Goal: Task Accomplishment & Management: Use online tool/utility

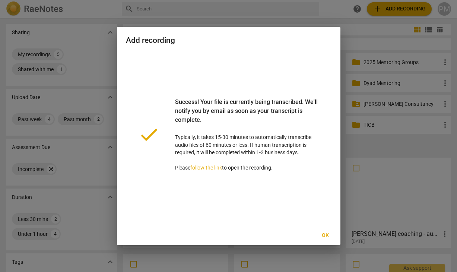
click at [325, 236] on span "Ok" at bounding box center [325, 235] width 12 height 7
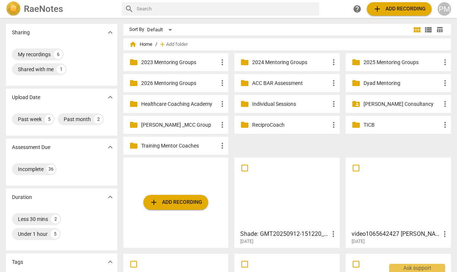
click at [294, 196] on div at bounding box center [287, 193] width 100 height 66
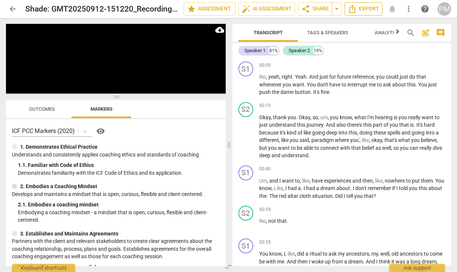
click at [371, 10] on span "Export" at bounding box center [363, 8] width 31 height 9
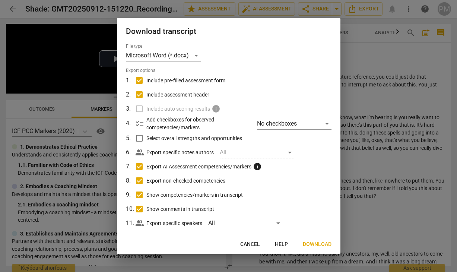
click at [363, 51] on div at bounding box center [228, 136] width 457 height 272
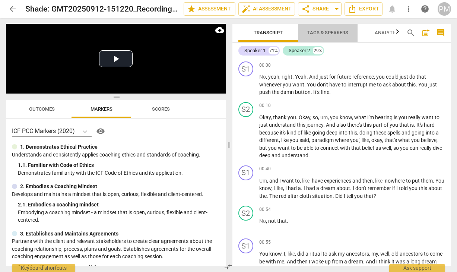
click at [316, 33] on span "Tags & Speakers" at bounding box center [327, 33] width 41 height 6
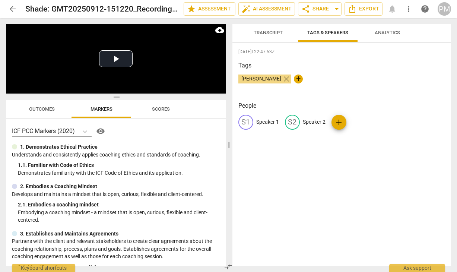
click at [263, 120] on p "Speaker 1" at bounding box center [267, 122] width 23 height 8
type input "Client"
click at [358, 120] on p "Speaker 2" at bounding box center [362, 122] width 23 height 8
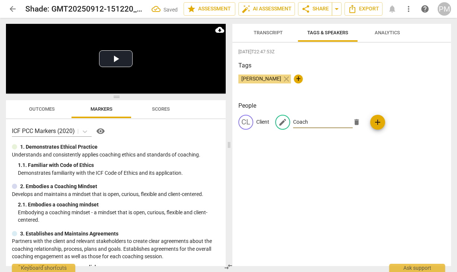
type input "Coach"
click at [351, 73] on div "Tags [PERSON_NAME] close +" at bounding box center [341, 78] width 207 height 34
click at [262, 32] on span "Transcript" at bounding box center [267, 33] width 29 height 6
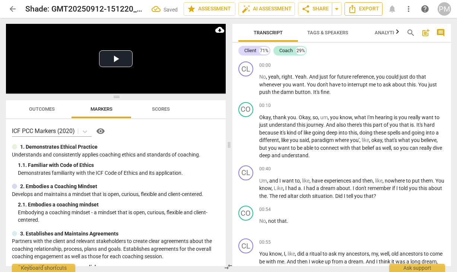
click at [374, 10] on span "Export" at bounding box center [363, 8] width 31 height 9
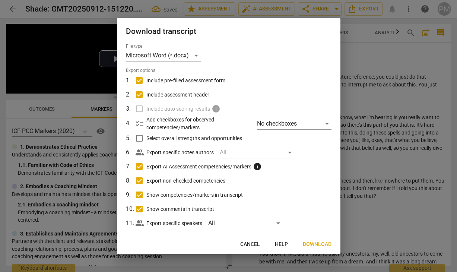
click at [305, 245] on span "Download" at bounding box center [317, 243] width 29 height 7
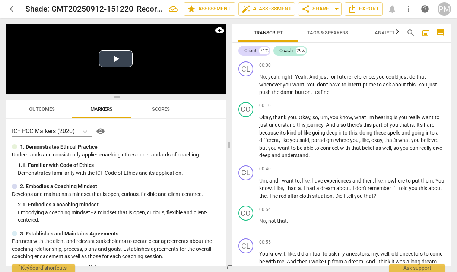
click at [117, 54] on button "Play Video" at bounding box center [115, 58] width 33 height 17
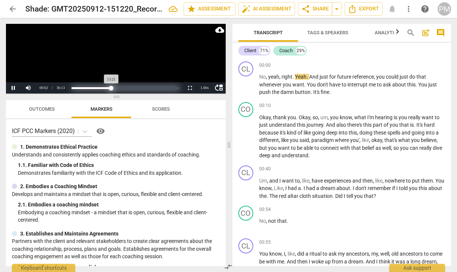
click at [111, 87] on div "Loaded : 0% Progress : 36.90%" at bounding box center [125, 88] width 108 height 2
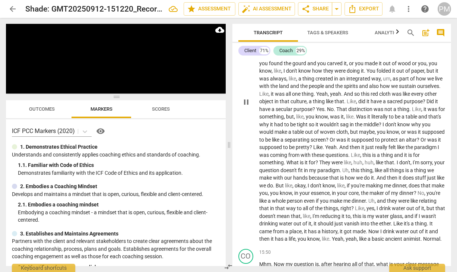
scroll to position [2000, 0]
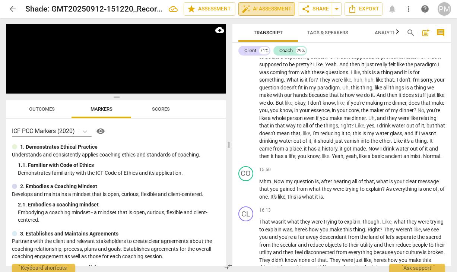
click at [260, 11] on span "auto_fix_high AI Assessment" at bounding box center [267, 8] width 50 height 9
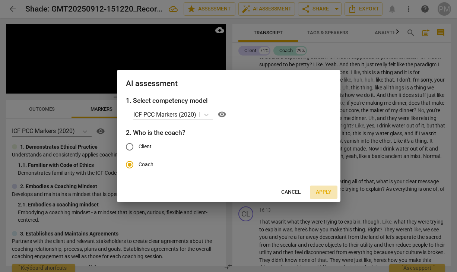
click at [316, 191] on span "Apply" at bounding box center [324, 191] width 16 height 7
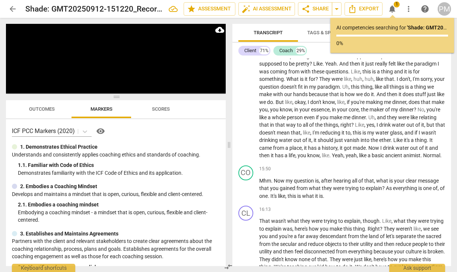
scroll to position [2046, 0]
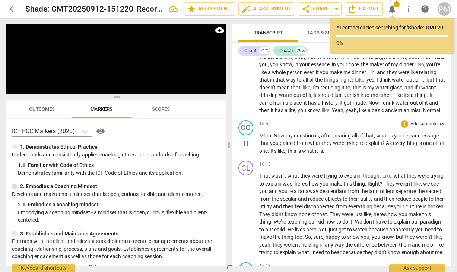
click at [259, 138] on span "Mhm" at bounding box center [265, 136] width 12 height 6
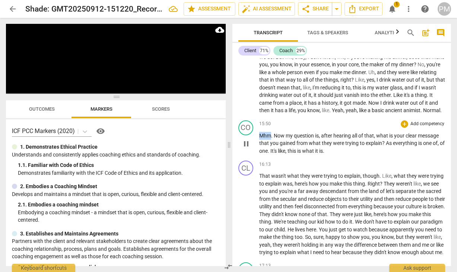
click at [259, 138] on span "Mhm" at bounding box center [265, 136] width 12 height 6
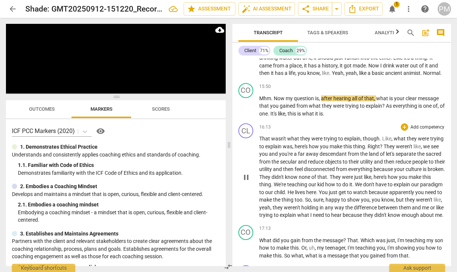
scroll to position [2120, 0]
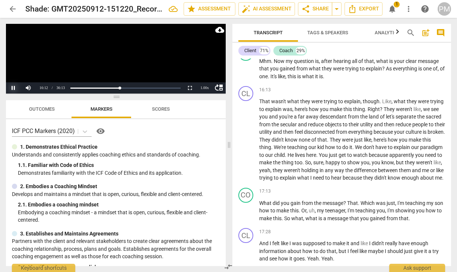
click at [12, 87] on button "Pause" at bounding box center [13, 87] width 15 height 11
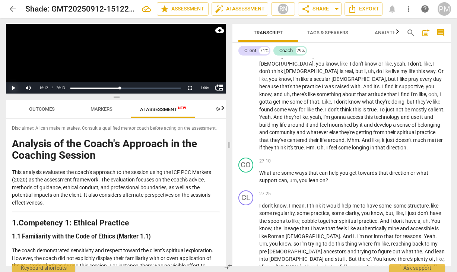
scroll to position [3609, 0]
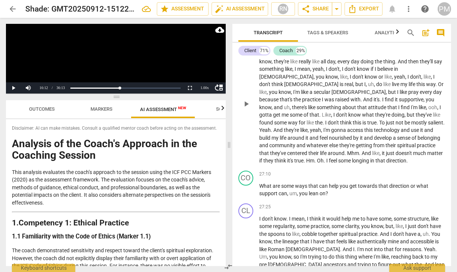
click at [303, 163] on span "true" at bounding box center [298, 160] width 9 height 6
click at [274, 163] on span "they" at bounding box center [268, 160] width 11 height 6
click at [16, 92] on button "Pause" at bounding box center [13, 87] width 15 height 11
click at [276, 157] on p "Mhm . You know , every once in a while I , who uh , is like deep in some spirit…" at bounding box center [352, 103] width 186 height 122
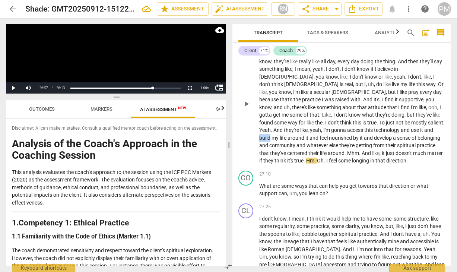
click at [276, 157] on p "Mhm . You know , every once in a while I , who uh , is like deep in some spirit…" at bounding box center [352, 103] width 186 height 122
click at [271, 141] on span "build" at bounding box center [265, 138] width 12 height 6
click at [13, 89] on button "Play" at bounding box center [13, 87] width 15 height 11
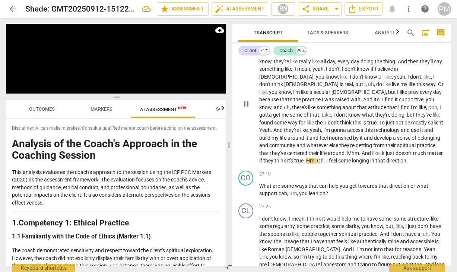
click at [312, 157] on p "Mhm . You know , every once in a while I , who uh , is like deep in some spirit…" at bounding box center [352, 103] width 186 height 122
click at [316, 157] on p "Mhm . You know , every once in a while I , who uh , is like deep in some spirit…" at bounding box center [352, 103] width 186 height 122
click at [303, 141] on span "around" at bounding box center [296, 138] width 18 height 6
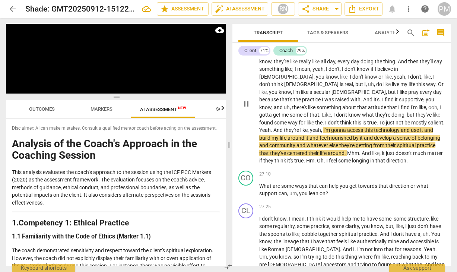
click at [331, 133] on span "I'm" at bounding box center [327, 130] width 8 height 6
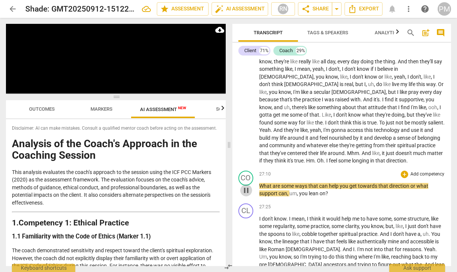
click at [246, 195] on span "pause" at bounding box center [246, 190] width 9 height 9
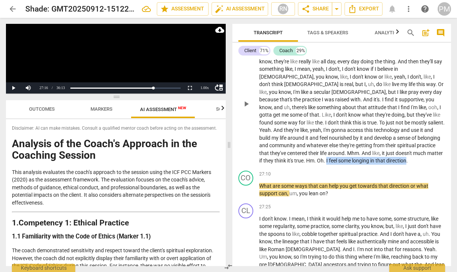
drag, startPoint x: 358, startPoint y: 182, endPoint x: 439, endPoint y: 183, distance: 80.8
click at [439, 165] on p "Mhm . You know , every once in a while I , who uh , is like deep in some spirit…" at bounding box center [352, 103] width 186 height 122
click at [245, 195] on span "play_arrow" at bounding box center [246, 190] width 9 height 9
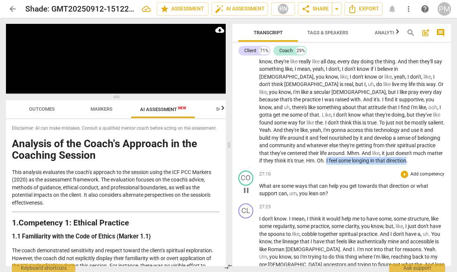
click at [260, 189] on span "What" at bounding box center [265, 186] width 13 height 6
click at [245, 195] on span "pause" at bounding box center [246, 190] width 9 height 9
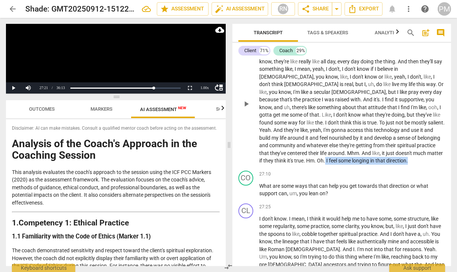
drag, startPoint x: 357, startPoint y: 183, endPoint x: 443, endPoint y: 188, distance: 86.1
click at [443, 167] on div "CL play_arrow pause 25:12 + Add competency keyboard_arrow_right Mhm . You know …" at bounding box center [341, 98] width 219 height 140
click at [370, 163] on span "longing" at bounding box center [361, 160] width 18 height 6
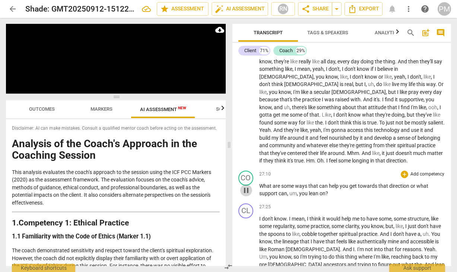
click at [247, 195] on span "pause" at bounding box center [246, 190] width 9 height 9
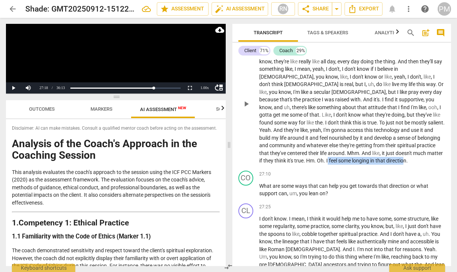
drag, startPoint x: 359, startPoint y: 185, endPoint x: 437, endPoint y: 187, distance: 77.4
click at [437, 167] on div "CL play_arrow pause 25:12 + Add competency keyboard_arrow_right Mhm . You know …" at bounding box center [341, 98] width 219 height 140
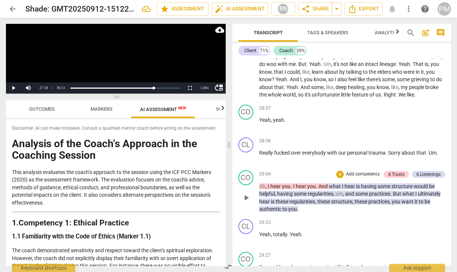
scroll to position [3833, 0]
click at [328, 82] on span "so" at bounding box center [331, 79] width 7 height 6
click at [326, 90] on span "like" at bounding box center [329, 87] width 7 height 6
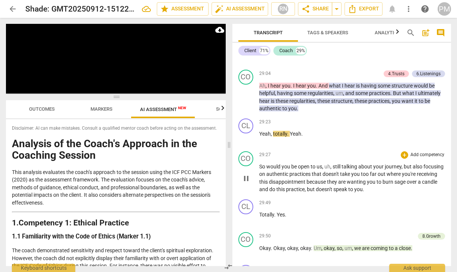
scroll to position [3944, 0]
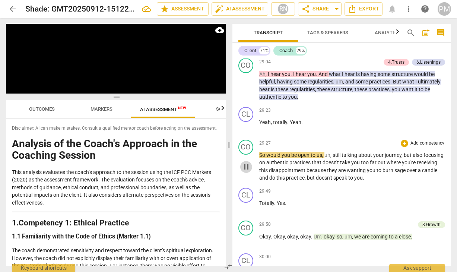
click at [248, 171] on span "pause" at bounding box center [246, 166] width 9 height 9
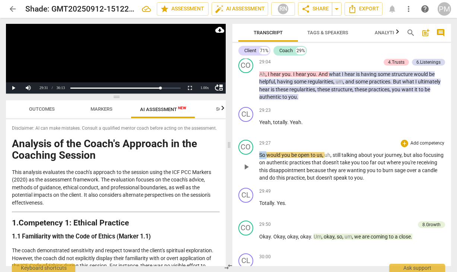
drag, startPoint x: 266, startPoint y: 176, endPoint x: 258, endPoint y: 176, distance: 8.6
click at [258, 176] on div "CO play_arrow pause 29:27 + Add competency keyboard_arrow_right So would you be…" at bounding box center [341, 161] width 219 height 48
click at [289, 165] on span "authentic" at bounding box center [277, 162] width 23 height 6
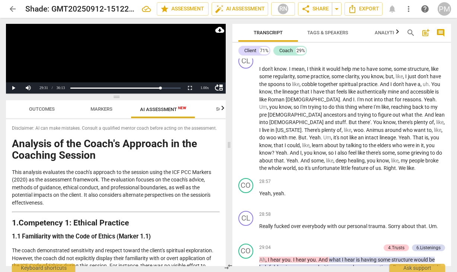
scroll to position [3758, 0]
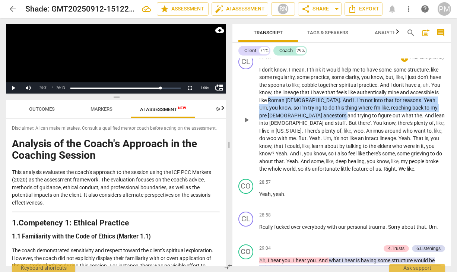
drag, startPoint x: 300, startPoint y: 123, endPoint x: 313, endPoint y: 135, distance: 18.2
click at [313, 135] on p "I don't know . I mean , I think it would help me to have some , some structure …" at bounding box center [352, 119] width 186 height 107
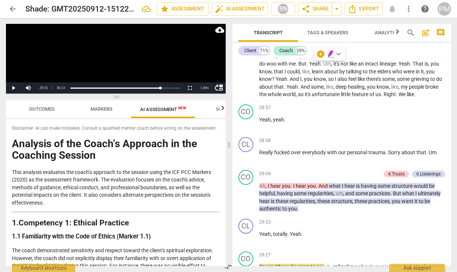
click at [379, 67] on span "lineage" at bounding box center [387, 64] width 16 height 6
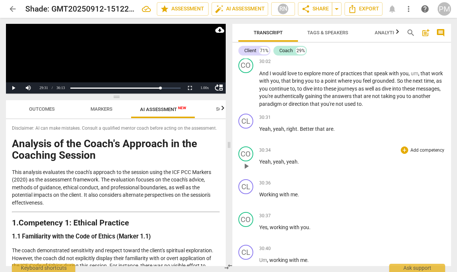
scroll to position [4167, 0]
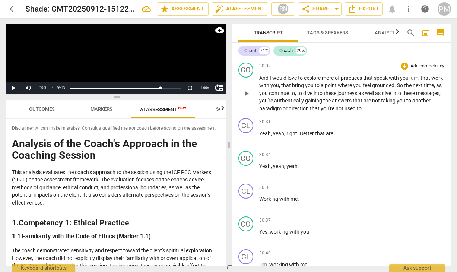
click at [280, 112] on p "And I would love to explore more of practices that speak with you , um , that w…" at bounding box center [352, 93] width 186 height 38
click at [269, 96] on span "you" at bounding box center [264, 93] width 10 height 6
click at [259, 81] on span "And" at bounding box center [264, 78] width 10 height 6
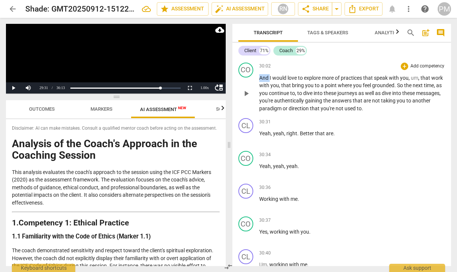
click at [259, 81] on span "And" at bounding box center [264, 78] width 10 height 6
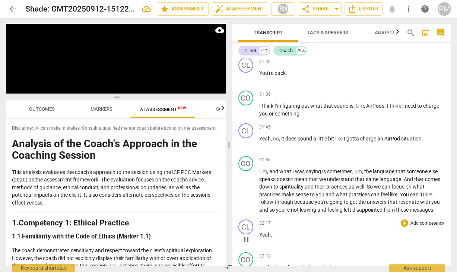
scroll to position [4726, 0]
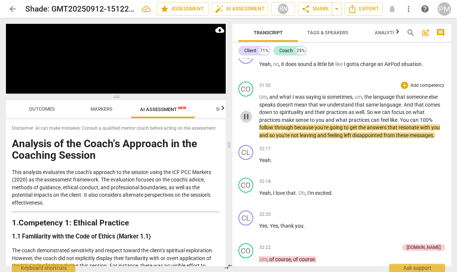
click at [244, 121] on span "pause" at bounding box center [246, 116] width 9 height 9
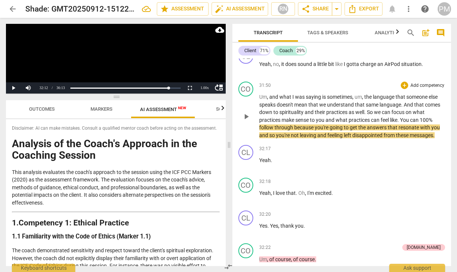
click at [284, 130] on span "through" at bounding box center [284, 127] width 20 height 6
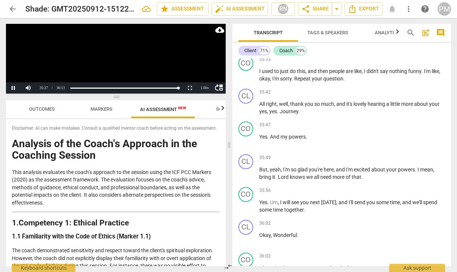
scroll to position [5901, 0]
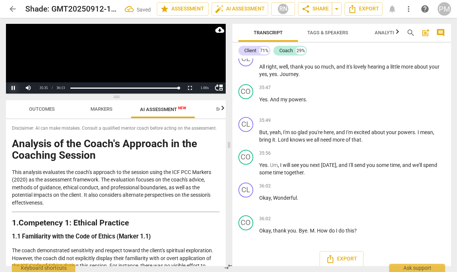
click at [11, 89] on button "Pause" at bounding box center [13, 87] width 15 height 11
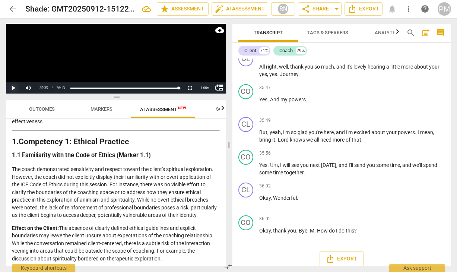
scroll to position [112, 0]
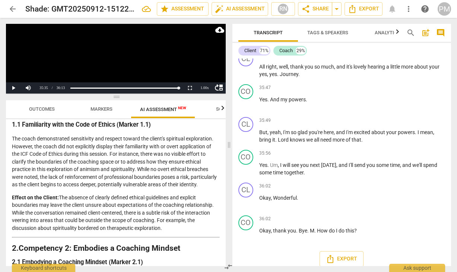
click at [12, 10] on span "arrow_back" at bounding box center [12, 8] width 9 height 9
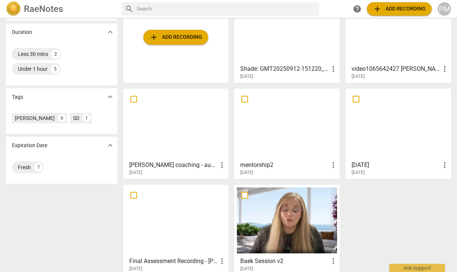
scroll to position [174, 0]
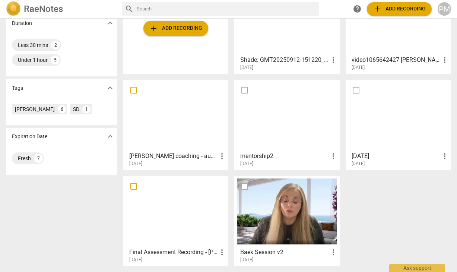
click at [169, 225] on div at bounding box center [176, 211] width 100 height 66
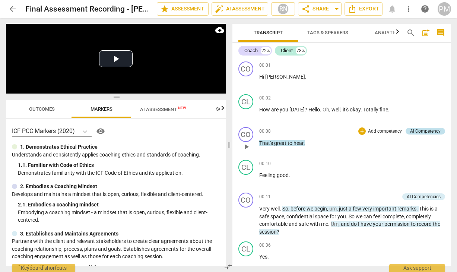
click at [414, 130] on div "AI Competency" at bounding box center [425, 131] width 31 height 7
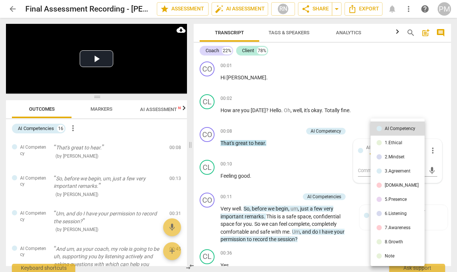
click at [394, 169] on div "3.Agreement" at bounding box center [397, 171] width 26 height 4
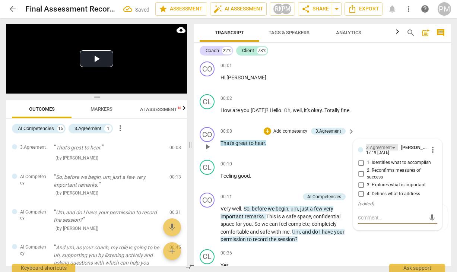
click at [384, 149] on div "3.Agreement" at bounding box center [379, 147] width 26 height 7
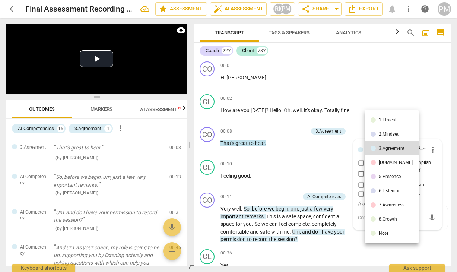
click at [391, 163] on div "[DOMAIN_NAME]" at bounding box center [396, 162] width 34 height 4
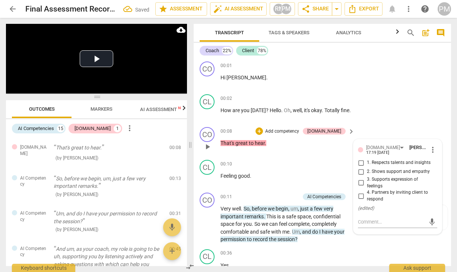
click at [392, 179] on span "3. Supports expression of feelings" at bounding box center [400, 182] width 67 height 13
click at [367, 179] on input "3. Supports expression of feelings" at bounding box center [361, 182] width 12 height 9
checkbox input "true"
click at [377, 170] on span "2. Shows support and empathy" at bounding box center [398, 171] width 63 height 7
click at [367, 170] on input "2. Shows support and empathy" at bounding box center [361, 171] width 12 height 9
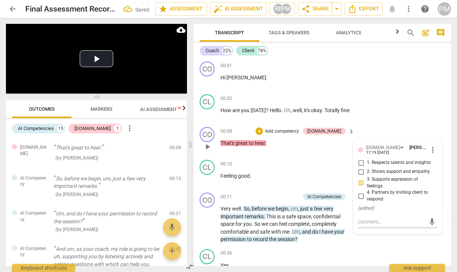
checkbox input "true"
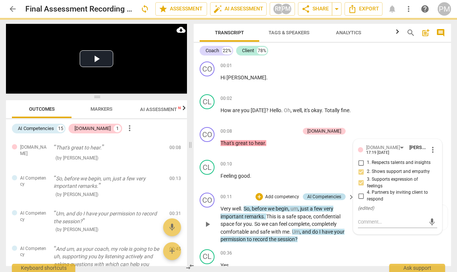
click at [326, 198] on div "AI Competencies" at bounding box center [324, 196] width 34 height 7
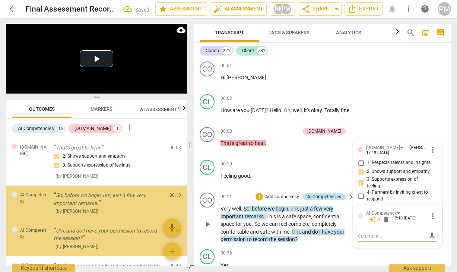
scroll to position [36, 0]
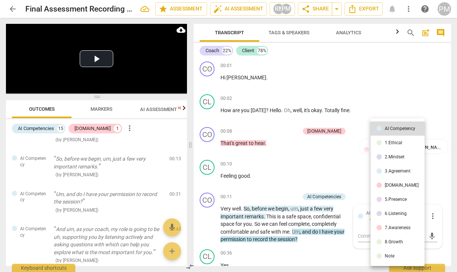
click at [400, 158] on div "2.Mindset" at bounding box center [394, 156] width 20 height 4
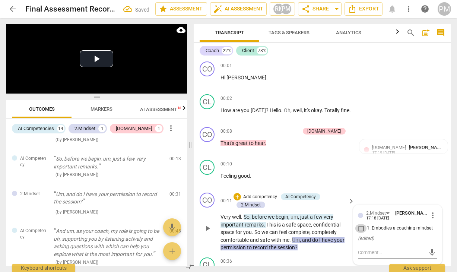
click at [359, 228] on input "1. Embodies a coaching mindset" at bounding box center [361, 228] width 12 height 9
checkbox input "true"
click at [306, 196] on div "AI Competency" at bounding box center [300, 196] width 31 height 7
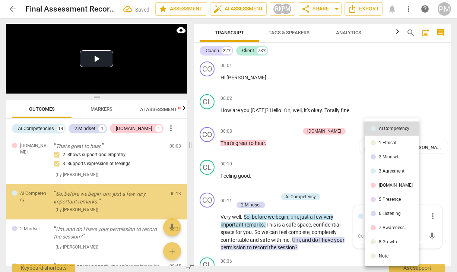
scroll to position [1, 0]
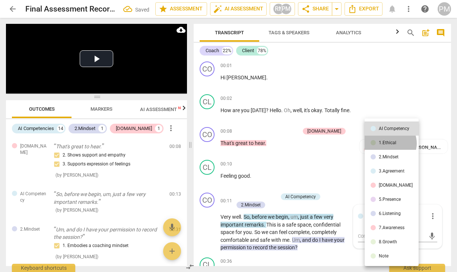
click at [389, 143] on div "1.Ethical" at bounding box center [387, 142] width 17 height 4
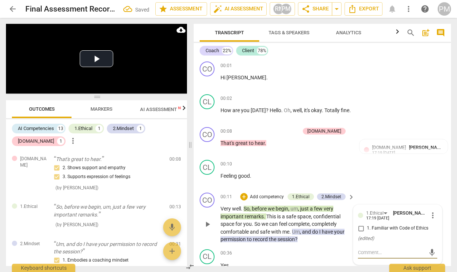
click at [359, 228] on input "1. Familiar with Code of Ethics" at bounding box center [361, 228] width 12 height 9
checkbox input "true"
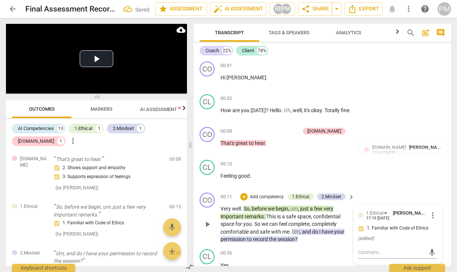
click at [273, 198] on p "Add competency" at bounding box center [266, 197] width 35 height 7
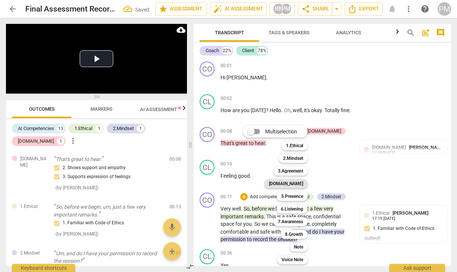
click at [298, 183] on b "[DOMAIN_NAME]" at bounding box center [286, 183] width 34 height 9
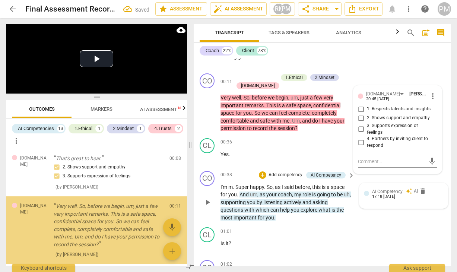
scroll to position [24, 0]
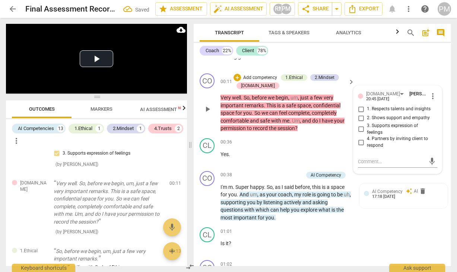
click at [387, 126] on span "3. Supports expression of feelings" at bounding box center [400, 128] width 67 height 13
click at [367, 126] on input "3. Supports expression of feelings" at bounding box center [361, 129] width 12 height 9
checkbox input "true"
click at [389, 116] on span "2. Shows support and empathy" at bounding box center [398, 118] width 63 height 7
click at [367, 116] on input "2. Shows support and empathy" at bounding box center [361, 118] width 12 height 9
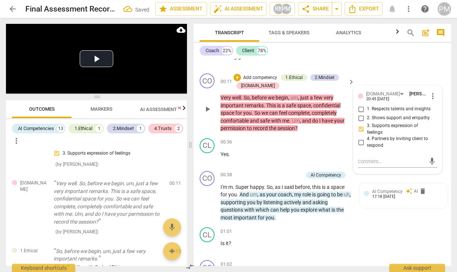
checkbox input "true"
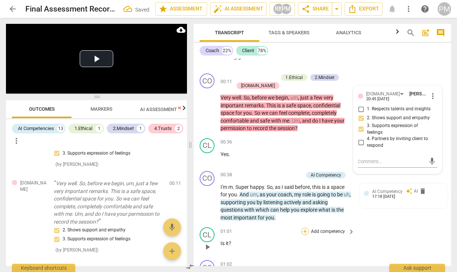
click at [305, 230] on div "+" at bounding box center [304, 230] width 7 height 7
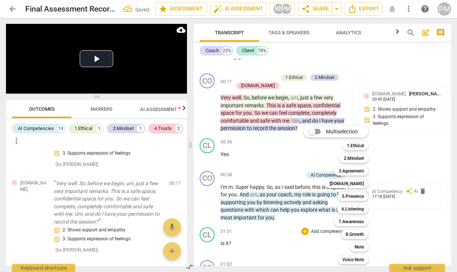
click at [282, 230] on div at bounding box center [228, 136] width 457 height 272
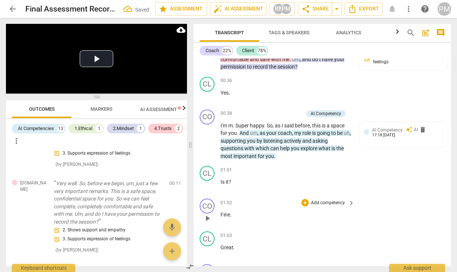
scroll to position [194, 0]
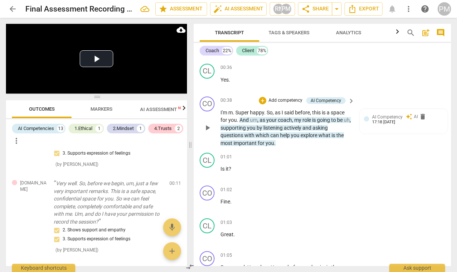
click at [243, 139] on p "I'm m . Super happy . So , as I said before , this is a space for you . And um …" at bounding box center [285, 128] width 130 height 38
click at [208, 129] on span "play_arrow" at bounding box center [207, 127] width 9 height 9
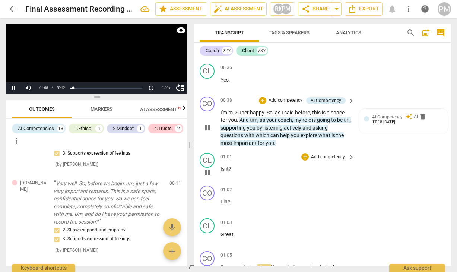
click at [221, 166] on span "Is" at bounding box center [222, 169] width 5 height 6
click at [219, 168] on div "CL play_arrow pause" at bounding box center [209, 166] width 21 height 27
click at [220, 168] on span "Is" at bounding box center [222, 169] width 5 height 6
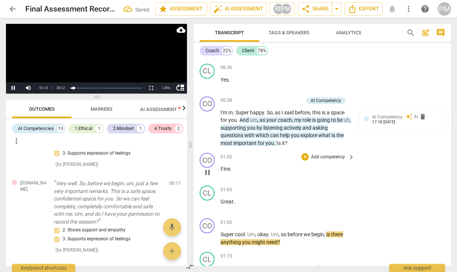
click at [220, 167] on div "CO play_arrow pause" at bounding box center [209, 166] width 21 height 27
click at [221, 167] on span "Fine" at bounding box center [225, 169] width 10 height 6
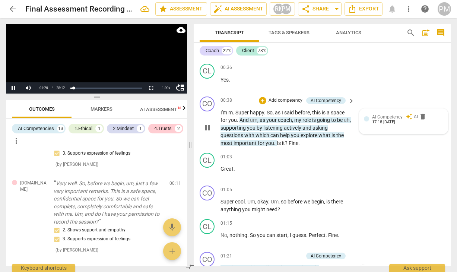
click at [389, 114] on div "AI Competency" at bounding box center [387, 116] width 31 height 7
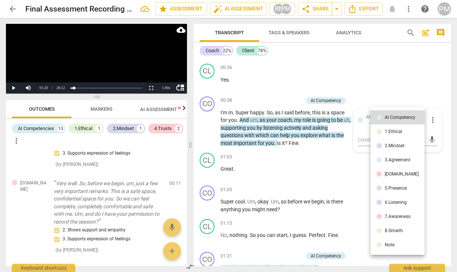
click at [393, 161] on div "3.Agreement" at bounding box center [397, 159] width 26 height 4
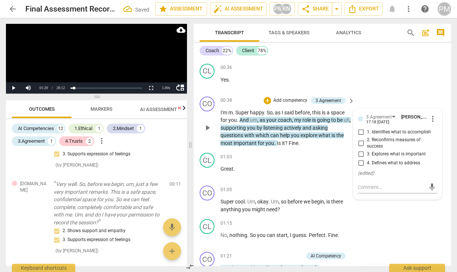
click at [369, 155] on span "3. Explores what is important" at bounding box center [396, 154] width 59 height 7
click at [367, 155] on input "3. Explores what is important" at bounding box center [361, 154] width 12 height 9
checkbox input "true"
click at [370, 132] on span "1. Identifies what to accomplish" at bounding box center [399, 132] width 64 height 7
click at [367, 132] on input "1. Identifies what to accomplish" at bounding box center [361, 132] width 12 height 9
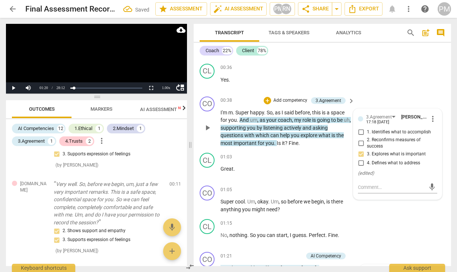
checkbox input "true"
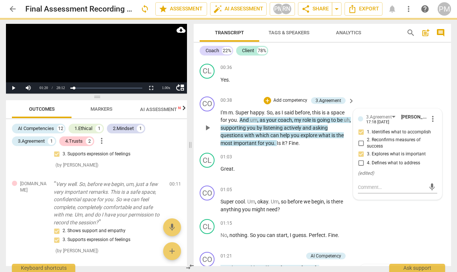
click at [293, 100] on p "Add competency" at bounding box center [289, 100] width 35 height 7
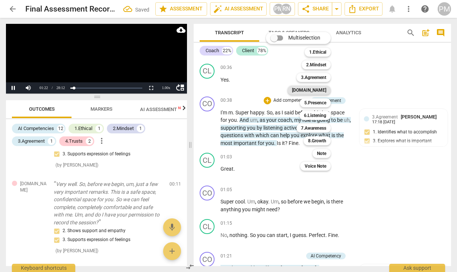
click at [321, 90] on b "[DOMAIN_NAME]" at bounding box center [309, 90] width 34 height 9
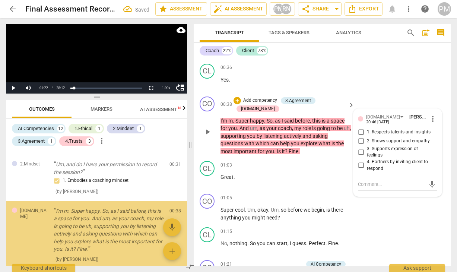
scroll to position [202, 0]
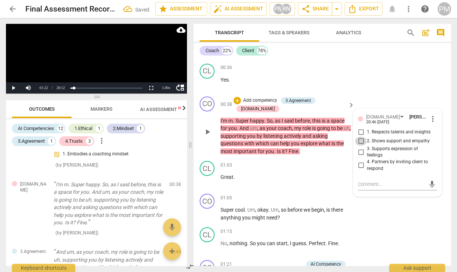
click at [363, 142] on input "2. Shows support and empathy" at bounding box center [361, 141] width 12 height 9
checkbox input "true"
click at [259, 174] on div "01:03 + Add competency keyboard_arrow_right Great ." at bounding box center [287, 174] width 135 height 27
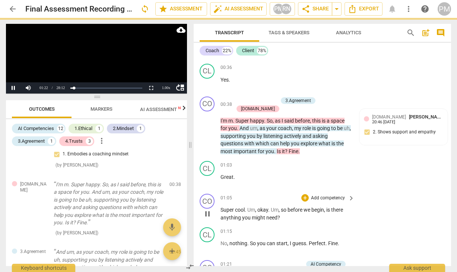
click at [241, 206] on p "Super cool . Um , okay . Um , so before we begin , is there anything you might …" at bounding box center [285, 213] width 130 height 15
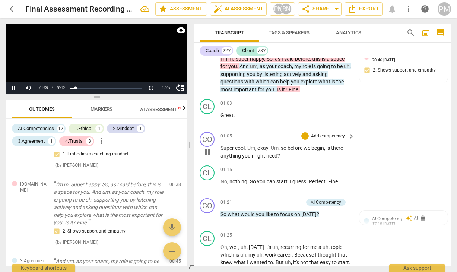
scroll to position [210, 0]
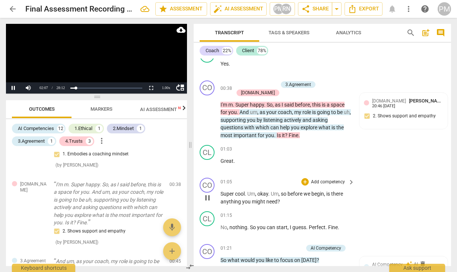
click at [326, 179] on p "Add competency" at bounding box center [327, 182] width 35 height 7
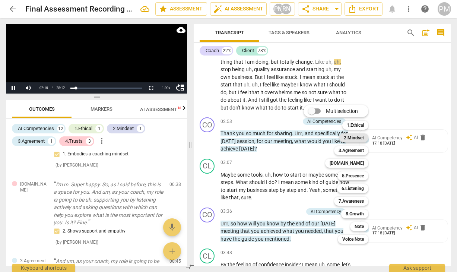
click at [359, 141] on b "2.Mindset" at bounding box center [354, 137] width 20 height 9
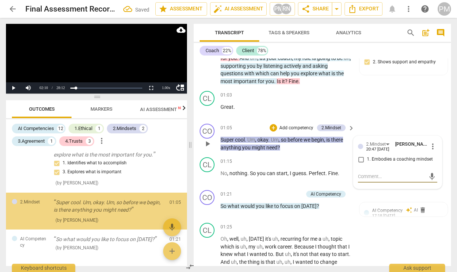
scroll to position [334, 0]
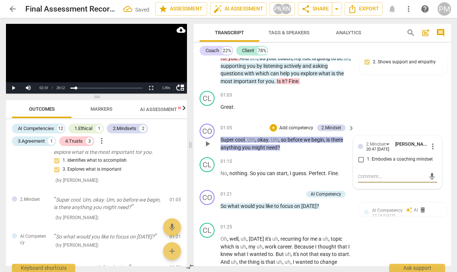
click at [360, 155] on input "1. Embodies a coaching mindset" at bounding box center [361, 159] width 12 height 9
checkbox input "true"
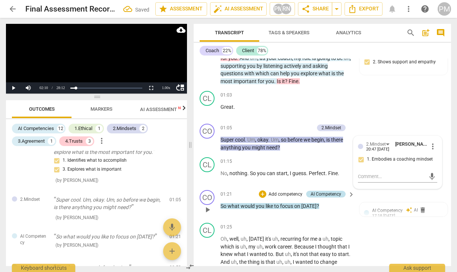
click at [329, 191] on div "AI Competency" at bounding box center [325, 194] width 31 height 7
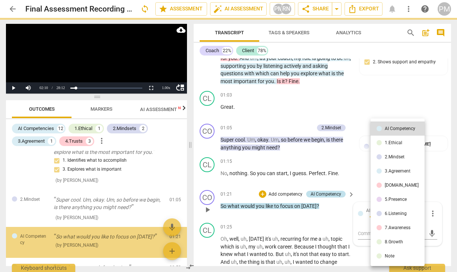
scroll to position [368, 0]
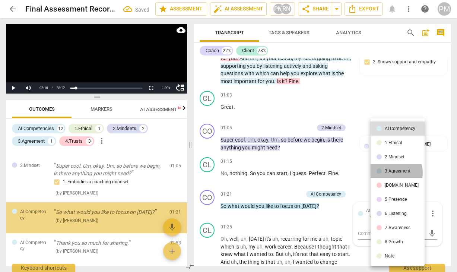
click at [388, 173] on div "3.Agreement" at bounding box center [397, 171] width 26 height 4
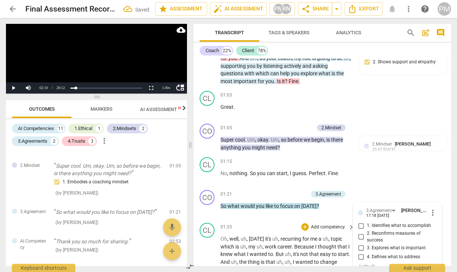
scroll to position [375, 0]
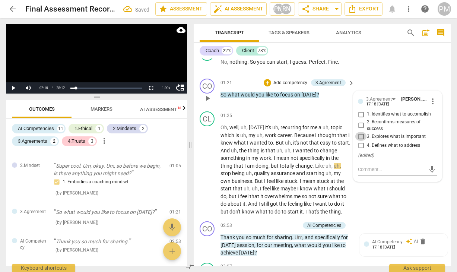
click at [357, 132] on input "3. Explores what is important" at bounding box center [361, 136] width 12 height 9
checkbox input "true"
click at [360, 110] on input "1. Identifies what to accomplish" at bounding box center [361, 114] width 12 height 9
checkbox input "true"
click at [301, 221] on div "+ Add competency AI Competencies" at bounding box center [300, 225] width 90 height 8
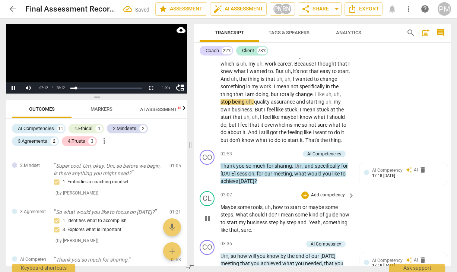
scroll to position [449, 0]
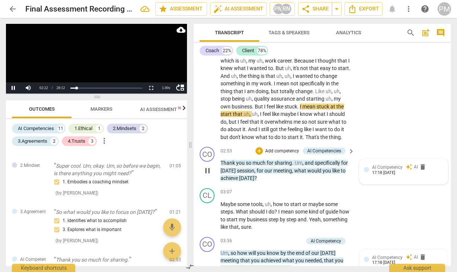
click at [385, 165] on span "AI Competency" at bounding box center [387, 167] width 31 height 5
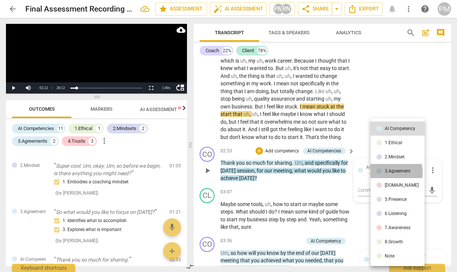
click at [391, 172] on div "3.Agreement" at bounding box center [397, 171] width 26 height 4
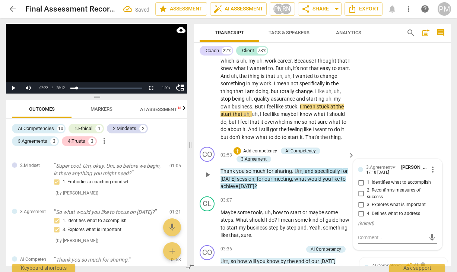
click at [379, 201] on span "3. Explores what is important" at bounding box center [396, 204] width 59 height 7
click at [367, 200] on input "3. Explores what is important" at bounding box center [361, 204] width 12 height 9
checkbox input "true"
click at [372, 187] on span "2. Reconfirms measures of success" at bounding box center [400, 193] width 67 height 13
click at [367, 189] on input "2. Reconfirms measures of success" at bounding box center [361, 193] width 12 height 9
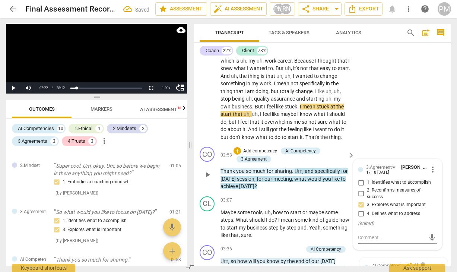
checkbox input "true"
click at [362, 178] on input "1. Identifies what to accomplish" at bounding box center [361, 182] width 12 height 9
checkbox input "true"
click at [359, 189] on input "2. Reconfirms measures of success" at bounding box center [361, 193] width 12 height 9
click at [360, 189] on input "2. Reconfirms measures of success" at bounding box center [361, 193] width 12 height 9
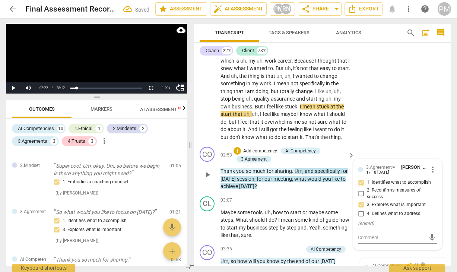
click at [360, 189] on input "2. Reconfirms measures of success" at bounding box center [361, 193] width 12 height 9
checkbox input "true"
click at [306, 184] on div "CO play_arrow pause 02:53 + Add competency AI Competency 3.Agreement keyboard_a…" at bounding box center [322, 169] width 257 height 50
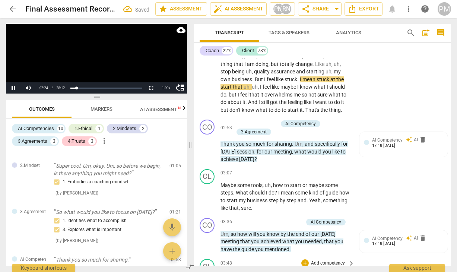
scroll to position [412, 0]
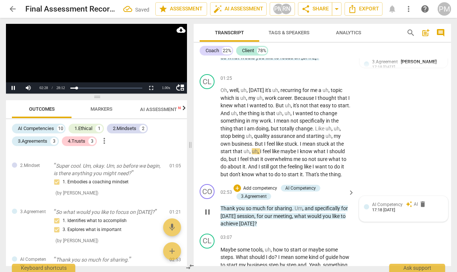
click at [388, 202] on span "AI Competency" at bounding box center [387, 204] width 31 height 5
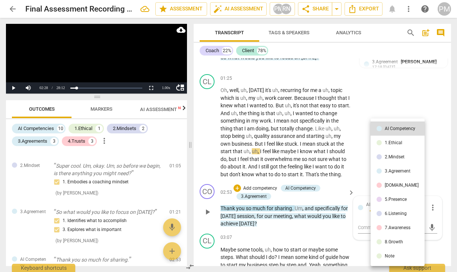
click at [389, 210] on li "6.Listening" at bounding box center [397, 213] width 54 height 14
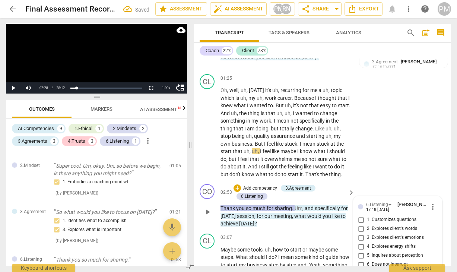
scroll to position [544, 0]
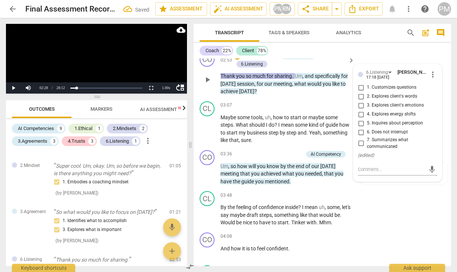
click at [380, 137] on span "7. Summarizes what communicated" at bounding box center [400, 143] width 67 height 13
click at [367, 139] on input "7. Summarizes what communicated" at bounding box center [361, 143] width 12 height 9
checkbox input "true"
click at [293, 151] on div "03:36 + Add competency AI Competency keyboard_arrow_right Um , so how will you …" at bounding box center [287, 167] width 135 height 35
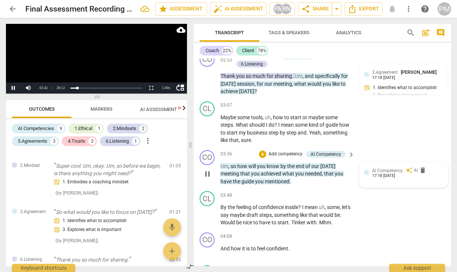
click at [380, 168] on span "AI Competency" at bounding box center [387, 170] width 31 height 5
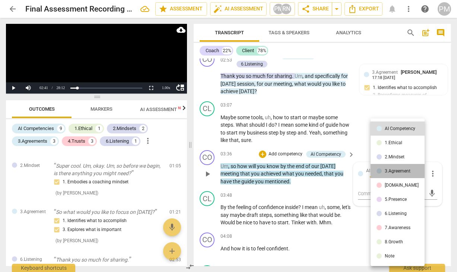
click at [397, 170] on div "3.Agreement" at bounding box center [397, 171] width 26 height 4
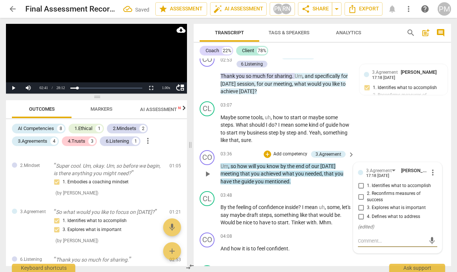
click at [379, 190] on span "2. Reconfirms measures of success" at bounding box center [400, 196] width 67 height 13
click at [367, 192] on input "2. Reconfirms measures of success" at bounding box center [361, 196] width 12 height 9
checkbox input "true"
click at [374, 182] on span "1. Identifies what to accomplish" at bounding box center [399, 185] width 64 height 7
click at [367, 181] on input "1. Identifies what to accomplish" at bounding box center [361, 185] width 12 height 9
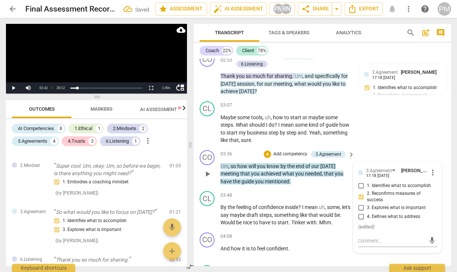
checkbox input "true"
click at [311, 188] on div "CL play_arrow pause 03:48 + Add competency keyboard_arrow_right By the feeling …" at bounding box center [322, 208] width 257 height 41
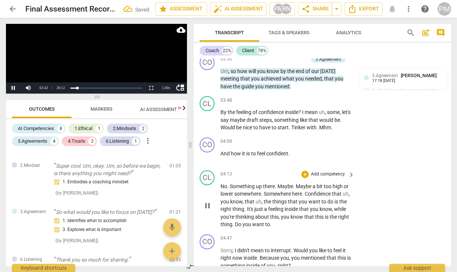
scroll to position [656, 0]
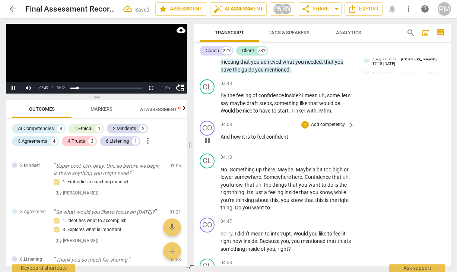
click at [328, 121] on p "Add competency" at bounding box center [327, 124] width 35 height 7
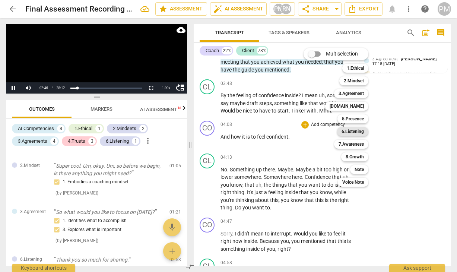
click at [356, 131] on b "6.Listening" at bounding box center [352, 131] width 22 height 9
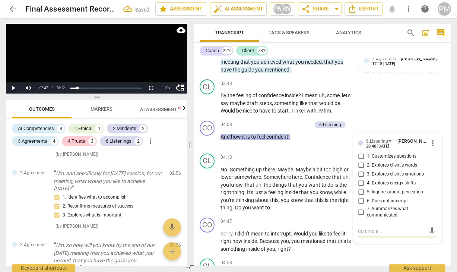
scroll to position [606, 0]
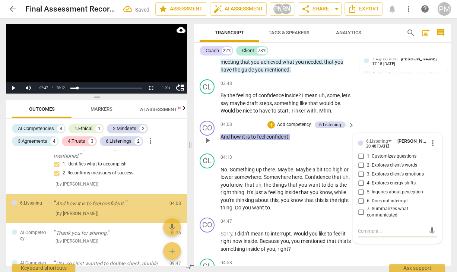
click at [383, 162] on span "2. Explores client's words" at bounding box center [392, 165] width 50 height 7
click at [367, 161] on input "2. Explores client's words" at bounding box center [361, 165] width 12 height 9
checkbox input "true"
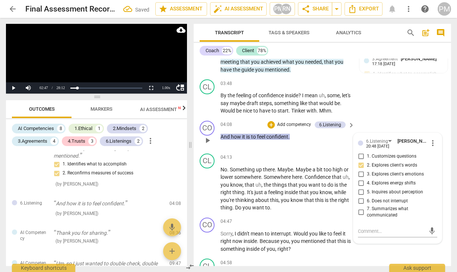
click at [382, 171] on span "3. Explores client's emotions" at bounding box center [395, 174] width 57 height 7
click at [367, 170] on input "3. Explores client's emotions" at bounding box center [361, 174] width 12 height 9
checkbox input "true"
click at [301, 118] on div "CO play_arrow pause 04:08 + Add competency 6.Listening keyboard_arrow_right And…" at bounding box center [322, 134] width 257 height 33
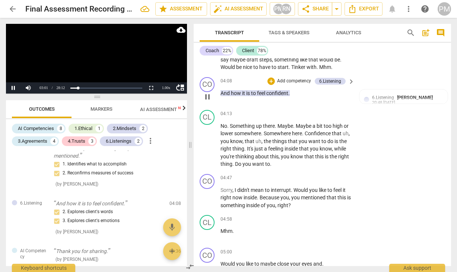
scroll to position [700, 0]
click at [327, 174] on p "Add competency" at bounding box center [327, 177] width 35 height 7
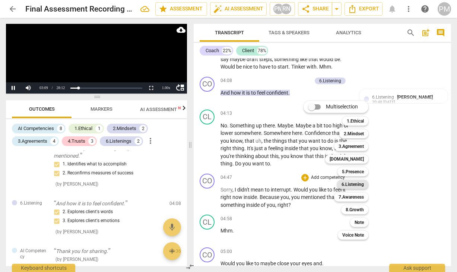
click at [355, 184] on b "6.Listening" at bounding box center [352, 184] width 22 height 9
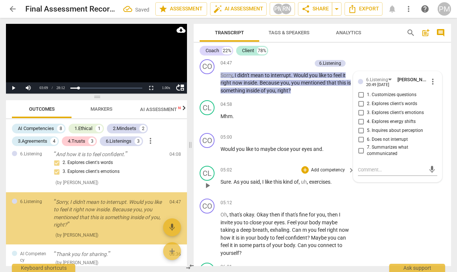
scroll to position [665, 0]
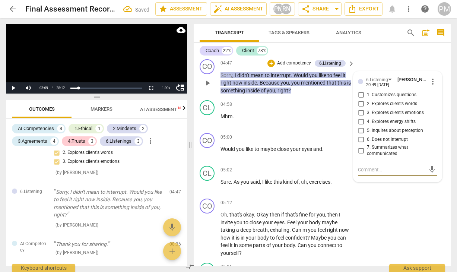
click at [391, 100] on span "2. Explores client's words" at bounding box center [392, 103] width 50 height 7
click at [367, 99] on input "2. Explores client's words" at bounding box center [361, 103] width 12 height 9
checkbox input "true"
click at [389, 118] on span "4. Explores energy shifts" at bounding box center [391, 121] width 49 height 7
click at [367, 117] on input "4. Explores energy shifts" at bounding box center [361, 121] width 12 height 9
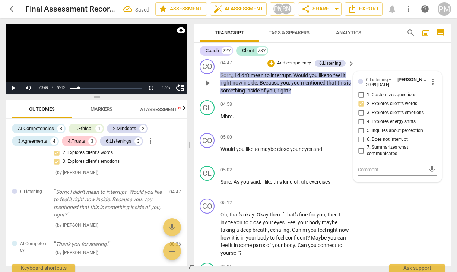
checkbox input "true"
click at [378, 127] on span "5. Inquires about perception" at bounding box center [395, 130] width 56 height 7
click at [367, 126] on input "5. Inquires about perception" at bounding box center [361, 130] width 12 height 9
checkbox input "true"
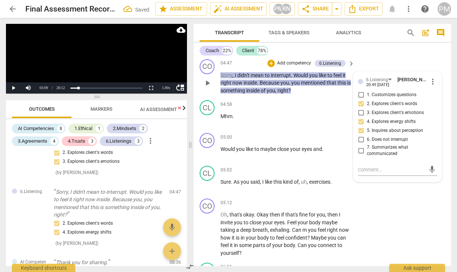
click at [375, 144] on span "7. Summarizes what communicated" at bounding box center [400, 150] width 67 height 13
click at [367, 146] on input "7. Summarizes what communicated" at bounding box center [361, 150] width 12 height 9
checkbox input "true"
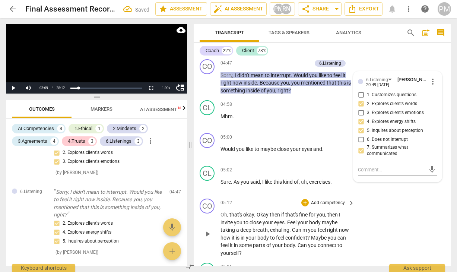
click at [307, 195] on div "CO play_arrow pause 05:12 + Add competency keyboard_arrow_right Oh , that's oka…" at bounding box center [322, 227] width 257 height 64
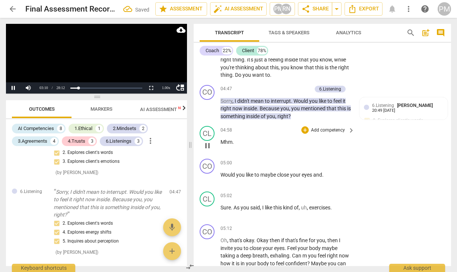
scroll to position [777, 0]
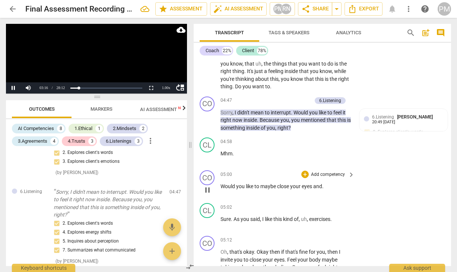
click at [336, 171] on p "Add competency" at bounding box center [327, 174] width 35 height 7
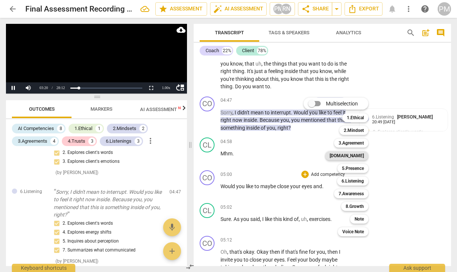
click at [358, 154] on b "[DOMAIN_NAME]" at bounding box center [346, 155] width 34 height 9
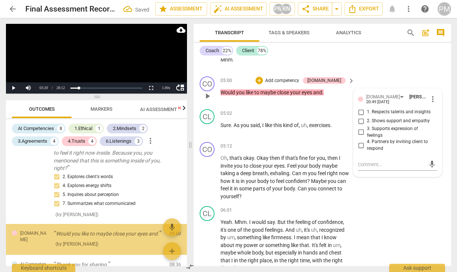
scroll to position [746, 0]
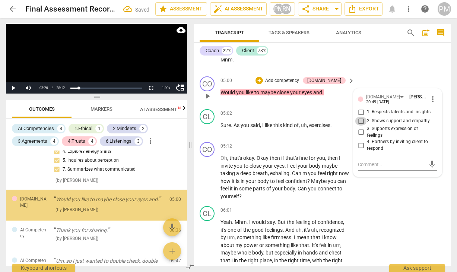
click at [360, 116] on input "2. Shows support and empathy" at bounding box center [361, 120] width 12 height 9
checkbox input "true"
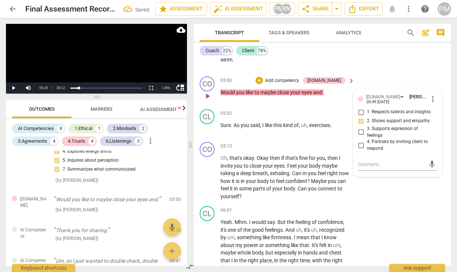
click at [359, 128] on input "3. Supports expression of feelings" at bounding box center [361, 132] width 12 height 9
checkbox input "true"
click at [294, 139] on div "CO play_arrow pause 05:12 + Add competency keyboard_arrow_right Oh , that's oka…" at bounding box center [322, 171] width 257 height 64
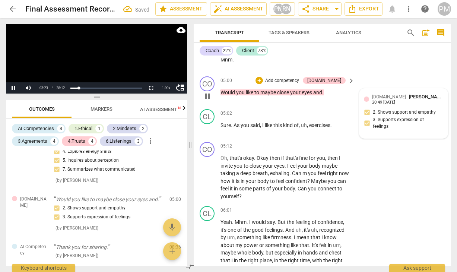
click at [384, 100] on div "20:49 [DATE]" at bounding box center [383, 102] width 23 height 5
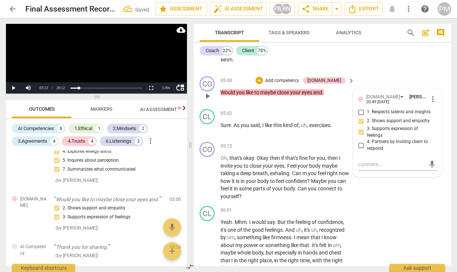
click at [371, 138] on span "4. Partners by inviting client to respond" at bounding box center [400, 144] width 67 height 13
click at [367, 141] on input "4. Partners by inviting client to respond" at bounding box center [361, 145] width 12 height 9
checkbox input "true"
click at [283, 127] on div "05:02 + Add competency keyboard_arrow_right Sure . As you said , I like this ki…" at bounding box center [287, 122] width 135 height 27
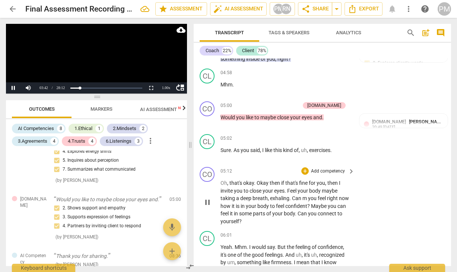
scroll to position [864, 0]
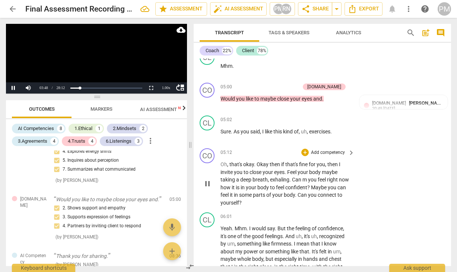
click at [329, 149] on p "Add competency" at bounding box center [327, 152] width 35 height 7
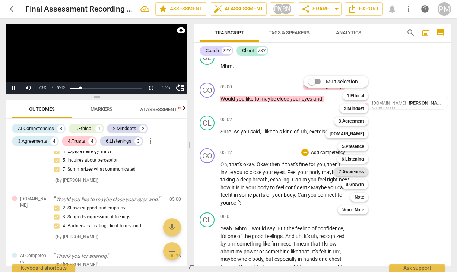
click at [352, 170] on b "7.Awareness" at bounding box center [350, 171] width 25 height 9
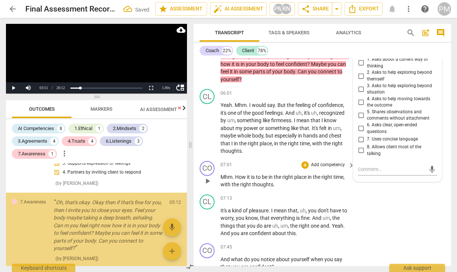
scroll to position [835, 0]
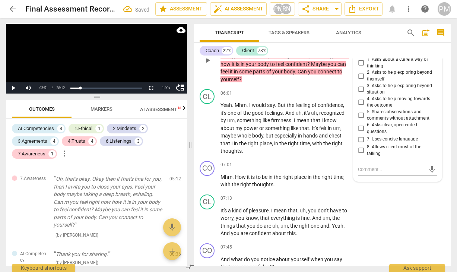
click at [376, 83] on span "3. Asks to help exploring beyond situation" at bounding box center [400, 89] width 67 height 13
click at [367, 84] on input "3. Asks to help exploring beyond situation" at bounding box center [361, 88] width 12 height 9
checkbox input "true"
click at [368, 69] on span "2. Asks to help exploring beyond themself" at bounding box center [400, 75] width 67 height 13
click at [367, 71] on input "2. Asks to help exploring beyond themself" at bounding box center [361, 75] width 12 height 9
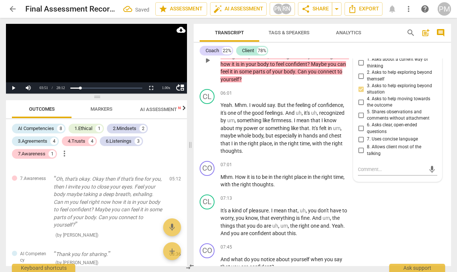
checkbox input "true"
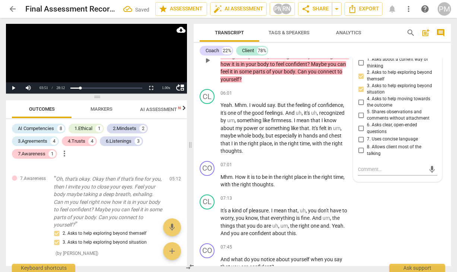
click at [376, 122] on span "6. Asks clear, open-ended questions" at bounding box center [400, 128] width 67 height 13
click at [367, 124] on input "6. Asks clear, open-ended questions" at bounding box center [361, 128] width 12 height 9
checkbox input "true"
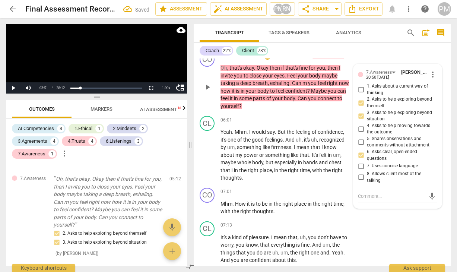
scroll to position [913, 0]
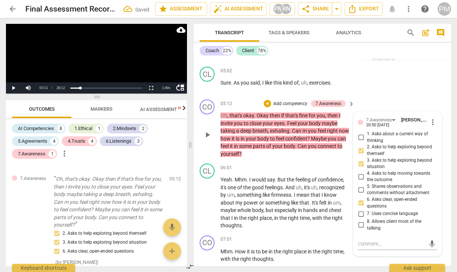
click at [297, 135] on span "confident" at bounding box center [296, 138] width 22 height 6
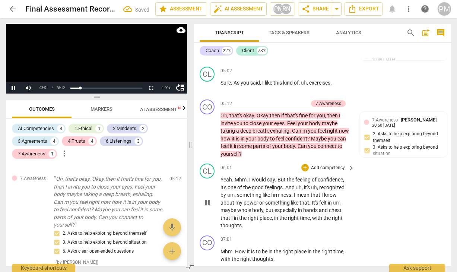
click at [280, 206] on p "Yeah . Mhm . I would say . But the feeling of confidence , it's one of the good…" at bounding box center [285, 203] width 130 height 54
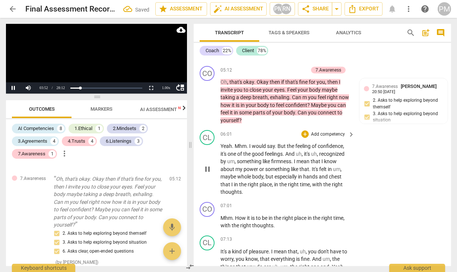
scroll to position [987, 0]
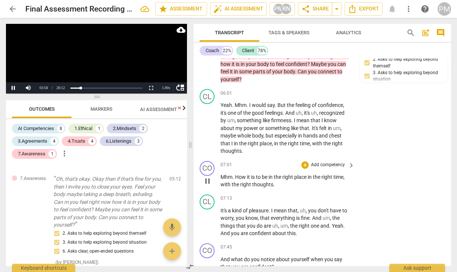
click at [330, 162] on p "Add competency" at bounding box center [327, 165] width 35 height 7
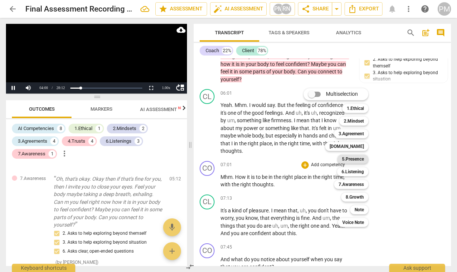
click at [355, 159] on b "5.Presence" at bounding box center [353, 158] width 22 height 9
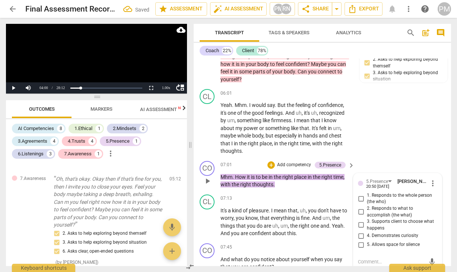
scroll to position [918, 0]
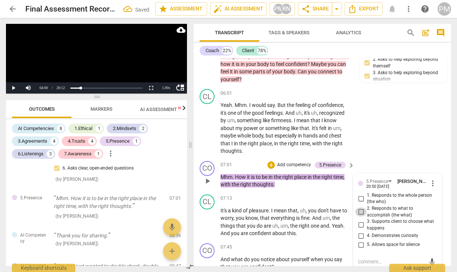
click at [363, 207] on input "2. Responds to what to accomplish (the what)" at bounding box center [361, 211] width 12 height 9
checkbox input "true"
click at [358, 194] on input "1. Responds to the whole person (the who)" at bounding box center [361, 198] width 12 height 9
checkbox input "true"
click at [358, 220] on input "3. Supports client to choose what happens" at bounding box center [361, 224] width 12 height 9
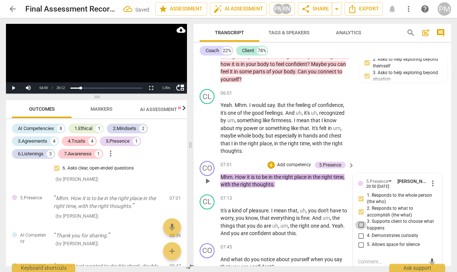
checkbox input "true"
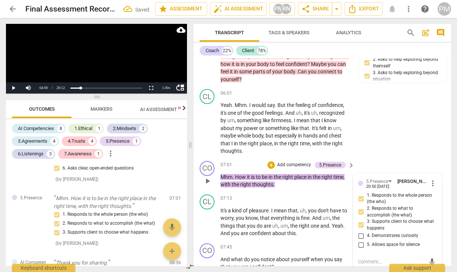
click at [358, 194] on input "1. Responds to the whole person (the who)" at bounding box center [361, 198] width 12 height 9
checkbox input "false"
click at [359, 231] on input "4. Demonstrates curiosity" at bounding box center [361, 235] width 12 height 9
checkbox input "true"
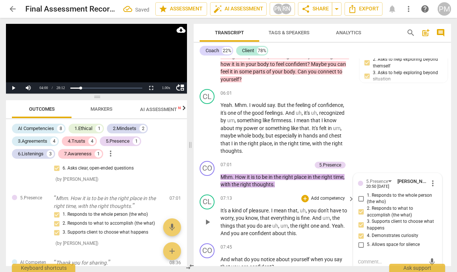
click at [271, 207] on span "." at bounding box center [269, 210] width 3 height 6
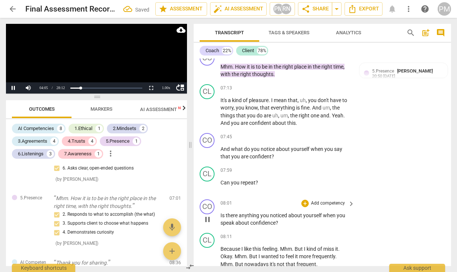
scroll to position [1099, 0]
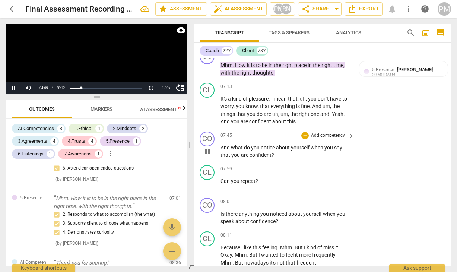
click at [328, 132] on p "Add competency" at bounding box center [327, 135] width 35 height 7
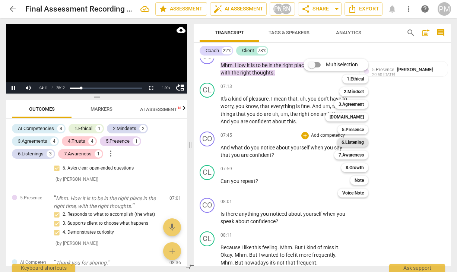
click at [356, 144] on b "6.Listening" at bounding box center [352, 142] width 22 height 9
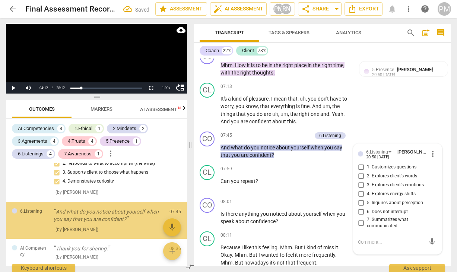
scroll to position [983, 0]
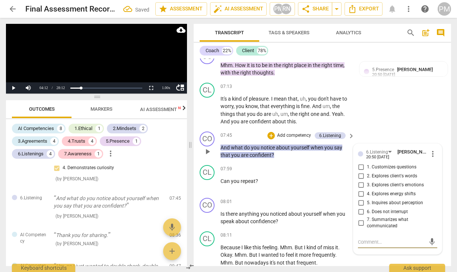
click at [371, 173] on span "2. Explores client's words" at bounding box center [392, 176] width 50 height 7
click at [367, 172] on input "2. Explores client's words" at bounding box center [361, 176] width 12 height 9
checkbox input "true"
click at [375, 182] on span "3. Explores client's emotions" at bounding box center [395, 185] width 57 height 7
click at [367, 181] on input "3. Explores client's emotions" at bounding box center [361, 185] width 12 height 9
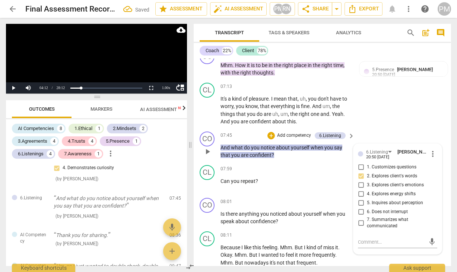
checkbox input "true"
click at [301, 132] on p "Add competency" at bounding box center [293, 135] width 35 height 7
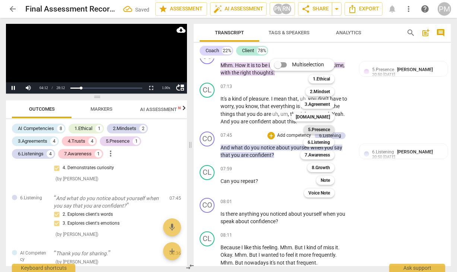
click at [329, 130] on b "5.Presence" at bounding box center [319, 129] width 22 height 9
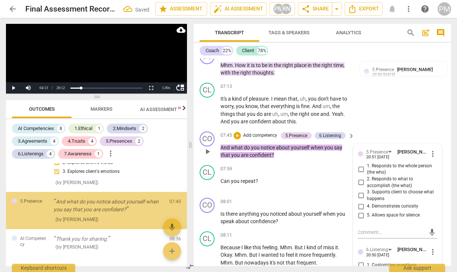
scroll to position [1038, 0]
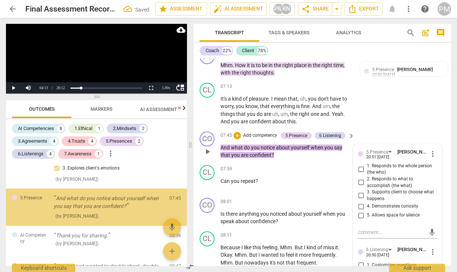
click at [386, 163] on span "1. Responds to the whole person (the who)" at bounding box center [400, 169] width 67 height 13
click at [367, 165] on input "1. Responds to the whole person (the who)" at bounding box center [361, 169] width 12 height 9
checkbox input "true"
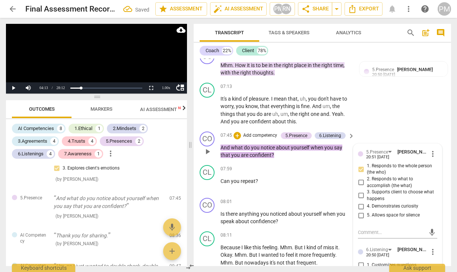
click at [374, 203] on span "4. Demonstrates curiosity" at bounding box center [392, 206] width 51 height 7
click at [367, 202] on input "4. Demonstrates curiosity" at bounding box center [361, 206] width 12 height 9
checkbox input "true"
click at [293, 191] on div "07:59 + Add competency keyboard_arrow_right Can you repeat ?" at bounding box center [287, 178] width 135 height 27
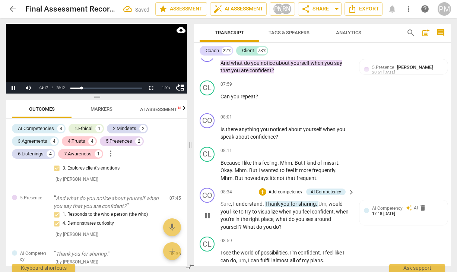
scroll to position [1091, 0]
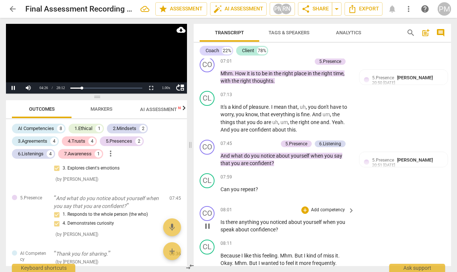
click at [330, 210] on p "Add competency" at bounding box center [327, 210] width 35 height 7
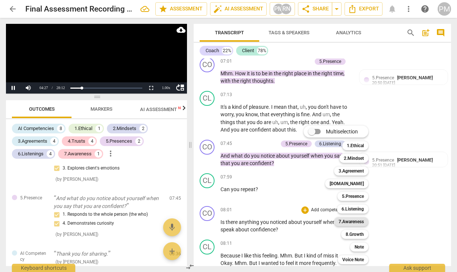
scroll to position [771, 0]
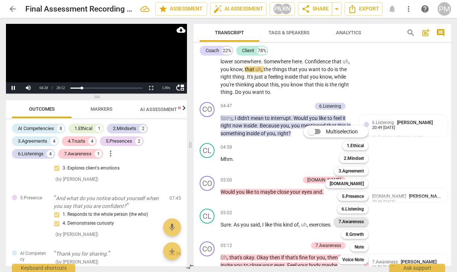
click at [357, 222] on b "7.Awareness" at bounding box center [350, 221] width 25 height 9
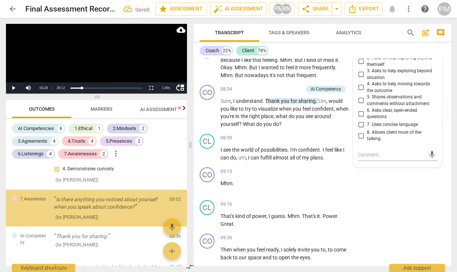
scroll to position [1093, 0]
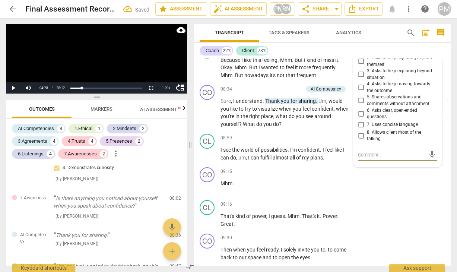
click at [373, 72] on span "3. Asks to help exploring beyond situation" at bounding box center [400, 74] width 67 height 13
click at [367, 72] on input "3. Asks to help exploring beyond situation" at bounding box center [361, 74] width 12 height 9
checkbox input "true"
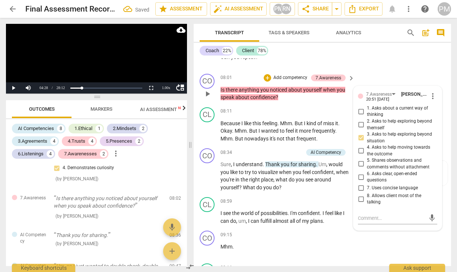
scroll to position [1212, 0]
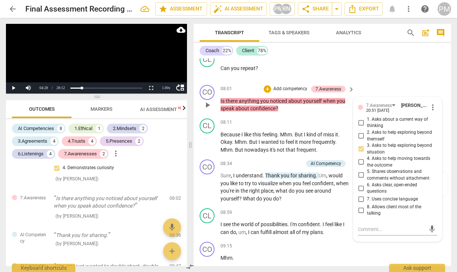
click at [371, 131] on span "2. Asks to help exploring beyond themself" at bounding box center [400, 135] width 67 height 13
click at [367, 131] on input "2. Asks to help exploring beyond themself" at bounding box center [361, 135] width 12 height 9
checkbox input "true"
click at [359, 149] on input "3. Asks to help exploring beyond situation" at bounding box center [361, 148] width 12 height 9
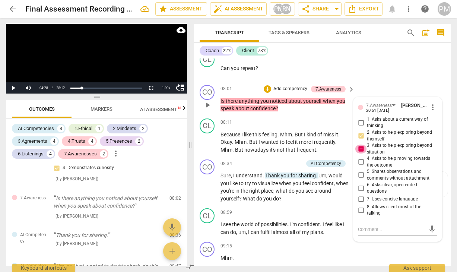
checkbox input "false"
click at [358, 121] on input "1. Asks about a current way of thinking" at bounding box center [361, 122] width 12 height 9
checkbox input "true"
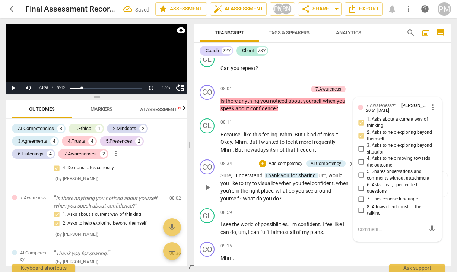
click at [319, 168] on div "08:34 + Add competency AI Competency keyboard_arrow_right Sure , I understand .…" at bounding box center [287, 180] width 135 height 43
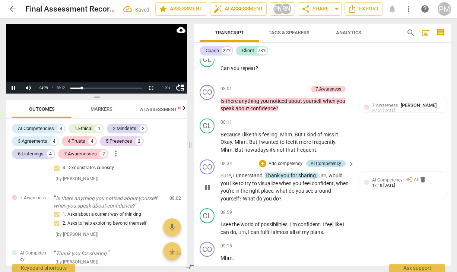
click at [325, 164] on div "AI Competency" at bounding box center [325, 163] width 31 height 7
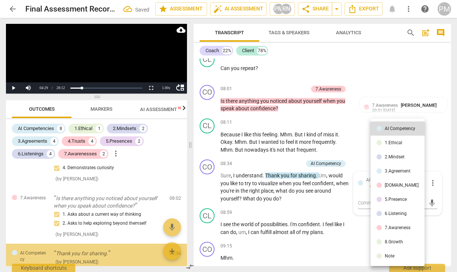
scroll to position [1145, 0]
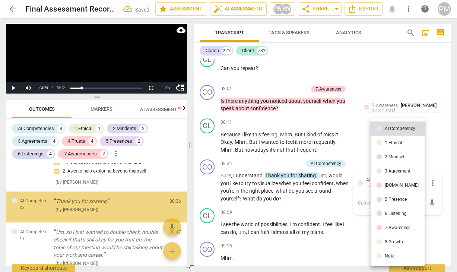
click at [402, 210] on li "6.Listening" at bounding box center [397, 213] width 54 height 14
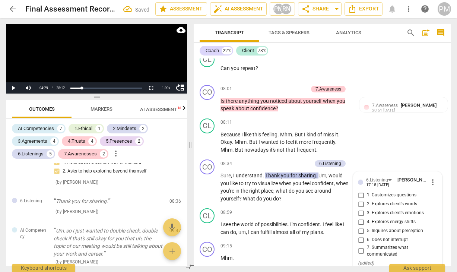
scroll to position [1328, 0]
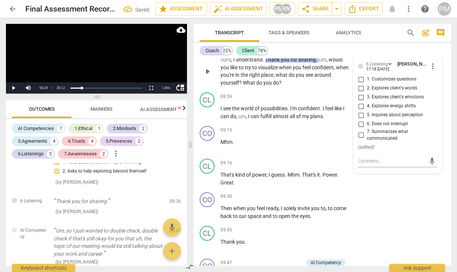
click at [376, 131] on span "7. Summarizes what communicated" at bounding box center [400, 134] width 67 height 13
click at [367, 131] on input "7. Summarizes what communicated" at bounding box center [361, 135] width 12 height 9
checkbox input "true"
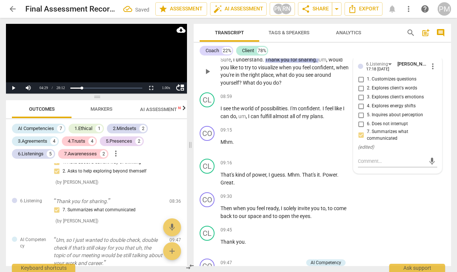
click at [377, 99] on span "3. Explores client's emotions" at bounding box center [395, 97] width 57 height 7
click at [367, 99] on input "3. Explores client's emotions" at bounding box center [361, 97] width 12 height 9
checkbox input "true"
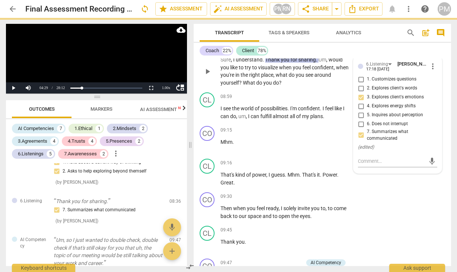
click at [390, 107] on span "4. Explores energy shifts" at bounding box center [391, 106] width 49 height 7
click at [367, 107] on input "4. Explores energy shifts" at bounding box center [361, 106] width 12 height 9
checkbox input "true"
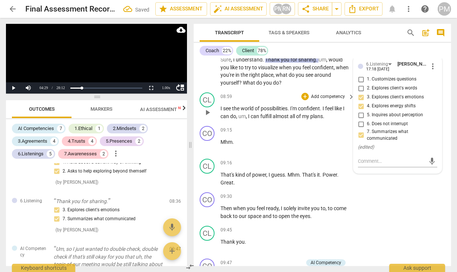
click at [280, 104] on div "08:59 + Add competency keyboard_arrow_right I see the world of possibilities . …" at bounding box center [287, 106] width 135 height 28
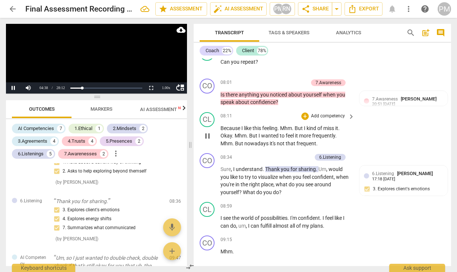
scroll to position [1218, 0]
click at [295, 153] on div "CO play_arrow pause 08:34 + Add competency 6.Listening keyboard_arrow_right Sur…" at bounding box center [322, 174] width 257 height 49
click at [296, 162] on div "08:34 + Add competency 6.Listening keyboard_arrow_right Sure , I understand . T…" at bounding box center [287, 174] width 135 height 43
click at [296, 158] on p "Add competency" at bounding box center [293, 157] width 35 height 7
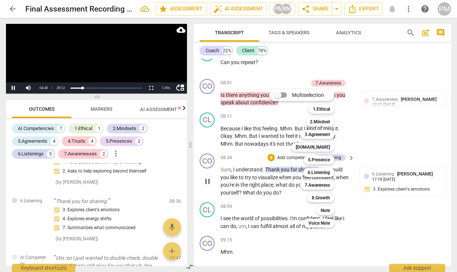
scroll to position [820, 0]
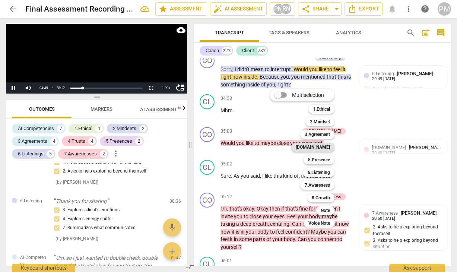
click at [327, 148] on b "[DOMAIN_NAME]" at bounding box center [313, 147] width 34 height 9
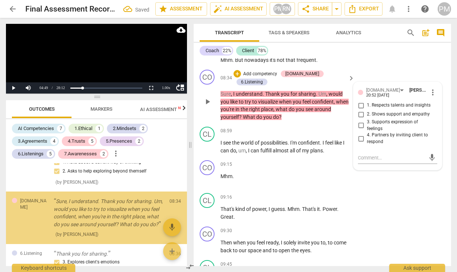
scroll to position [1160, 0]
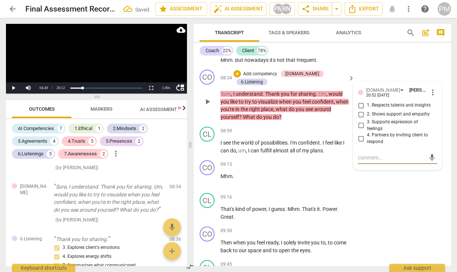
click at [389, 106] on span "1. Respects talents and insights" at bounding box center [399, 105] width 64 height 7
click at [367, 106] on input "1. Respects talents and insights" at bounding box center [361, 105] width 12 height 9
checkbox input "true"
click at [387, 123] on span "3. Supports expression of feelings" at bounding box center [400, 125] width 67 height 13
click at [367, 123] on input "3. Supports expression of feelings" at bounding box center [361, 125] width 12 height 9
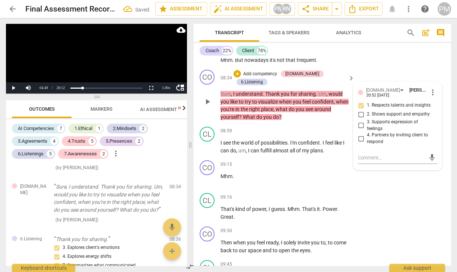
checkbox input "true"
click at [296, 128] on div "08:59 + Add competency keyboard_arrow_right I see the world of possibilities . …" at bounding box center [287, 141] width 135 height 28
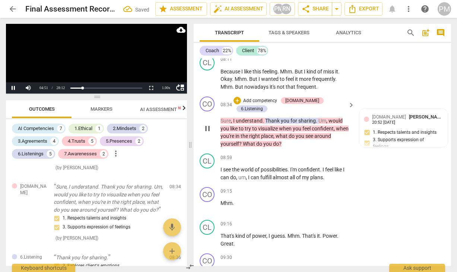
scroll to position [1227, 0]
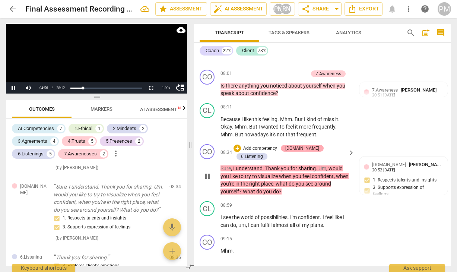
click at [300, 149] on div "[DOMAIN_NAME]" at bounding box center [302, 148] width 34 height 7
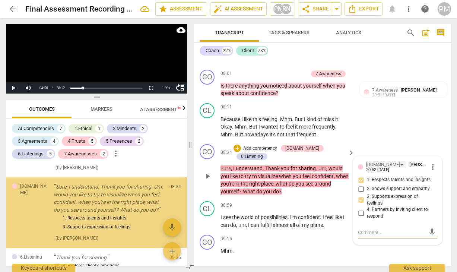
scroll to position [1169, 0]
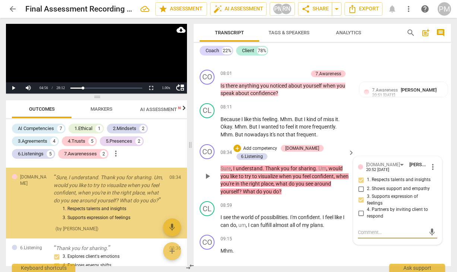
click at [381, 209] on span "4. Partners by inviting client to respond" at bounding box center [400, 212] width 67 height 13
click at [367, 209] on input "4. Partners by inviting client to respond" at bounding box center [361, 212] width 12 height 9
checkbox input "true"
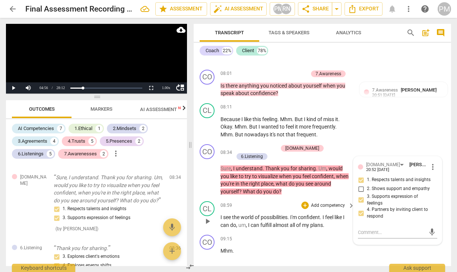
click at [268, 214] on span "possibilities" at bounding box center [274, 217] width 27 height 6
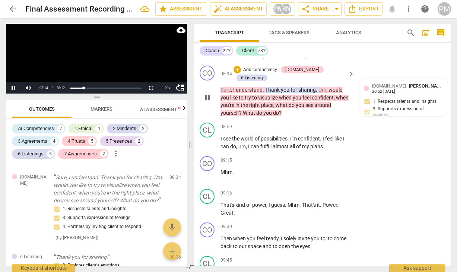
scroll to position [1299, 0]
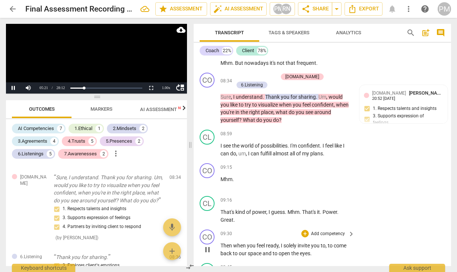
click at [332, 230] on p "Add competency" at bounding box center [327, 233] width 35 height 7
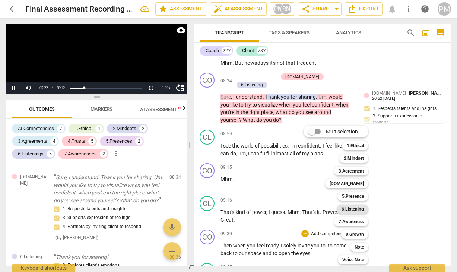
click at [360, 209] on b "6.Listening" at bounding box center [352, 208] width 22 height 9
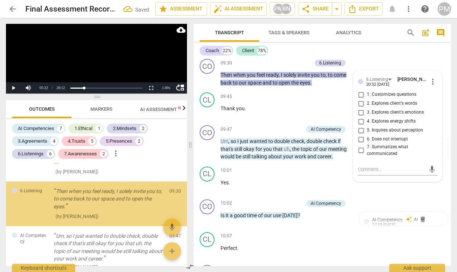
scroll to position [1296, 0]
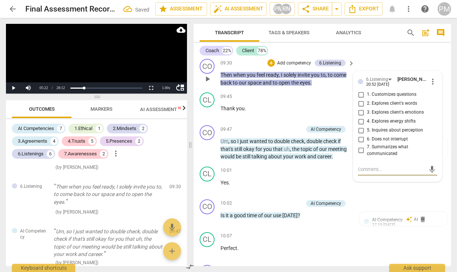
click at [384, 118] on span "4. Explores energy shifts" at bounding box center [391, 121] width 49 height 7
click at [367, 117] on input "4. Explores energy shifts" at bounding box center [361, 121] width 12 height 9
checkbox input "true"
click at [382, 127] on span "5. Inquires about perception" at bounding box center [395, 130] width 56 height 7
click at [367, 126] on input "5. Inquires about perception" at bounding box center [361, 130] width 12 height 9
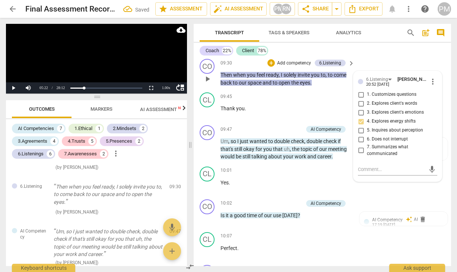
checkbox input "true"
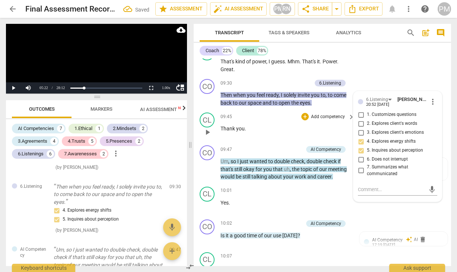
scroll to position [1432, 0]
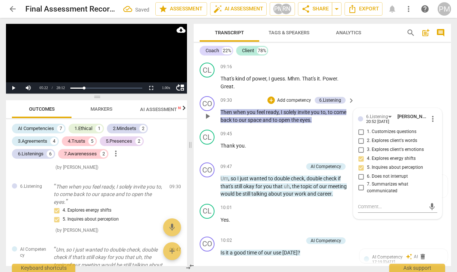
click at [293, 97] on p "Add competency" at bounding box center [293, 100] width 35 height 7
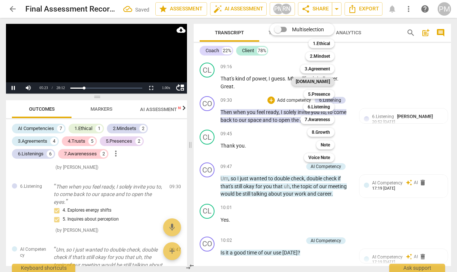
click at [323, 81] on b "[DOMAIN_NAME]" at bounding box center [313, 81] width 34 height 9
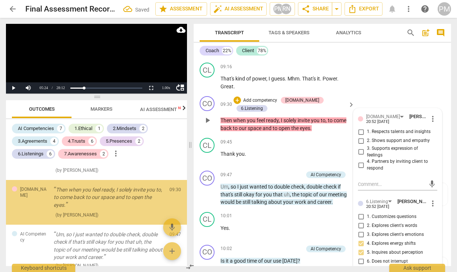
scroll to position [1359, 0]
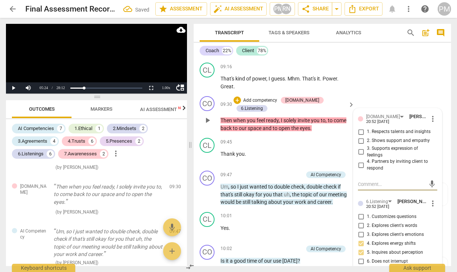
click at [377, 137] on span "2. Shows support and empathy" at bounding box center [398, 140] width 63 height 7
click at [367, 136] on input "2. Shows support and empathy" at bounding box center [361, 140] width 12 height 9
checkbox input "true"
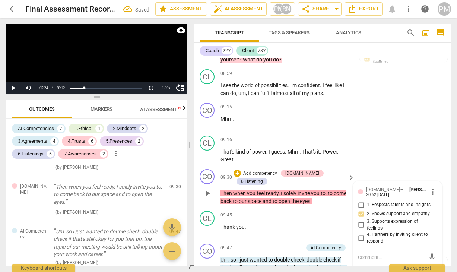
scroll to position [1357, 0]
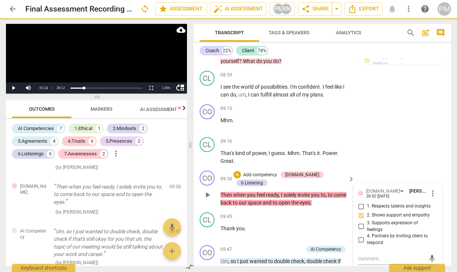
click at [370, 234] on span "4. Partners by inviting client to respond" at bounding box center [400, 239] width 67 height 13
click at [367, 235] on input "4. Partners by inviting client to respond" at bounding box center [361, 239] width 12 height 9
checkbox input "true"
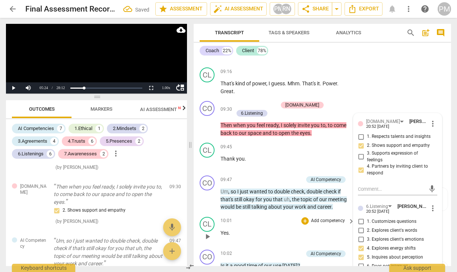
scroll to position [1432, 0]
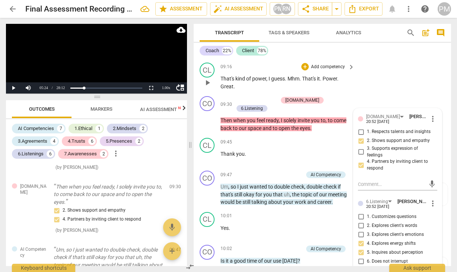
click at [414, 71] on div "CL play_arrow pause 09:16 + Add competency keyboard_arrow_right That's kind of …" at bounding box center [322, 76] width 257 height 33
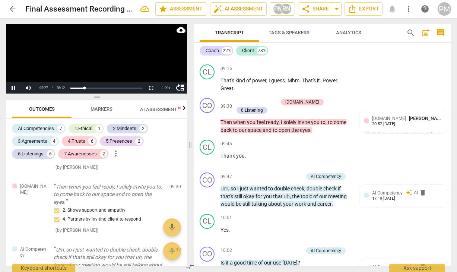
scroll to position [1414, 0]
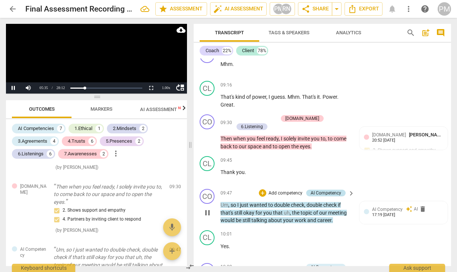
click at [330, 189] on div "AI Competency" at bounding box center [325, 192] width 31 height 7
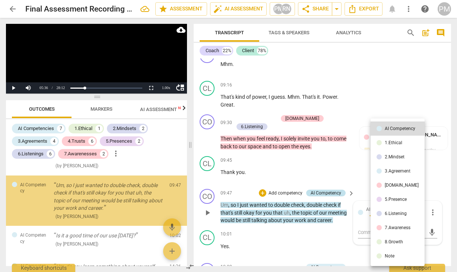
scroll to position [1424, 0]
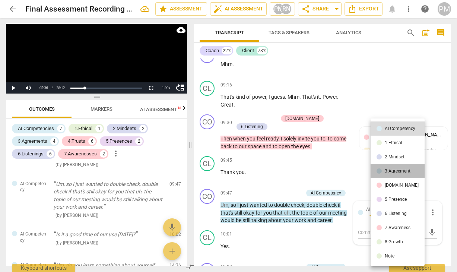
click at [400, 171] on div "3.Agreement" at bounding box center [397, 171] width 26 height 4
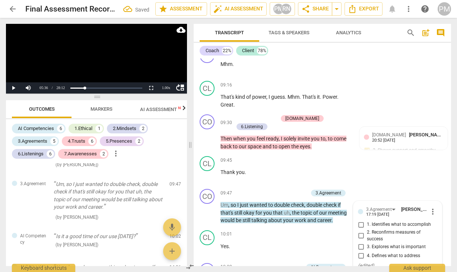
scroll to position [1415, 0]
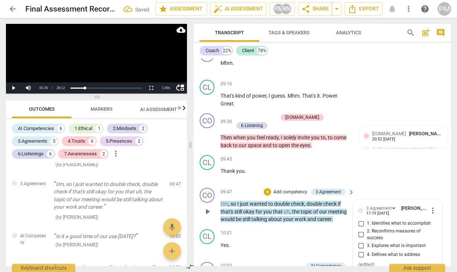
click at [383, 242] on span "3. Explores what is important" at bounding box center [396, 245] width 59 height 7
click at [367, 241] on input "3. Explores what is important" at bounding box center [361, 245] width 12 height 9
checkbox input "true"
click at [381, 251] on span "4. Defines what to address" at bounding box center [393, 254] width 53 height 7
click at [367, 250] on input "4. Defines what to address" at bounding box center [361, 254] width 12 height 9
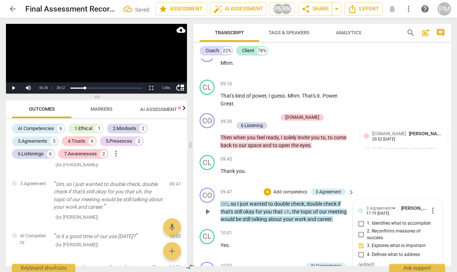
checkbox input "true"
click at [381, 220] on span "1. Identifies what to accomplish" at bounding box center [399, 223] width 64 height 7
click at [367, 219] on input "1. Identifies what to accomplish" at bounding box center [361, 223] width 12 height 9
checkbox input "true"
click at [289, 201] on span "double" at bounding box center [282, 204] width 17 height 6
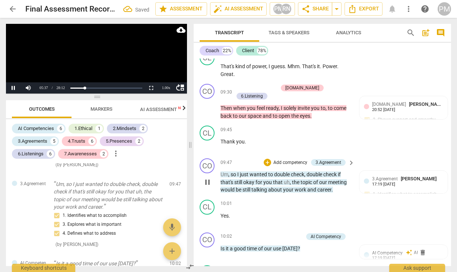
scroll to position [1489, 0]
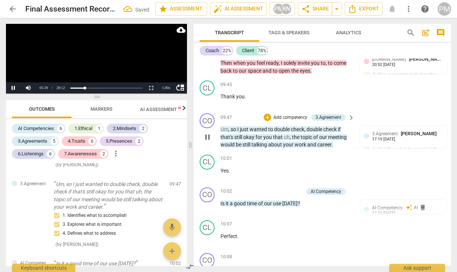
click at [288, 114] on p "Add competency" at bounding box center [289, 117] width 35 height 7
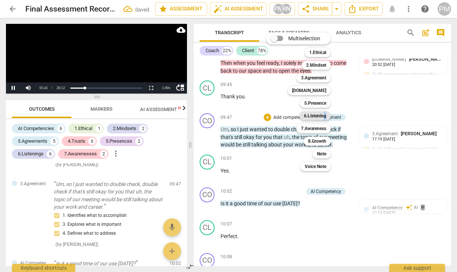
click at [325, 115] on b "6.Listening" at bounding box center [315, 115] width 22 height 9
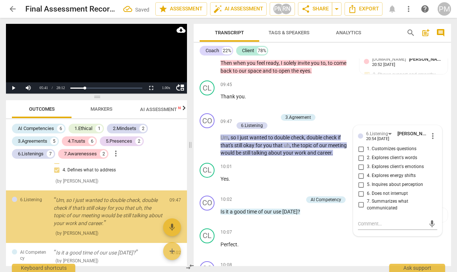
scroll to position [1505, 0]
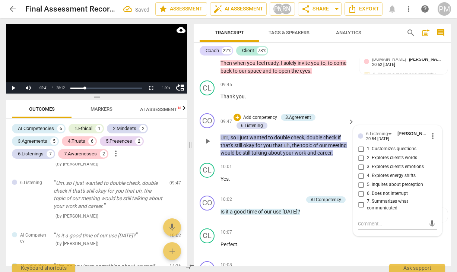
click at [386, 198] on span "7. Summarizes what communicated" at bounding box center [400, 204] width 67 height 13
click at [367, 200] on input "7. Summarizes what communicated" at bounding box center [361, 204] width 12 height 9
checkbox input "true"
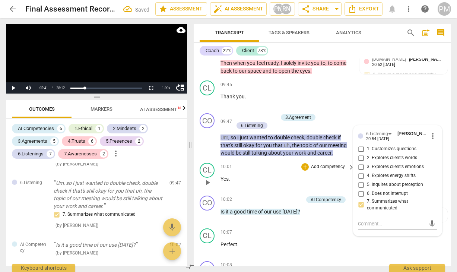
click at [255, 163] on div "10:01 + Add competency keyboard_arrow_right Yes ." at bounding box center [287, 176] width 135 height 27
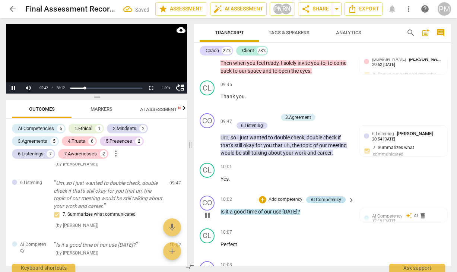
click at [338, 196] on div "AI Competency" at bounding box center [325, 199] width 31 height 7
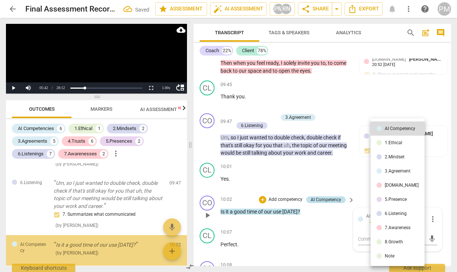
scroll to position [1556, 0]
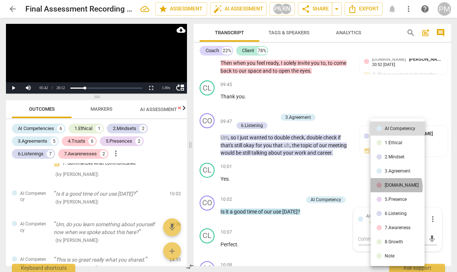
click at [394, 187] on div "[DOMAIN_NAME]" at bounding box center [401, 185] width 34 height 4
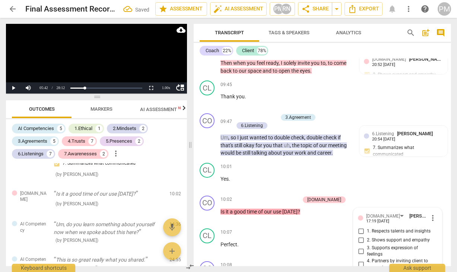
scroll to position [1602, 0]
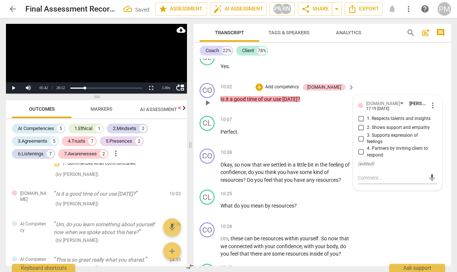
click at [387, 145] on span "4. Partners by inviting client to respond" at bounding box center [400, 151] width 67 height 13
click at [367, 147] on input "4. Partners by inviting client to respond" at bounding box center [361, 151] width 12 height 9
checkbox input "true"
click at [300, 84] on p "Add competency" at bounding box center [281, 87] width 35 height 7
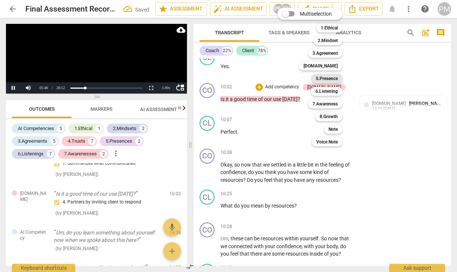
click at [327, 80] on b "5.Presence" at bounding box center [327, 78] width 22 height 9
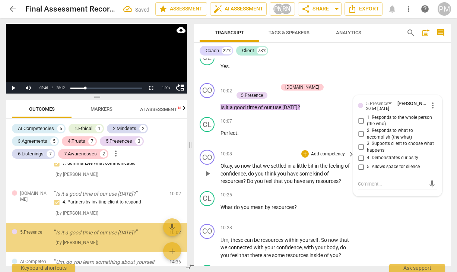
scroll to position [1594, 0]
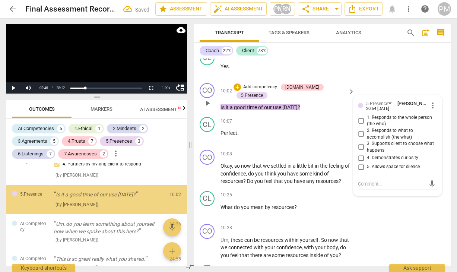
click at [367, 127] on span "2. Responds to what to accomplish (the what)" at bounding box center [400, 133] width 67 height 13
click at [367, 130] on input "2. Responds to what to accomplish (the what)" at bounding box center [361, 134] width 12 height 9
checkbox input "true"
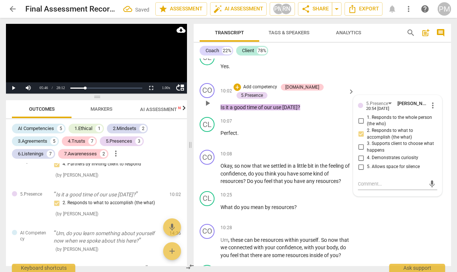
click at [374, 140] on span "3. Supports client to choose what happens" at bounding box center [400, 146] width 67 height 13
click at [367, 143] on input "3. Supports client to choose what happens" at bounding box center [361, 147] width 12 height 9
checkbox input "true"
click at [282, 162] on p "Okay , so now that we settled in a little bit in the feeling of confidence , do…" at bounding box center [285, 173] width 130 height 23
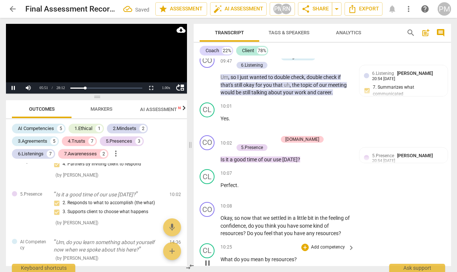
scroll to position [1578, 0]
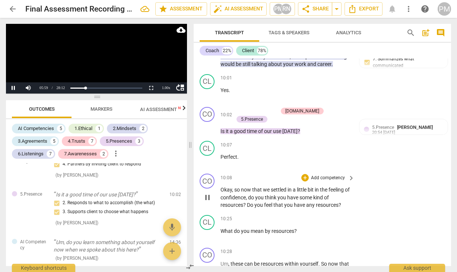
click at [333, 175] on p "Add competency" at bounding box center [327, 178] width 35 height 7
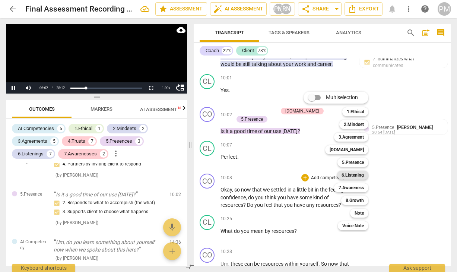
scroll to position [1023, 0]
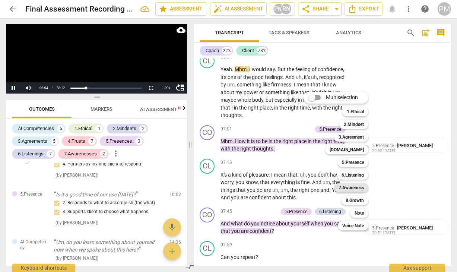
click at [354, 187] on b "7.Awareness" at bounding box center [350, 187] width 25 height 9
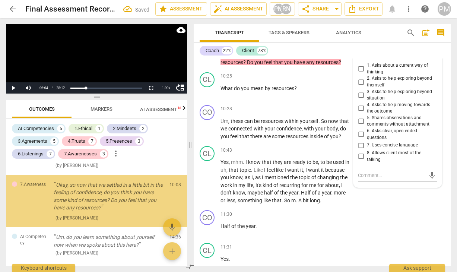
scroll to position [1653, 0]
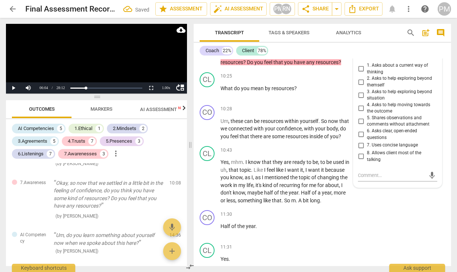
click at [375, 89] on span "3. Asks to help exploring beyond situation" at bounding box center [400, 95] width 67 height 13
click at [367, 90] on input "3. Asks to help exploring beyond situation" at bounding box center [361, 94] width 12 height 9
checkbox input "true"
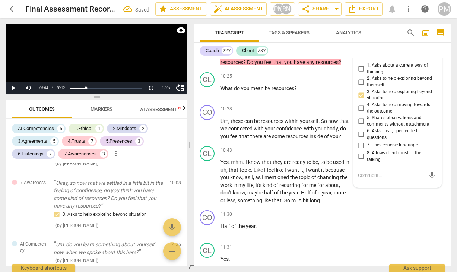
click at [378, 102] on span "4. Asks to help moving towards the outcome" at bounding box center [400, 108] width 67 height 13
click at [367, 103] on input "4. Asks to help moving towards the outcome" at bounding box center [361, 107] width 12 height 9
checkbox input "true"
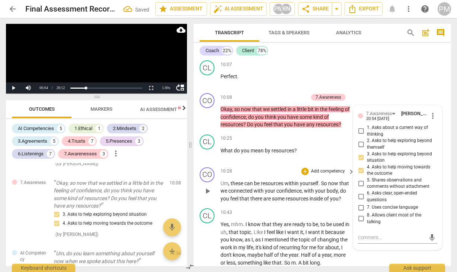
scroll to position [1646, 0]
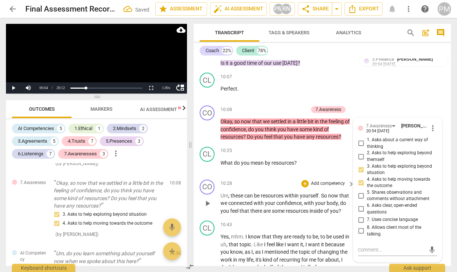
click at [263, 179] on div "10:28 + Add competency keyboard_arrow_right" at bounding box center [287, 183] width 135 height 8
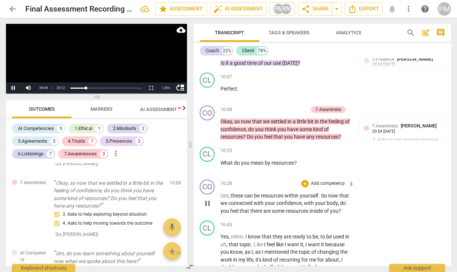
click at [328, 180] on p "Add competency" at bounding box center [327, 183] width 35 height 7
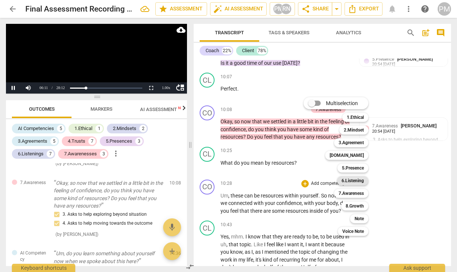
click at [354, 183] on b "6.Listening" at bounding box center [352, 180] width 22 height 9
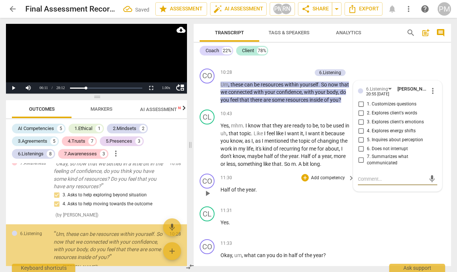
scroll to position [1723, 0]
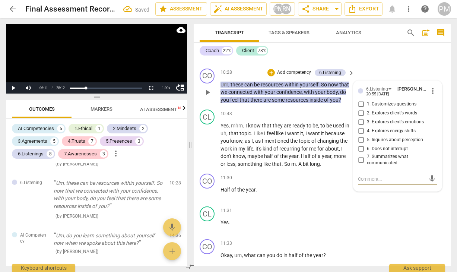
click at [376, 128] on span "4. Explores energy shifts" at bounding box center [391, 131] width 49 height 7
click at [367, 127] on input "4. Explores energy shifts" at bounding box center [361, 131] width 12 height 9
checkbox input "true"
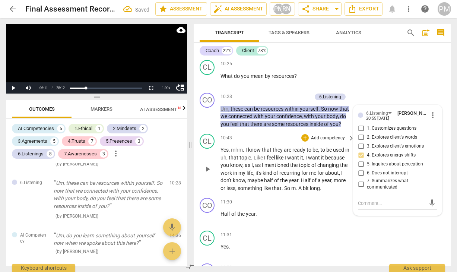
scroll to position [1720, 0]
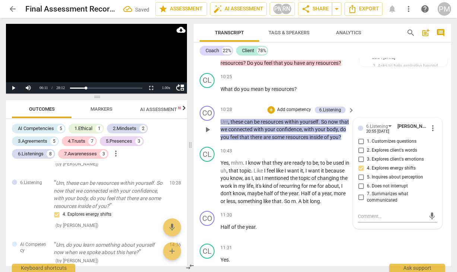
click at [381, 156] on span "3. Explores client's emotions" at bounding box center [395, 159] width 57 height 7
click at [367, 155] on input "3. Explores client's emotions" at bounding box center [361, 159] width 12 height 9
click at [403, 156] on span "3. Explores client's emotions" at bounding box center [395, 159] width 57 height 7
click at [367, 155] on input "3. Explores client's emotions" at bounding box center [361, 159] width 12 height 9
click at [403, 156] on span "3. Explores client's emotions" at bounding box center [395, 159] width 57 height 7
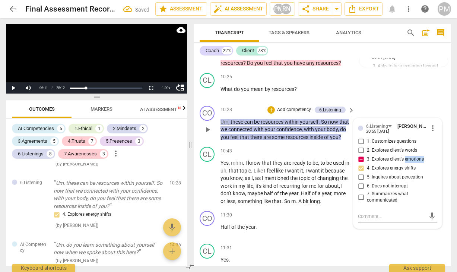
click at [367, 155] on input "3. Explores client's emotions" at bounding box center [361, 159] width 12 height 9
checkbox input "false"
drag, startPoint x: 403, startPoint y: 140, endPoint x: 395, endPoint y: 134, distance: 10.7
click at [395, 147] on span "2. Explores client's words" at bounding box center [392, 150] width 50 height 7
click at [367, 146] on input "2. Explores client's words" at bounding box center [361, 150] width 12 height 9
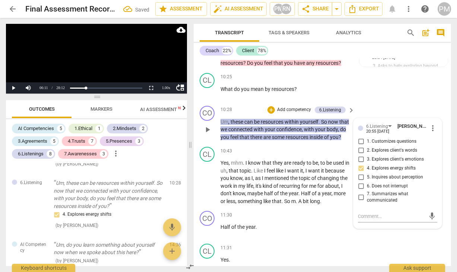
checkbox input "true"
click at [295, 106] on p "Add competency" at bounding box center [293, 109] width 35 height 7
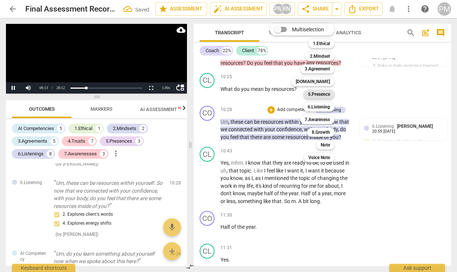
click at [323, 95] on b "5.Presence" at bounding box center [319, 94] width 22 height 9
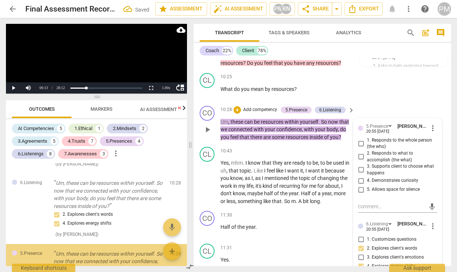
scroll to position [1794, 0]
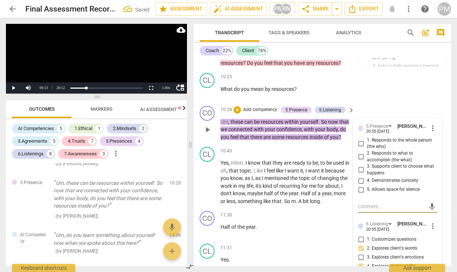
click at [373, 177] on span "4. Demonstrates curiosity" at bounding box center [392, 180] width 51 height 7
click at [367, 176] on input "4. Demonstrates curiosity" at bounding box center [361, 180] width 12 height 9
checkbox input "true"
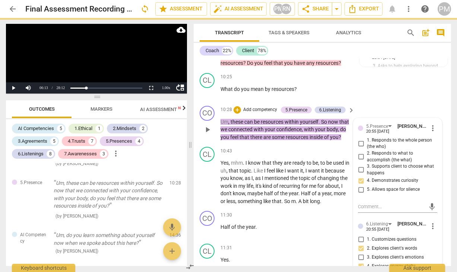
click at [359, 165] on input "3. Supports client to choose what happens" at bounding box center [361, 169] width 12 height 9
checkbox input "true"
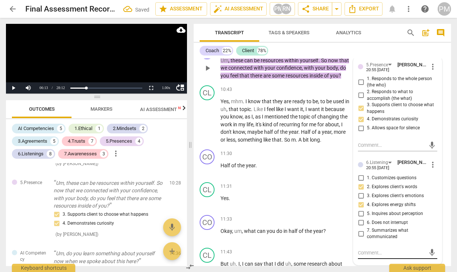
scroll to position [1720, 0]
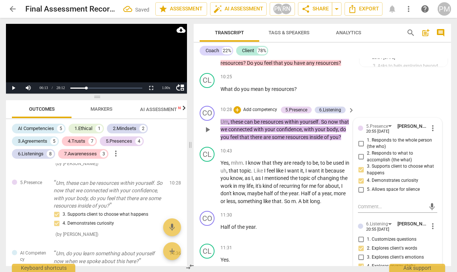
click at [266, 106] on p "Add competency" at bounding box center [259, 109] width 35 height 7
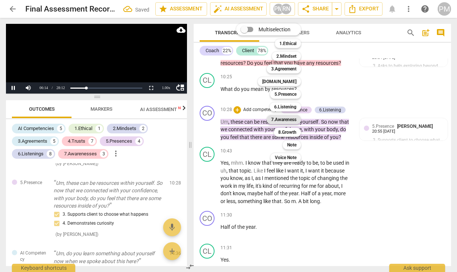
click at [290, 120] on b "7.Awareness" at bounding box center [283, 119] width 25 height 9
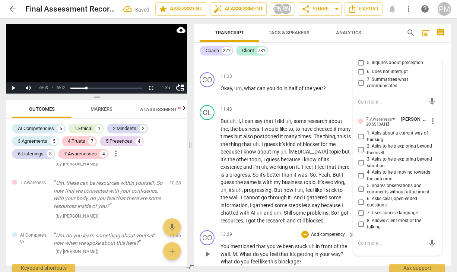
scroll to position [1943, 0]
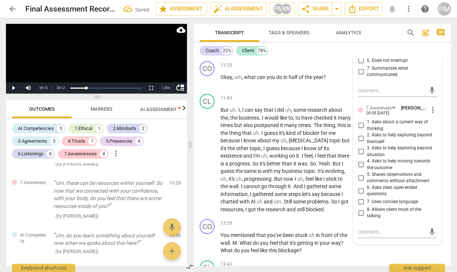
click at [377, 171] on span "5. Shares observations and comments without attachment" at bounding box center [400, 177] width 67 height 13
click at [367, 173] on input "5. Shares observations and comments without attachment" at bounding box center [361, 177] width 12 height 9
checkbox input "true"
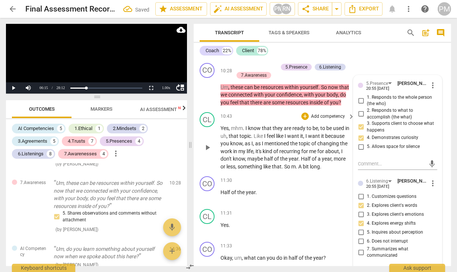
scroll to position [1720, 0]
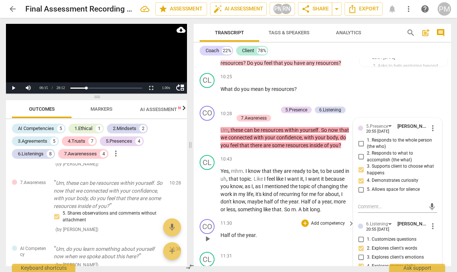
click at [281, 231] on p "Half of the year ." at bounding box center [285, 235] width 130 height 8
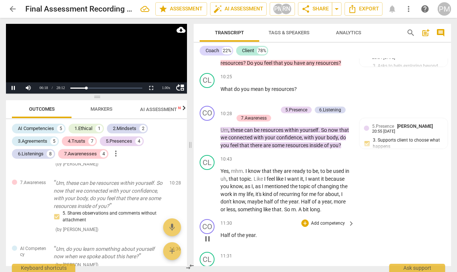
click at [328, 220] on p "Add competency" at bounding box center [327, 223] width 35 height 7
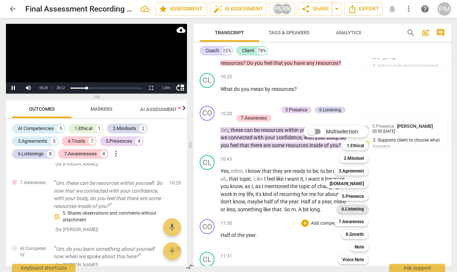
click at [354, 208] on b "6.Listening" at bounding box center [352, 208] width 22 height 9
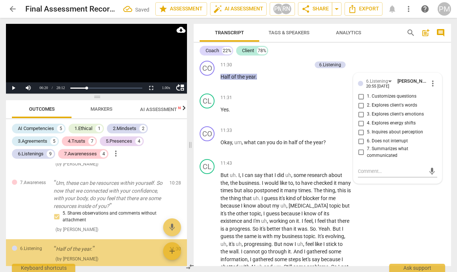
scroll to position [1919, 0]
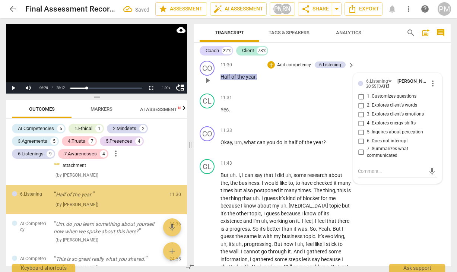
click at [382, 102] on span "2. Explores client's words" at bounding box center [392, 105] width 50 height 7
click at [367, 101] on input "2. Explores client's words" at bounding box center [361, 105] width 12 height 9
checkbox input "true"
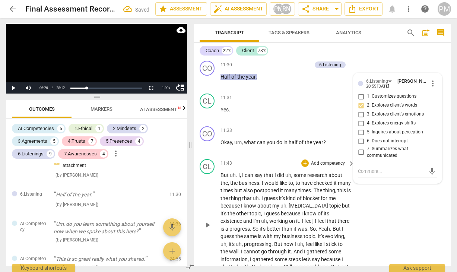
click at [257, 202] on span "know" at bounding box center [250, 205] width 14 height 6
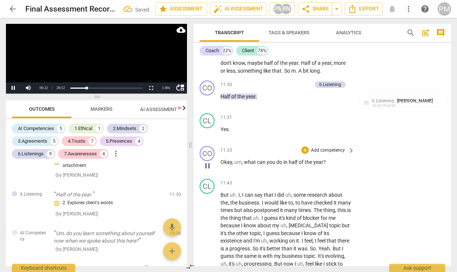
scroll to position [1841, 0]
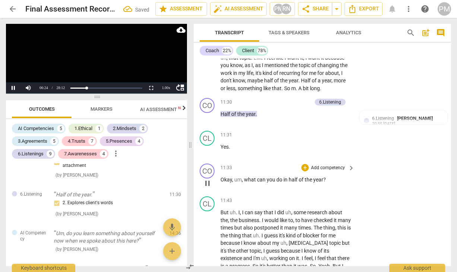
click at [332, 165] on p "Add competency" at bounding box center [327, 168] width 35 height 7
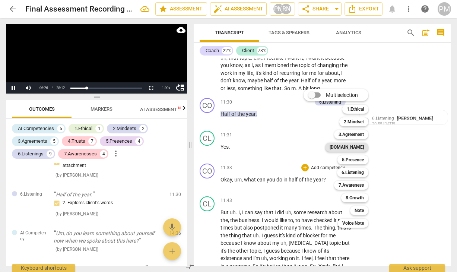
click at [356, 148] on b "[DOMAIN_NAME]" at bounding box center [346, 147] width 34 height 9
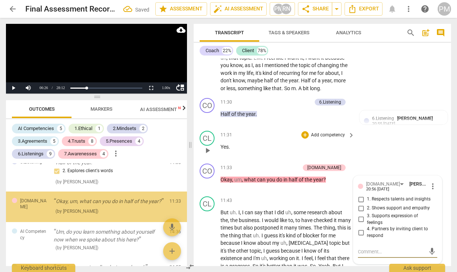
scroll to position [1961, 0]
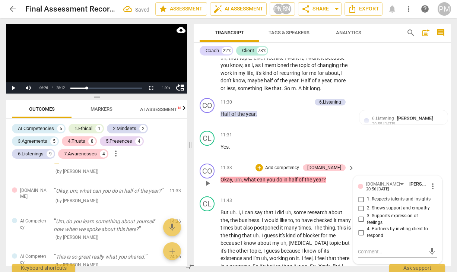
click at [374, 226] on span "4. Partners by inviting client to respond" at bounding box center [400, 232] width 67 height 13
click at [367, 228] on input "4. Partners by inviting client to respond" at bounding box center [361, 232] width 12 height 9
checkbox input "true"
click at [300, 165] on p "Add competency" at bounding box center [281, 168] width 35 height 7
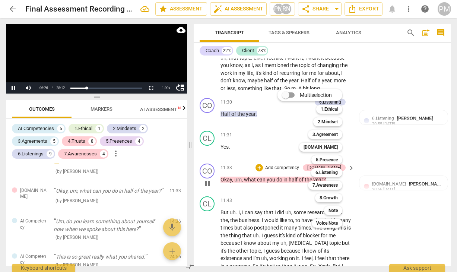
scroll to position [1038, 0]
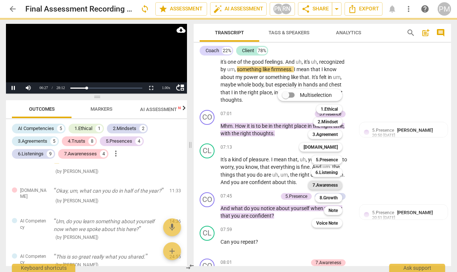
click at [336, 182] on b "7.Awareness" at bounding box center [324, 185] width 25 height 9
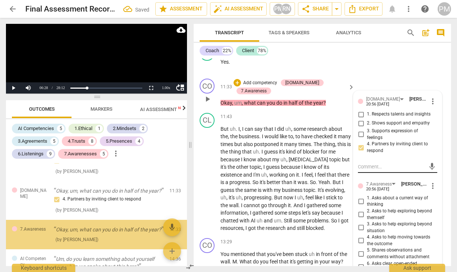
scroll to position [2008, 0]
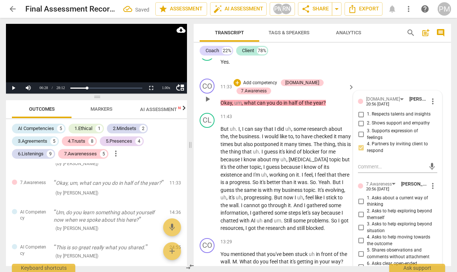
click at [376, 208] on span "2. Asks to help exploring beyond themself" at bounding box center [400, 214] width 67 height 13
click at [367, 210] on input "2. Asks to help exploring beyond themself" at bounding box center [361, 214] width 12 height 9
checkbox input "true"
click at [376, 234] on span "4. Asks to help moving towards the outcome" at bounding box center [400, 240] width 67 height 13
click at [367, 236] on input "4. Asks to help moving towards the outcome" at bounding box center [361, 240] width 12 height 9
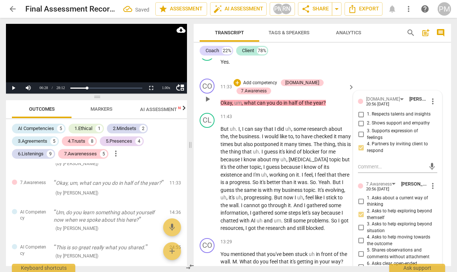
checkbox input "true"
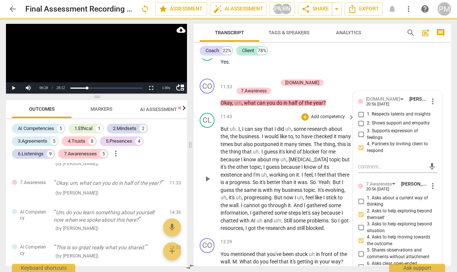
click at [236, 164] on span "the" at bounding box center [231, 167] width 9 height 6
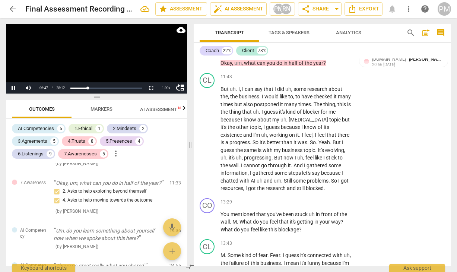
scroll to position [2014, 0]
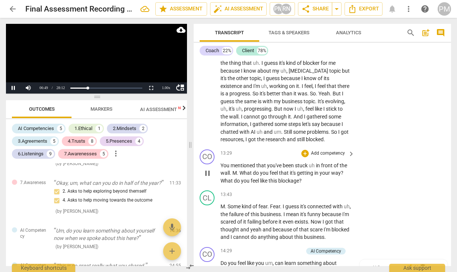
click at [333, 151] on p "Add competency" at bounding box center [327, 153] width 35 height 7
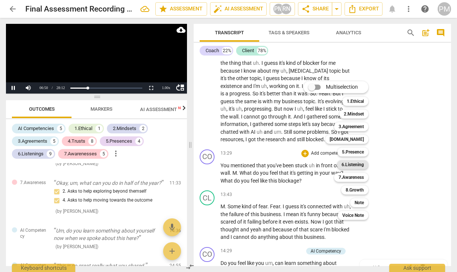
click at [357, 167] on b "6.Listening" at bounding box center [352, 164] width 22 height 9
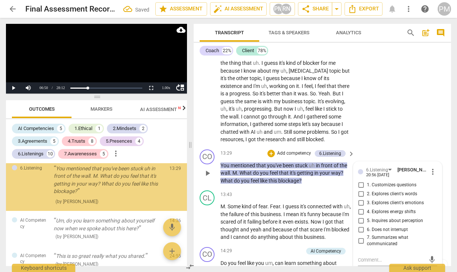
scroll to position [2071, 0]
click at [381, 236] on span "7. Summarizes what communicated" at bounding box center [400, 240] width 67 height 13
click at [367, 236] on input "7. Summarizes what communicated" at bounding box center [361, 240] width 12 height 9
checkbox input "true"
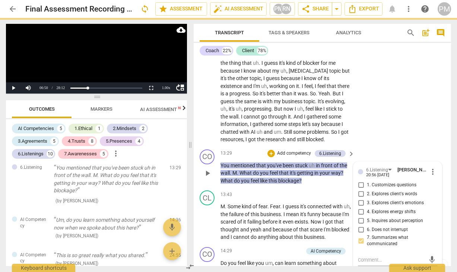
click at [374, 217] on span "5. Inquires about perception" at bounding box center [395, 220] width 56 height 7
click at [367, 217] on input "5. Inquires about perception" at bounding box center [361, 220] width 12 height 9
checkbox input "true"
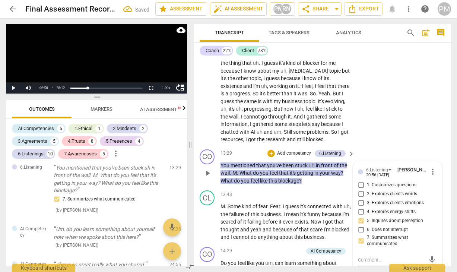
click at [300, 150] on p "Add competency" at bounding box center [293, 153] width 35 height 7
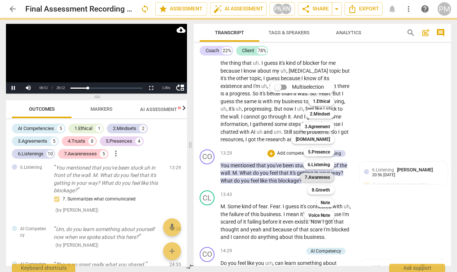
click at [317, 176] on b "7.Awareness" at bounding box center [316, 177] width 25 height 9
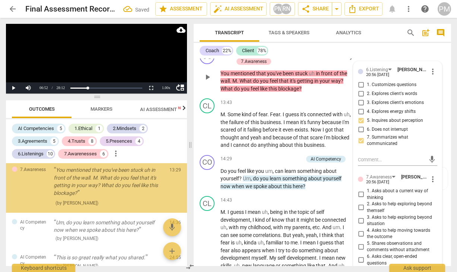
scroll to position [2141, 0]
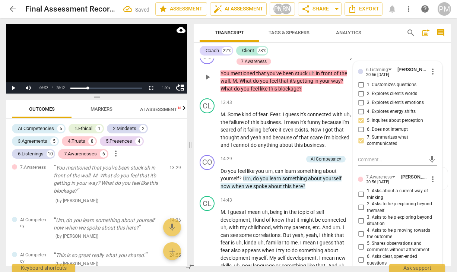
click at [370, 218] on span "3. Asks to help exploring beyond situation" at bounding box center [400, 220] width 67 height 13
click at [367, 218] on input "3. Asks to help exploring beyond situation" at bounding box center [361, 220] width 12 height 9
checkbox input "true"
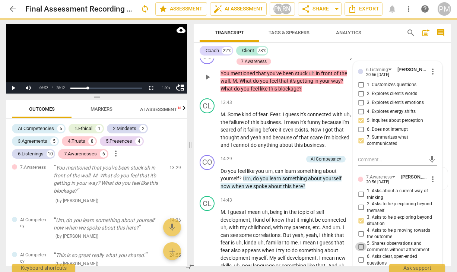
click at [361, 242] on input "5. Shares observations and comments without attachment" at bounding box center [361, 246] width 12 height 9
checkbox input "true"
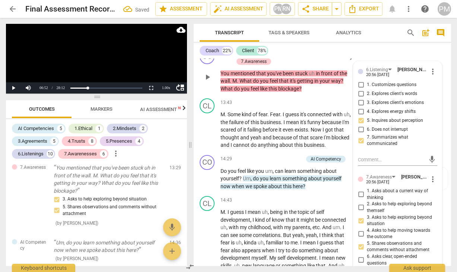
click at [273, 71] on span "you've" at bounding box center [275, 73] width 16 height 6
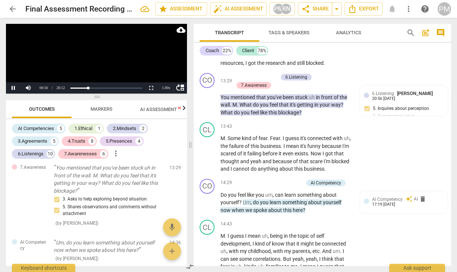
scroll to position [2096, 0]
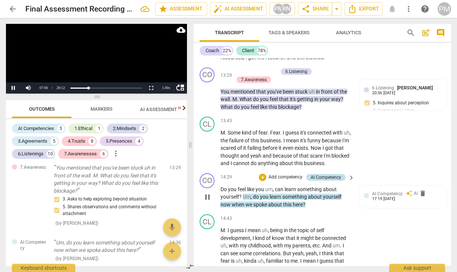
click at [325, 182] on div "CO play_arrow pause 00:01 + Add competency keyboard_arrow_right Hi [PERSON_NAME…" at bounding box center [322, 161] width 257 height 207
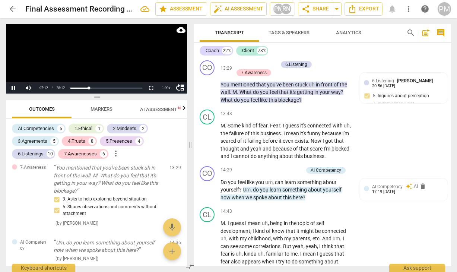
scroll to position [2100, 0]
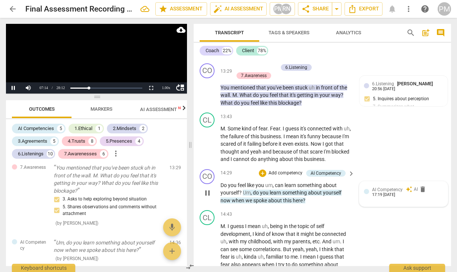
click at [392, 192] on span "AI Competency" at bounding box center [387, 189] width 31 height 5
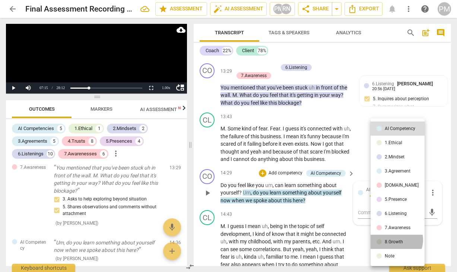
click at [395, 240] on div "8.Growth" at bounding box center [393, 241] width 18 height 4
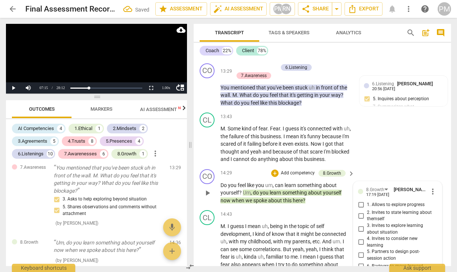
scroll to position [2267, 0]
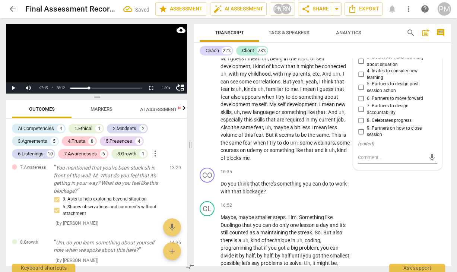
click at [372, 74] on span "4. Invites to consider new learning" at bounding box center [400, 74] width 67 height 13
click at [367, 74] on input "4. Invites to consider new learning" at bounding box center [361, 74] width 12 height 9
checkbox input "true"
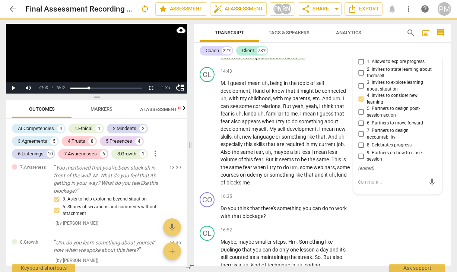
scroll to position [2230, 0]
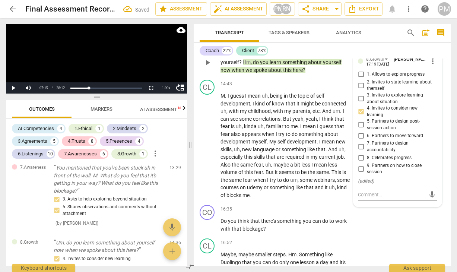
click at [374, 86] on span "2. Invites to state learning about themself" at bounding box center [400, 85] width 67 height 13
click at [367, 86] on input "2. Invites to state learning about themself" at bounding box center [361, 85] width 12 height 9
checkbox input "true"
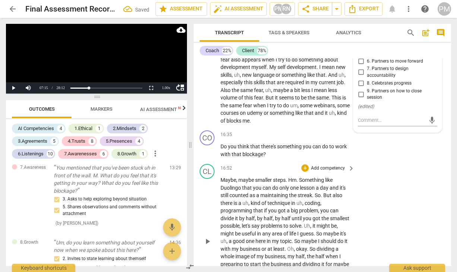
scroll to position [2193, 0]
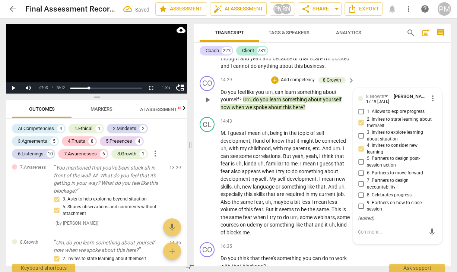
click at [300, 83] on p "Add competency" at bounding box center [297, 80] width 35 height 7
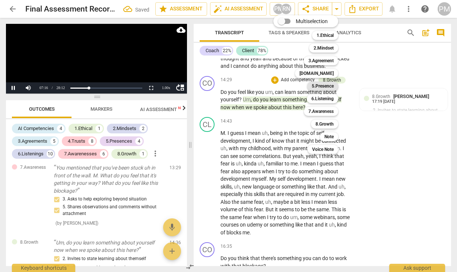
click at [327, 85] on b "5.Presence" at bounding box center [323, 86] width 22 height 9
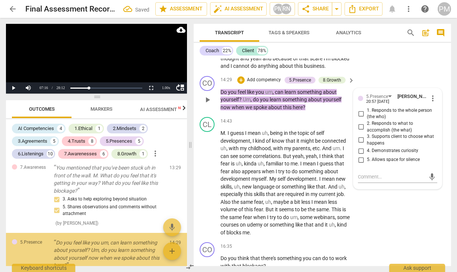
scroll to position [2216, 0]
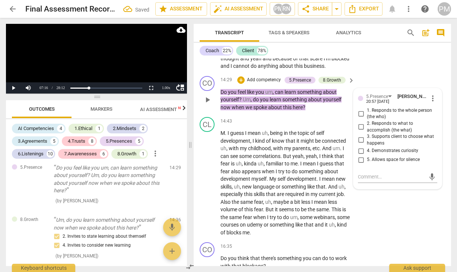
click at [379, 141] on span "3. Supports client to choose what happens" at bounding box center [400, 139] width 67 height 13
click at [367, 141] on input "3. Supports client to choose what happens" at bounding box center [361, 139] width 12 height 9
checkbox input "true"
click at [379, 154] on span "4. Demonstrates curiosity" at bounding box center [392, 150] width 51 height 7
click at [367, 155] on input "4. Demonstrates curiosity" at bounding box center [361, 150] width 12 height 9
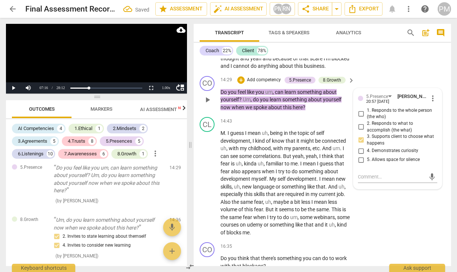
checkbox input "true"
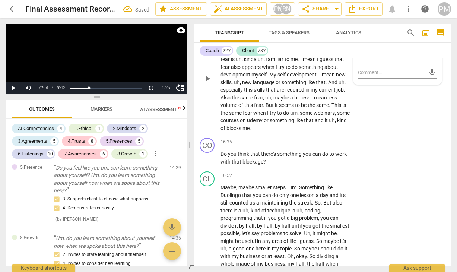
scroll to position [2305, 0]
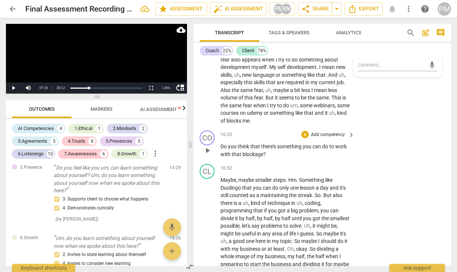
click at [333, 138] on p "Add competency" at bounding box center [327, 134] width 35 height 7
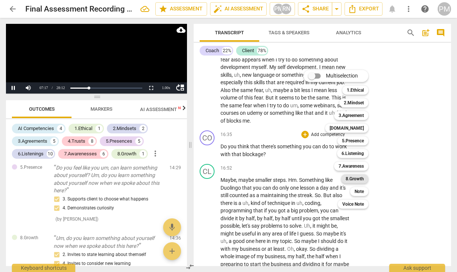
click at [360, 178] on b "8.Growth" at bounding box center [354, 178] width 18 height 9
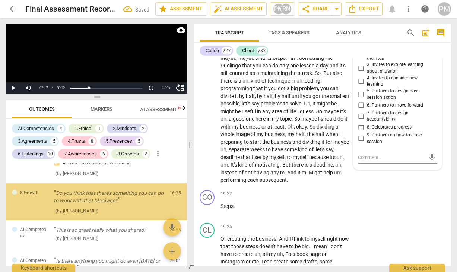
scroll to position [2334, 0]
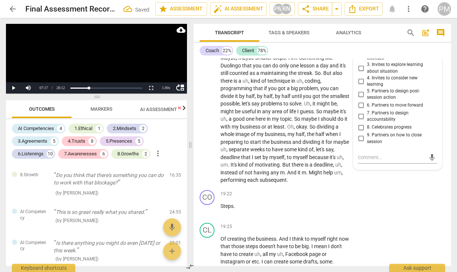
click at [390, 109] on span "6. Partners to move forward" at bounding box center [395, 105] width 56 height 7
click at [367, 110] on input "6. Partners to move forward" at bounding box center [361, 105] width 12 height 9
checkbox input "true"
click at [391, 97] on span "5. Partners to design post-session action" at bounding box center [400, 94] width 67 height 13
click at [367, 97] on input "5. Partners to design post-session action" at bounding box center [361, 94] width 12 height 9
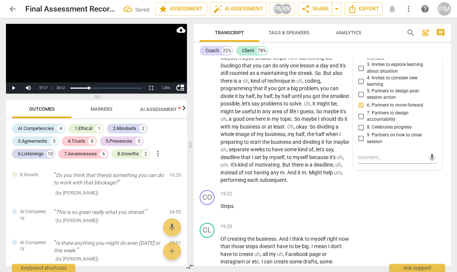
checkbox input "true"
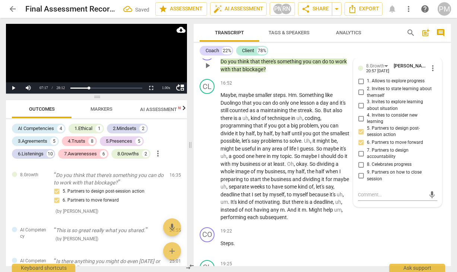
click at [372, 108] on span "3. Invites to explore learning about situation" at bounding box center [400, 105] width 67 height 13
click at [367, 108] on input "3. Invites to explore learning about situation" at bounding box center [361, 105] width 12 height 9
checkbox input "true"
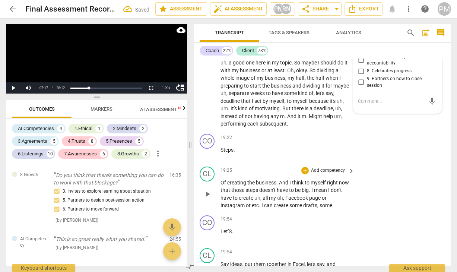
scroll to position [2501, 0]
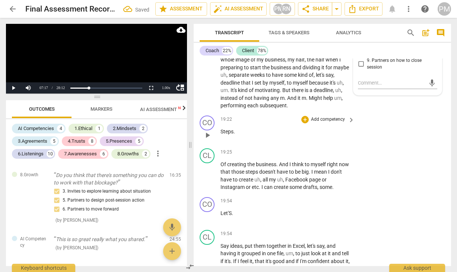
click at [332, 122] on p "Add competency" at bounding box center [327, 119] width 35 height 7
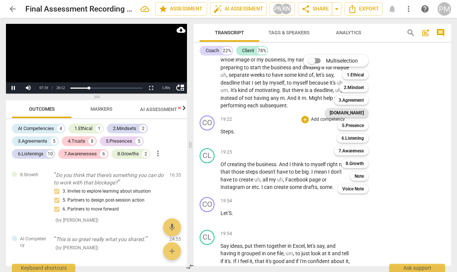
click at [362, 112] on b "[DOMAIN_NAME]" at bounding box center [346, 112] width 34 height 9
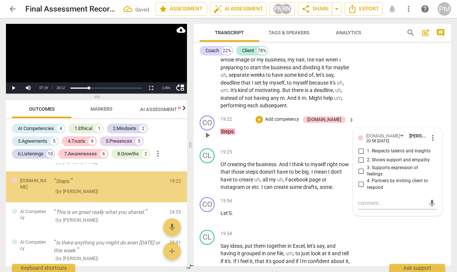
scroll to position [2394, 0]
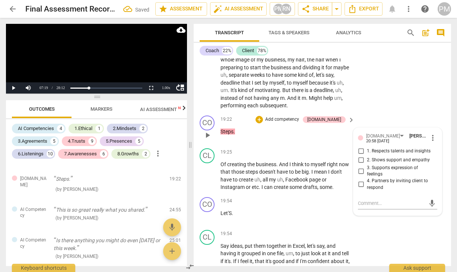
click at [374, 163] on span "2. Shows support and empathy" at bounding box center [398, 160] width 63 height 7
click at [367, 165] on input "2. Shows support and empathy" at bounding box center [361, 160] width 12 height 9
checkbox input "true"
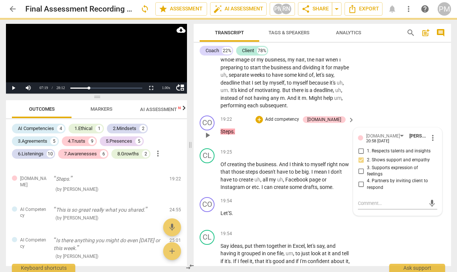
click at [363, 189] on input "4. Partners by inviting client to respond" at bounding box center [361, 184] width 12 height 9
checkbox input "true"
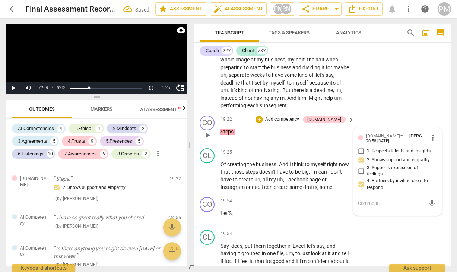
click at [300, 123] on p "Add competency" at bounding box center [281, 119] width 35 height 7
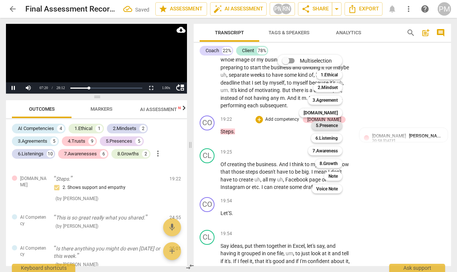
scroll to position [1128, 0]
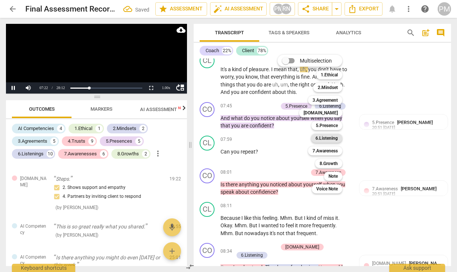
click at [333, 139] on b "6.Listening" at bounding box center [326, 138] width 22 height 9
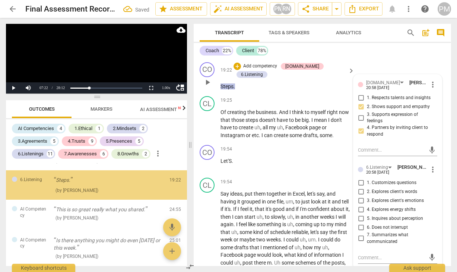
scroll to position [2442, 0]
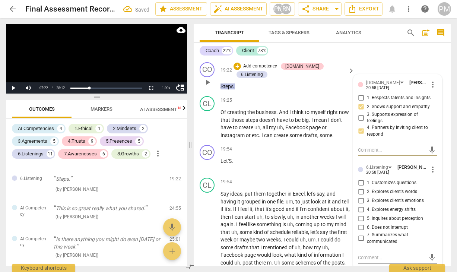
click at [381, 194] on span "2. Explores client's words" at bounding box center [392, 191] width 50 height 7
click at [367, 194] on input "2. Explores client's words" at bounding box center [361, 191] width 12 height 9
checkbox input "true"
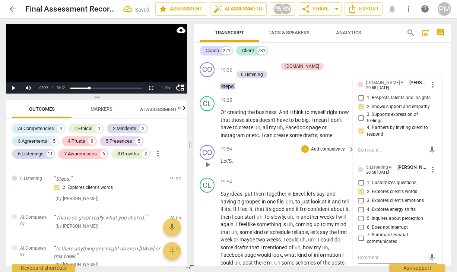
click at [271, 153] on div "19:54 + Add competency keyboard_arrow_right" at bounding box center [287, 149] width 135 height 8
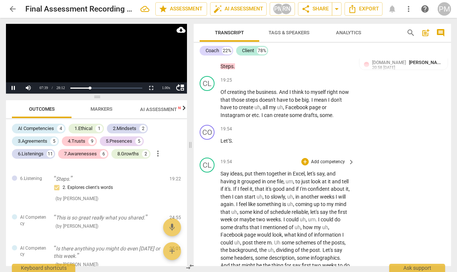
scroll to position [2588, 0]
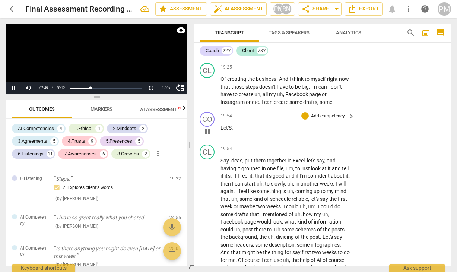
click at [220, 131] on div "play_arrow pause" at bounding box center [210, 132] width 19 height 10
click at [220, 130] on span "Let'S" at bounding box center [225, 128] width 11 height 6
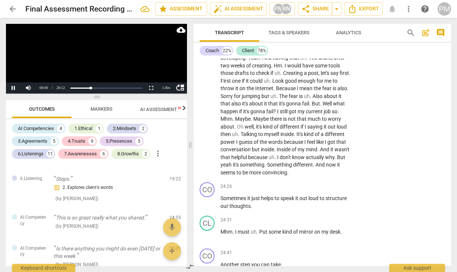
scroll to position [2811, 0]
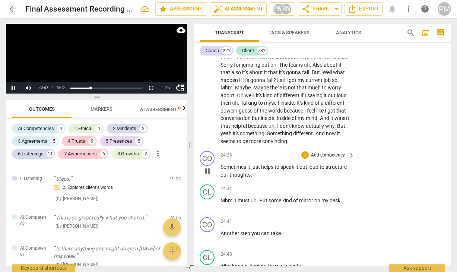
click at [333, 159] on p "Add competency" at bounding box center [327, 155] width 35 height 7
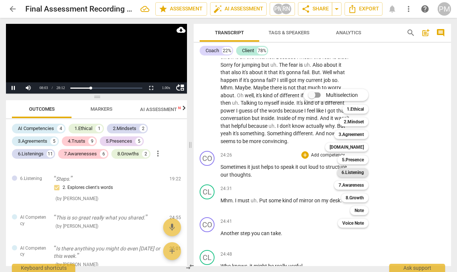
click at [360, 172] on b "6.Listening" at bounding box center [352, 172] width 22 height 9
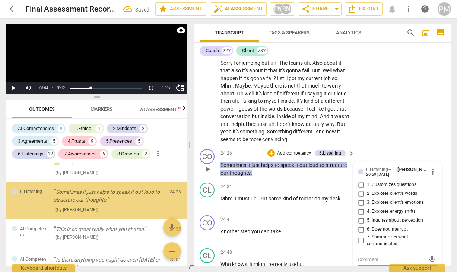
scroll to position [2484, 0]
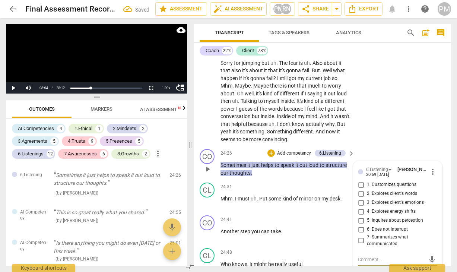
click at [375, 247] on span "7. Summarizes what communicated" at bounding box center [400, 240] width 67 height 13
click at [367, 245] on input "7. Summarizes what communicated" at bounding box center [361, 240] width 12 height 9
checkbox input "true"
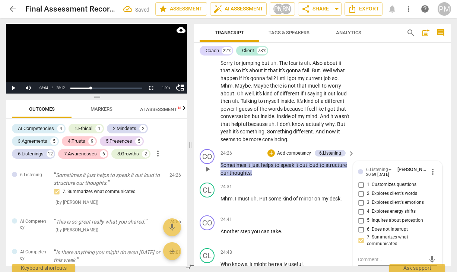
click at [382, 185] on span "1. Customizes questions" at bounding box center [392, 184] width 50 height 7
click at [367, 185] on input "1. Customizes questions" at bounding box center [361, 184] width 12 height 9
checkbox input "true"
click at [285, 154] on p "Add competency" at bounding box center [293, 153] width 35 height 7
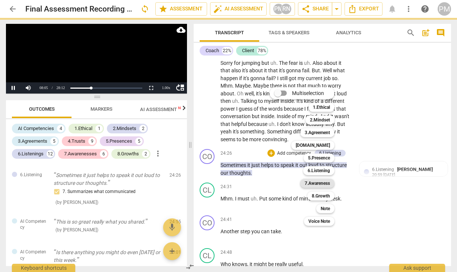
click at [319, 184] on b "7.Awareness" at bounding box center [316, 183] width 25 height 9
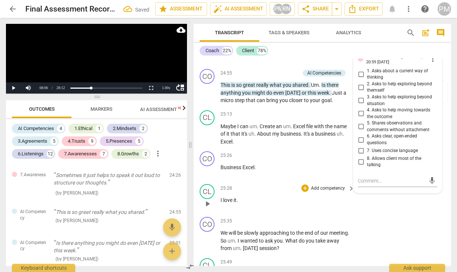
scroll to position [3036, 0]
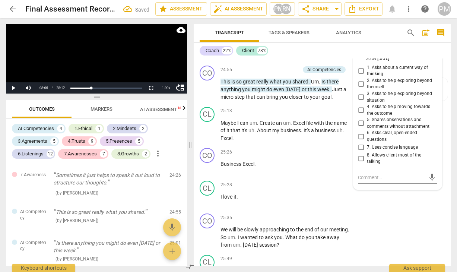
click at [377, 88] on span "2. Asks to help exploring beyond themself" at bounding box center [400, 83] width 67 height 13
click at [367, 88] on input "2. Asks to help exploring beyond themself" at bounding box center [361, 83] width 12 height 9
checkbox input "true"
click at [379, 102] on span "3. Asks to help exploring beyond situation" at bounding box center [400, 96] width 67 height 13
click at [367, 102] on input "3. Asks to help exploring beyond situation" at bounding box center [361, 97] width 12 height 9
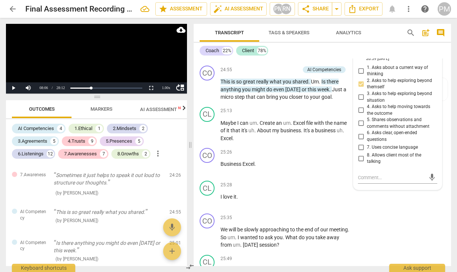
checkbox input "true"
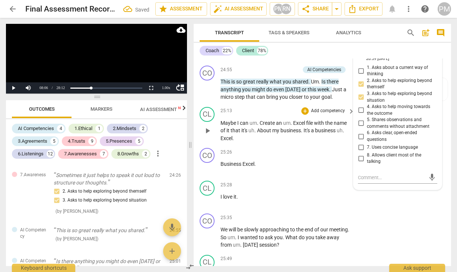
scroll to position [2962, 0]
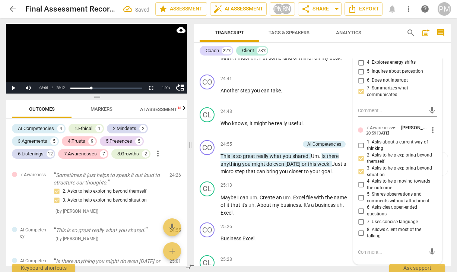
click at [381, 198] on span "5. Shares observations and comments without attachment" at bounding box center [400, 197] width 67 height 13
click at [367, 198] on input "5. Shares observations and comments without attachment" at bounding box center [361, 197] width 12 height 9
checkbox input "true"
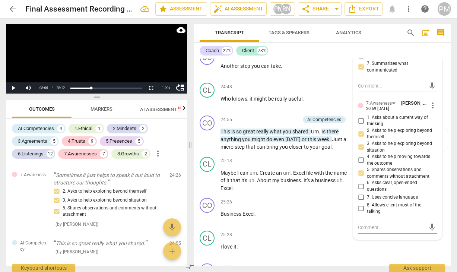
scroll to position [2999, 0]
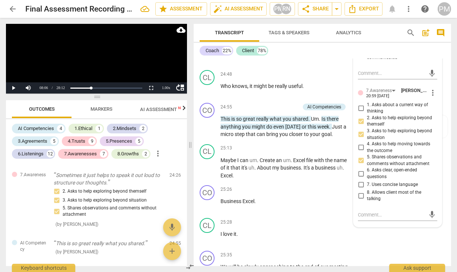
click at [388, 198] on span "8. Allows client most of the talking" at bounding box center [400, 195] width 67 height 13
click at [367, 198] on input "8. Allows client most of the talking" at bounding box center [361, 195] width 12 height 9
click at [384, 198] on span "8. Allows client most of the talking" at bounding box center [400, 195] width 67 height 13
click at [367, 198] on input "8. Allows client most of the talking" at bounding box center [361, 195] width 12 height 9
click at [377, 194] on span "8. Allows client most of the talking" at bounding box center [400, 195] width 67 height 13
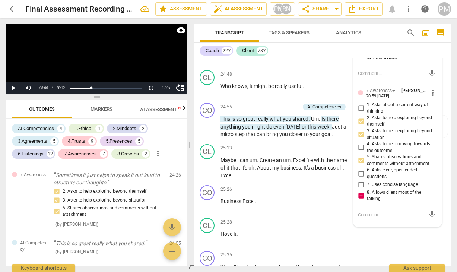
click at [367, 194] on input "8. Allows client most of the talking" at bounding box center [361, 195] width 12 height 9
checkbox input "false"
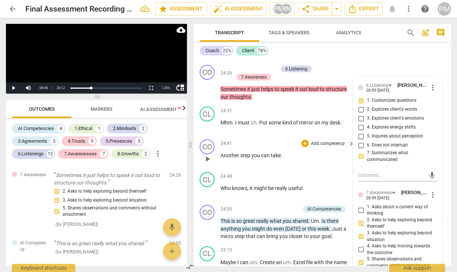
scroll to position [2887, 0]
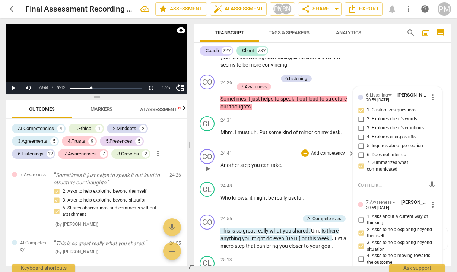
click at [327, 157] on p "Add competency" at bounding box center [327, 153] width 35 height 7
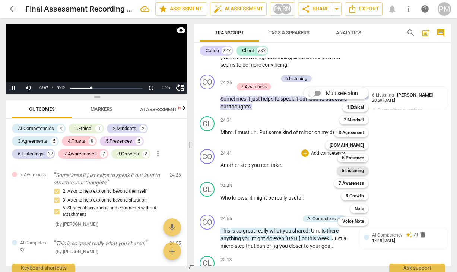
click at [355, 168] on b "6.Listening" at bounding box center [352, 170] width 22 height 9
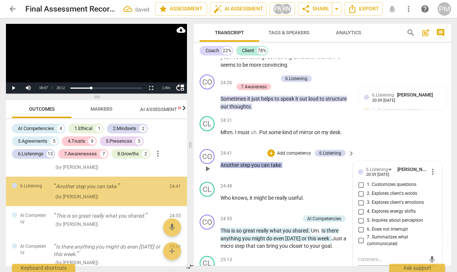
scroll to position [2604, 0]
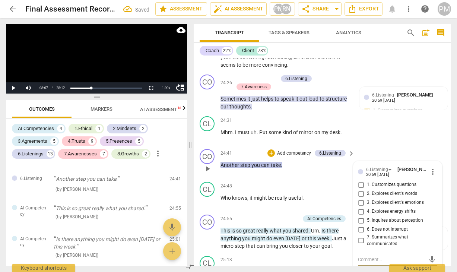
click at [383, 194] on span "2. Explores client's words" at bounding box center [392, 193] width 50 height 7
click at [367, 194] on input "2. Explores client's words" at bounding box center [361, 193] width 12 height 9
checkbox input "true"
click at [371, 245] on span "7. Summarizes what communicated" at bounding box center [400, 240] width 67 height 13
click at [367, 245] on input "7. Summarizes what communicated" at bounding box center [361, 240] width 12 height 9
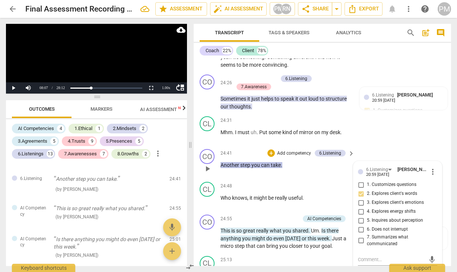
checkbox input "true"
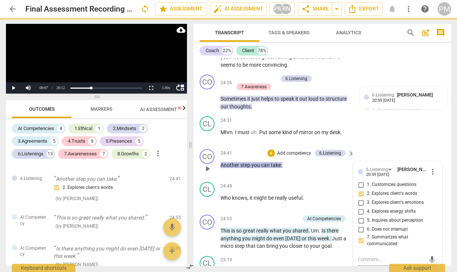
click at [293, 154] on p "Add competency" at bounding box center [293, 153] width 35 height 7
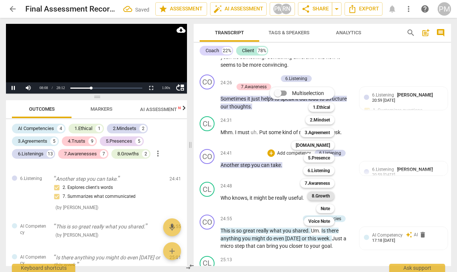
click at [322, 193] on b "8.Growth" at bounding box center [321, 195] width 18 height 9
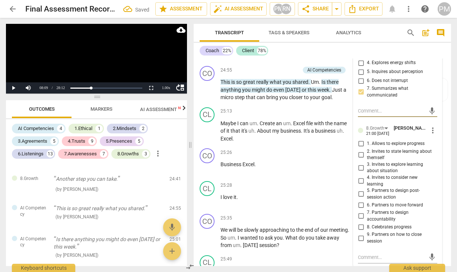
scroll to position [3036, 0]
click at [384, 200] on span "5. Partners to design post-session action" at bounding box center [400, 193] width 67 height 13
click at [367, 198] on input "5. Partners to design post-session action" at bounding box center [361, 193] width 12 height 9
checkbox input "true"
click at [378, 207] on span "6. Partners to move forward" at bounding box center [395, 204] width 56 height 7
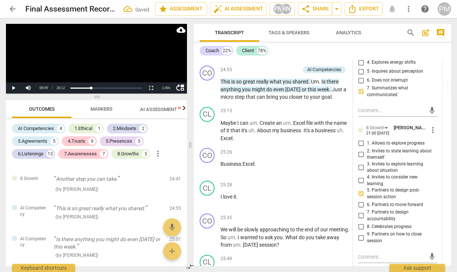
click at [367, 207] on input "6. Partners to move forward" at bounding box center [361, 204] width 12 height 9
checkbox input "true"
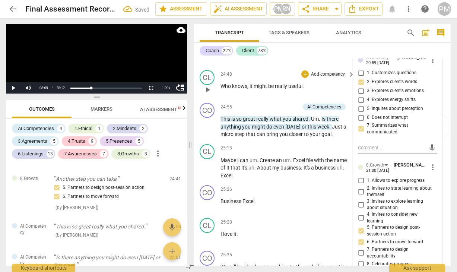
scroll to position [2962, 0]
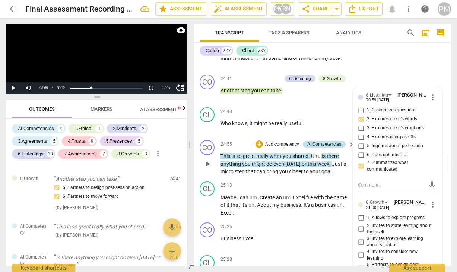
click at [326, 147] on div "AI Competencies" at bounding box center [324, 144] width 34 height 7
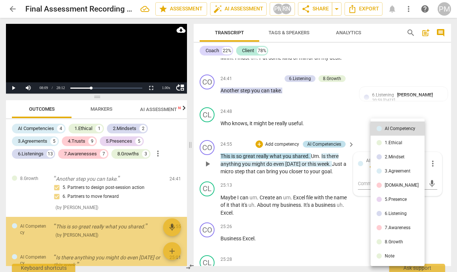
scroll to position [2733, 0]
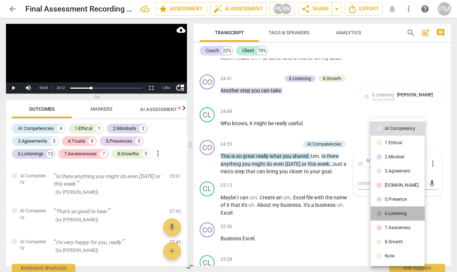
click at [400, 212] on div "6.Listening" at bounding box center [395, 213] width 22 height 4
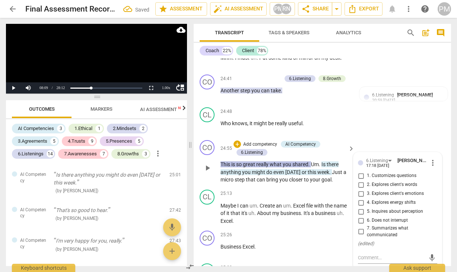
click at [371, 224] on span "6. Does not interrupt" at bounding box center [387, 220] width 41 height 7
click at [367, 225] on input "6. Does not interrupt" at bounding box center [361, 220] width 12 height 9
click at [358, 221] on input "6. Does not interrupt" at bounding box center [361, 220] width 12 height 9
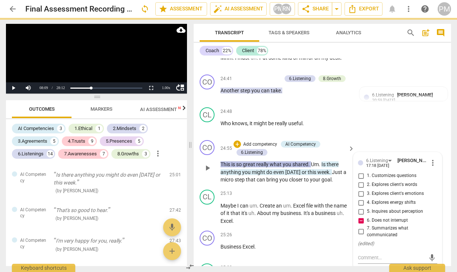
click at [358, 221] on input "6. Does not interrupt" at bounding box center [361, 220] width 12 height 9
checkbox input "false"
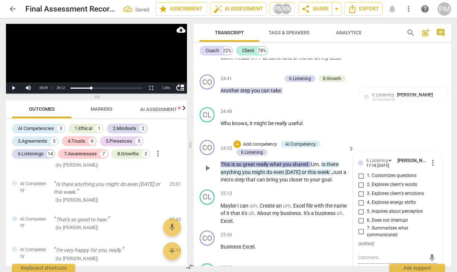
click at [360, 236] on input "7. Summarizes what communicated" at bounding box center [361, 231] width 12 height 9
checkbox input "true"
click at [300, 144] on div "AI Competency" at bounding box center [300, 144] width 31 height 7
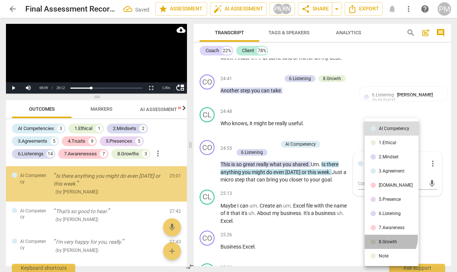
click at [390, 238] on li "8.Growth" at bounding box center [391, 241] width 54 height 14
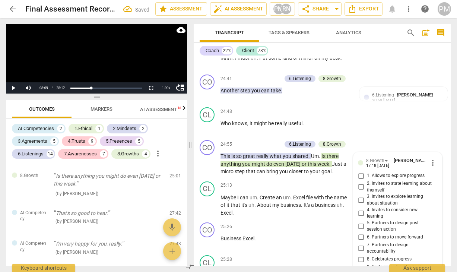
scroll to position [3099, 0]
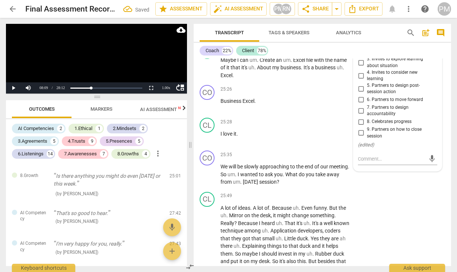
click at [390, 124] on span "8. Celebrates progress" at bounding box center [389, 121] width 45 height 7
click at [367, 124] on input "8. Celebrates progress" at bounding box center [361, 121] width 12 height 9
checkbox input "true"
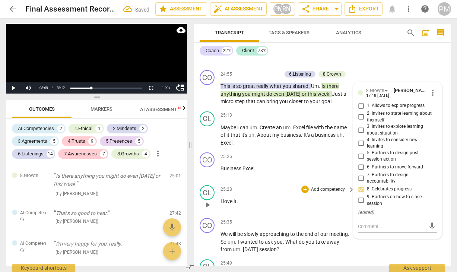
scroll to position [3024, 0]
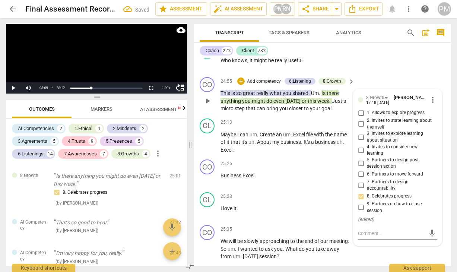
click at [387, 176] on span "6. Partners to move forward" at bounding box center [395, 174] width 56 height 7
click at [367, 176] on input "6. Partners to move forward" at bounding box center [361, 174] width 12 height 9
checkbox input "true"
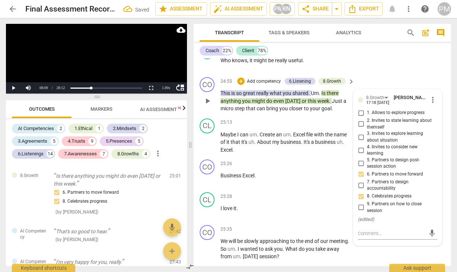
click at [383, 162] on span "5. Partners to design post-session action" at bounding box center [400, 163] width 67 height 13
click at [367, 162] on input "5. Partners to design post-session action" at bounding box center [361, 163] width 12 height 9
checkbox input "true"
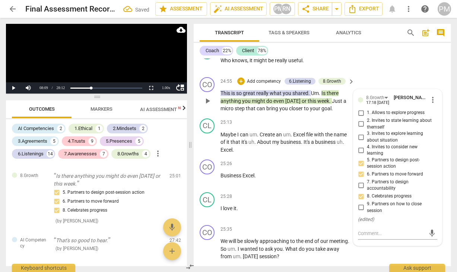
click at [271, 84] on p "Add competency" at bounding box center [263, 81] width 35 height 7
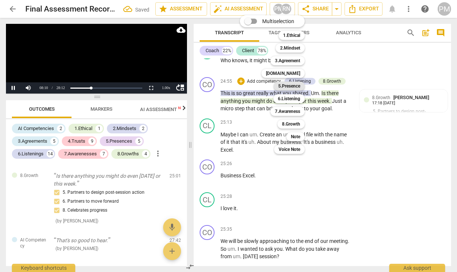
click at [297, 86] on b "5.Presence" at bounding box center [289, 86] width 22 height 9
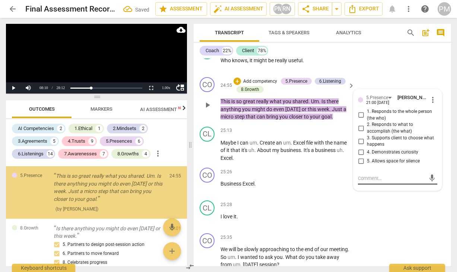
scroll to position [2750, 0]
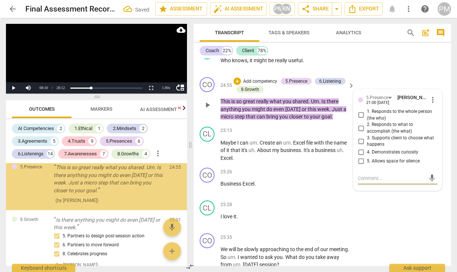
click at [385, 130] on span "2. Responds to what to accomplish (the what)" at bounding box center [400, 127] width 67 height 13
click at [367, 130] on input "2. Responds to what to accomplish (the what)" at bounding box center [361, 128] width 12 height 9
checkbox input "true"
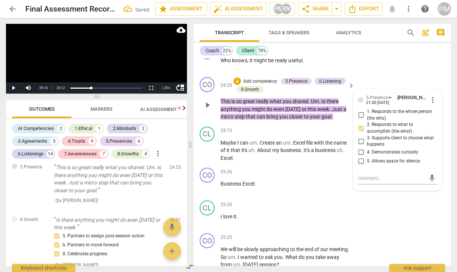
click at [379, 154] on span "4. Demonstrates curiosity" at bounding box center [392, 152] width 51 height 7
click at [367, 154] on input "4. Demonstrates curiosity" at bounding box center [361, 152] width 12 height 9
checkbox input "true"
click at [364, 145] on input "3. Supports client to choose what happens" at bounding box center [361, 141] width 12 height 9
checkbox input "true"
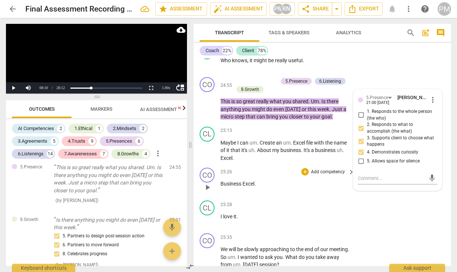
click at [306, 175] on div "+ Add competency" at bounding box center [323, 171] width 44 height 7
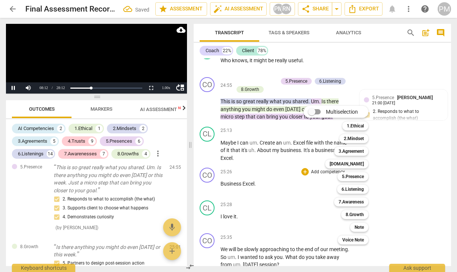
scroll to position [1285, 0]
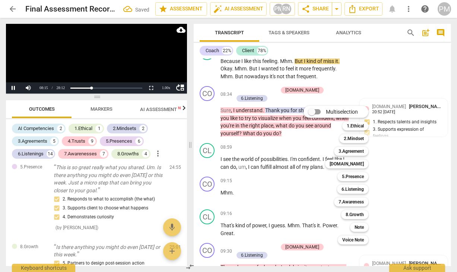
click at [279, 176] on div at bounding box center [228, 136] width 457 height 272
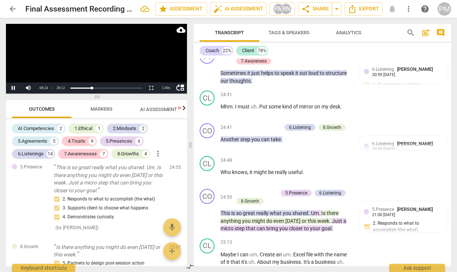
scroll to position [2997, 0]
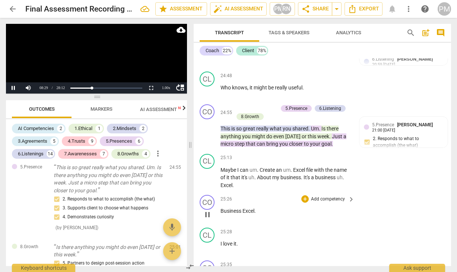
click at [224, 212] on span "Business" at bounding box center [231, 211] width 22 height 6
click at [331, 202] on p "Add competency" at bounding box center [327, 199] width 35 height 7
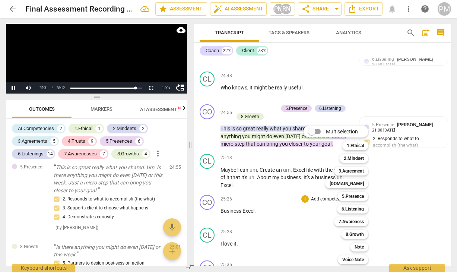
click at [221, 214] on div at bounding box center [228, 136] width 457 height 272
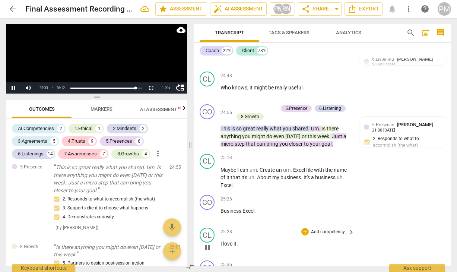
click at [221, 246] on span "I" at bounding box center [221, 243] width 3 height 6
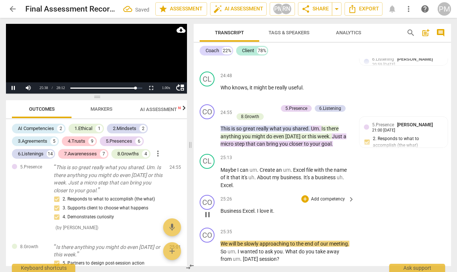
click at [330, 201] on p "Add competency" at bounding box center [327, 199] width 35 height 7
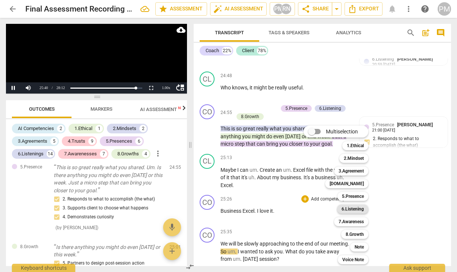
click at [357, 208] on b "6.Listening" at bounding box center [352, 208] width 22 height 9
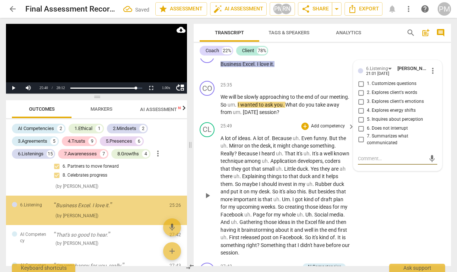
scroll to position [2882, 0]
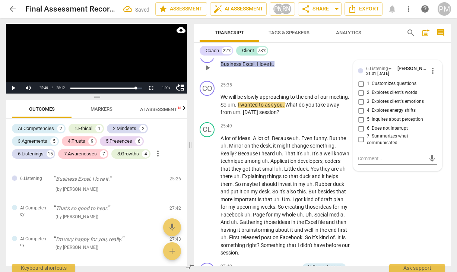
click at [396, 96] on span "2. Explores client's words" at bounding box center [392, 92] width 50 height 7
click at [367, 96] on input "2. Explores client's words" at bounding box center [361, 92] width 12 height 9
checkbox input "true"
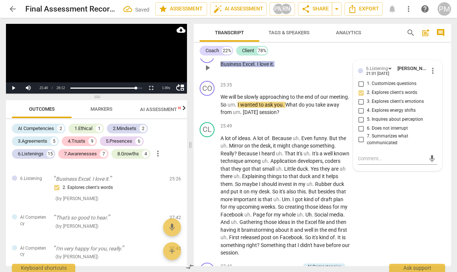
click at [375, 139] on span "7. Summarizes what communicated" at bounding box center [400, 139] width 67 height 13
click at [367, 139] on input "7. Summarizes what communicated" at bounding box center [361, 139] width 12 height 9
checkbox input "true"
click at [214, 113] on div "play_arrow pause" at bounding box center [210, 105] width 19 height 18
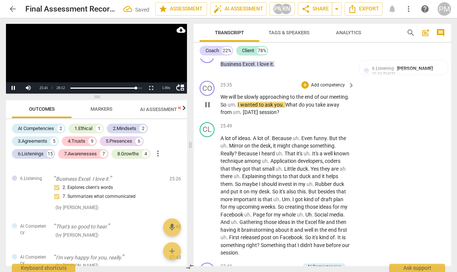
click at [333, 89] on p "Add competency" at bounding box center [327, 85] width 35 height 7
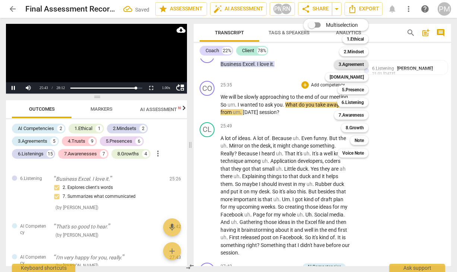
click at [360, 64] on b "3.Agreement" at bounding box center [350, 64] width 25 height 9
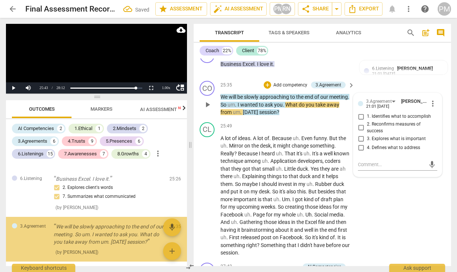
scroll to position [2937, 0]
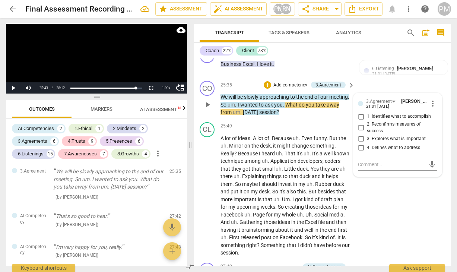
click at [384, 128] on span "2. Reconfirms measures of success" at bounding box center [400, 127] width 67 height 13
click at [367, 128] on input "2. Reconfirms measures of success" at bounding box center [361, 127] width 12 height 9
checkbox input "true"
click at [297, 89] on p "Add competency" at bounding box center [289, 85] width 35 height 7
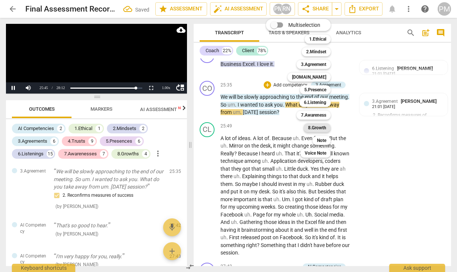
click at [321, 127] on b "8.Growth" at bounding box center [317, 127] width 18 height 9
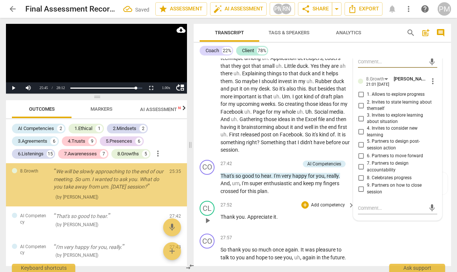
scroll to position [3256, 0]
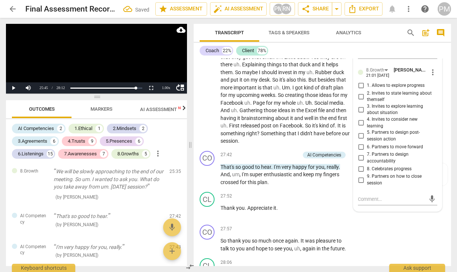
click at [383, 179] on span "9. Partners on how to close session" at bounding box center [400, 179] width 67 height 13
click at [367, 179] on input "9. Partners on how to close session" at bounding box center [361, 179] width 12 height 9
checkbox input "true"
click at [383, 122] on span "4. Invites to consider new learning" at bounding box center [400, 122] width 67 height 13
click at [367, 122] on input "4. Invites to consider new learning" at bounding box center [361, 122] width 12 height 9
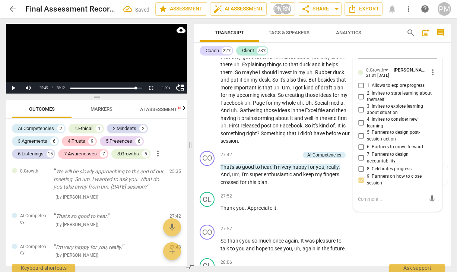
checkbox input "true"
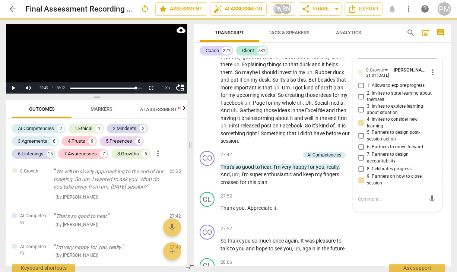
click at [382, 109] on span "3. Invites to explore learning about situation" at bounding box center [400, 109] width 67 height 13
click at [367, 109] on input "3. Invites to explore learning about situation" at bounding box center [361, 109] width 12 height 9
checkbox input "true"
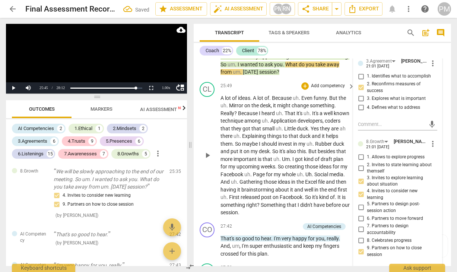
scroll to position [3181, 0]
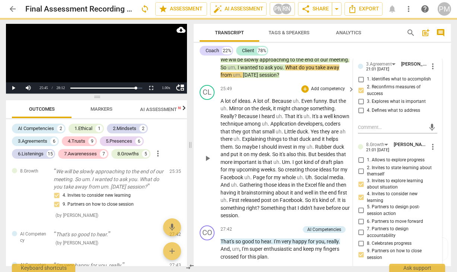
click at [275, 150] on span "should" at bounding box center [269, 147] width 17 height 6
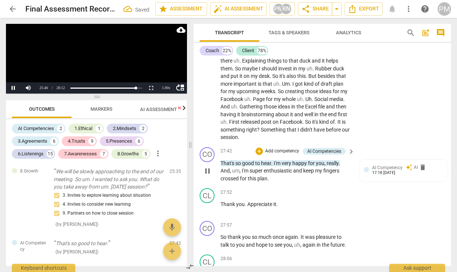
scroll to position [3293, 0]
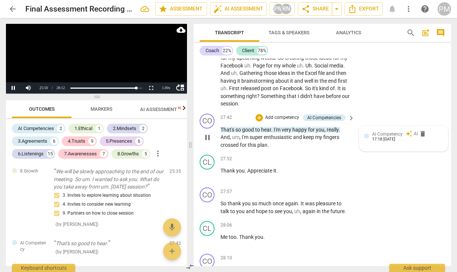
click at [391, 137] on span "AI Competency" at bounding box center [387, 133] width 31 height 5
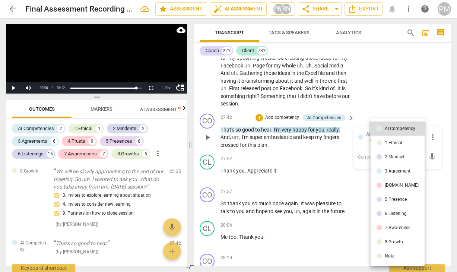
click at [398, 243] on div "8.Growth" at bounding box center [393, 241] width 18 height 4
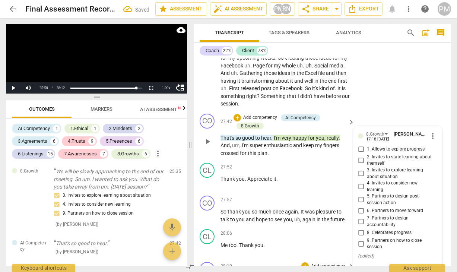
scroll to position [3358, 0]
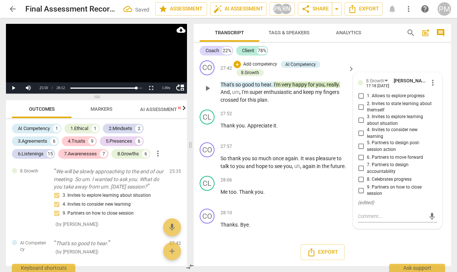
click at [381, 181] on span "8. Celebrates progress" at bounding box center [389, 179] width 45 height 7
click at [367, 181] on input "8. Celebrates progress" at bounding box center [361, 179] width 12 height 9
checkbox input "true"
click at [291, 63] on div "AI Competency" at bounding box center [300, 64] width 31 height 7
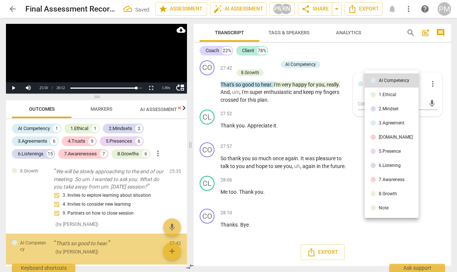
scroll to position [3056, 0]
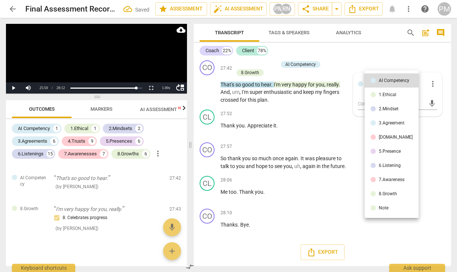
click at [389, 160] on li "6.Listening" at bounding box center [391, 165] width 54 height 14
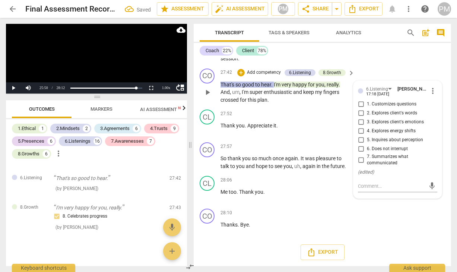
scroll to position [3349, 0]
click at [386, 156] on span "7. Summarizes what communicated" at bounding box center [400, 159] width 67 height 13
click at [367, 156] on input "7. Summarizes what communicated" at bounding box center [361, 159] width 12 height 9
checkbox input "true"
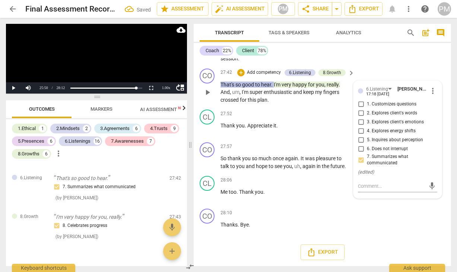
click at [278, 73] on p "Add competency" at bounding box center [263, 72] width 35 height 7
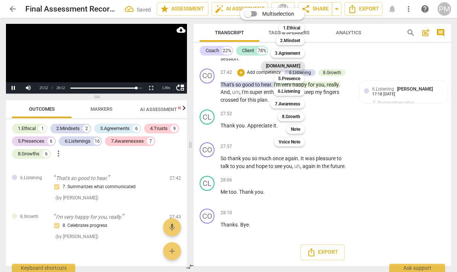
click at [295, 67] on b "[DOMAIN_NAME]" at bounding box center [283, 65] width 34 height 9
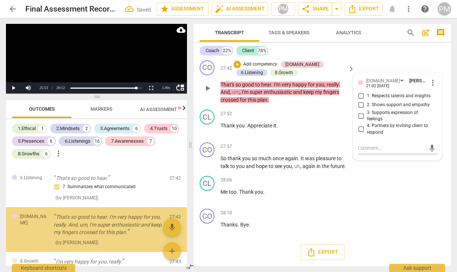
scroll to position [3102, 0]
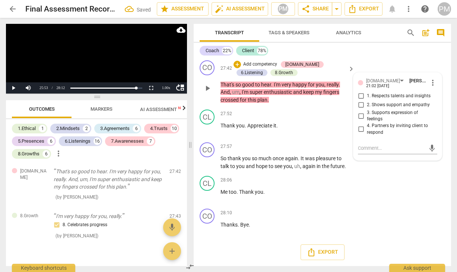
click at [384, 99] on span "1. Respects talents and insights" at bounding box center [399, 96] width 64 height 7
click at [367, 100] on input "1. Respects talents and insights" at bounding box center [361, 96] width 12 height 9
checkbox input "true"
click at [384, 108] on span "2. Shows support and empathy" at bounding box center [398, 105] width 63 height 7
click at [367, 109] on input "2. Shows support and empathy" at bounding box center [361, 104] width 12 height 9
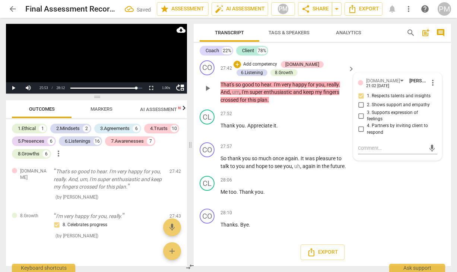
checkbox input "true"
drag, startPoint x: 288, startPoint y: 208, endPoint x: 240, endPoint y: 197, distance: 49.4
click at [288, 202] on div "28:06 + Add competency keyboard_arrow_right Me too . Thank you ." at bounding box center [287, 189] width 135 height 27
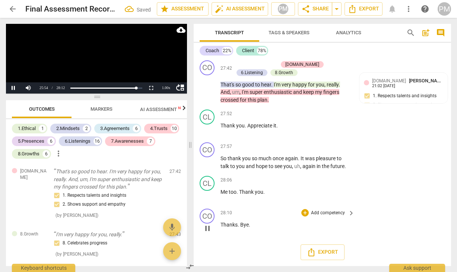
scroll to position [3358, 0]
click at [331, 147] on p "Add competency" at bounding box center [327, 146] width 35 height 7
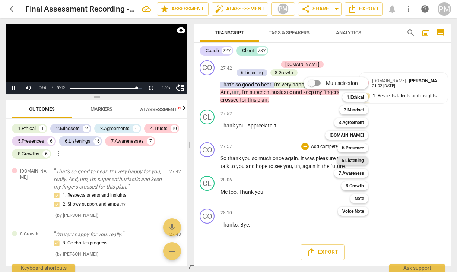
click at [360, 159] on b "6.Listening" at bounding box center [352, 160] width 22 height 9
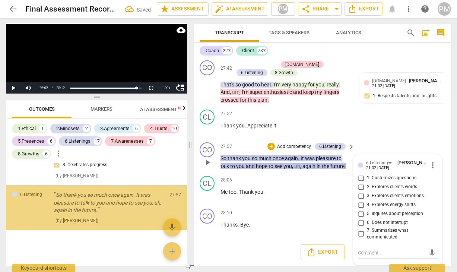
scroll to position [3203, 0]
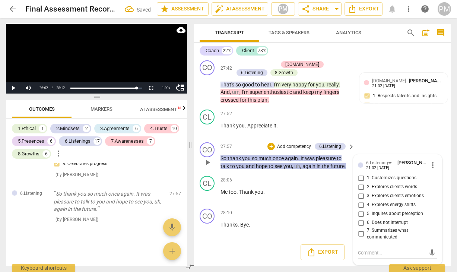
click at [387, 213] on span "5. Inquires about perception" at bounding box center [395, 213] width 56 height 7
click at [367, 213] on input "5. Inquires about perception" at bounding box center [361, 213] width 12 height 9
checkbox input "true"
click at [306, 147] on p "Add competency" at bounding box center [293, 146] width 35 height 7
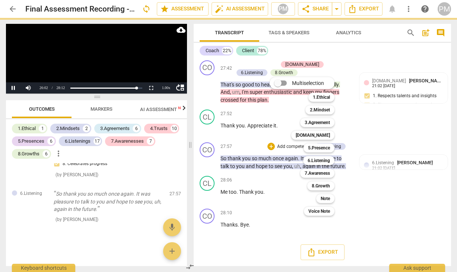
scroll to position [3247, 0]
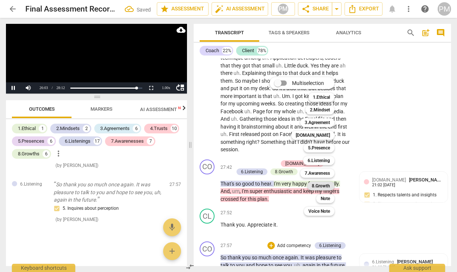
click at [319, 185] on b "8.Growth" at bounding box center [321, 185] width 18 height 9
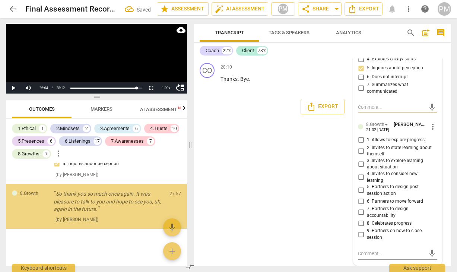
scroll to position [3503, 0]
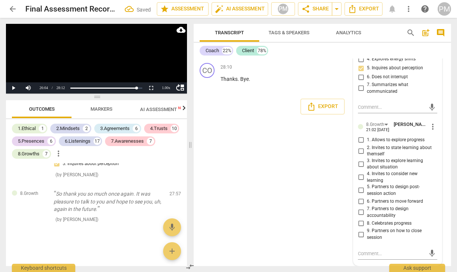
click at [380, 200] on span "6. Partners to move forward" at bounding box center [395, 201] width 56 height 7
click at [367, 200] on input "6. Partners to move forward" at bounding box center [361, 201] width 12 height 9
checkbox input "true"
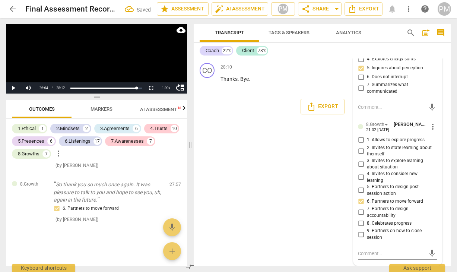
scroll to position [3391, 0]
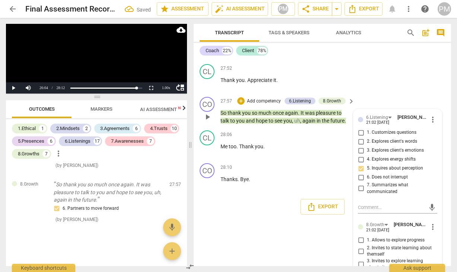
click at [271, 105] on p "Add competency" at bounding box center [263, 101] width 35 height 7
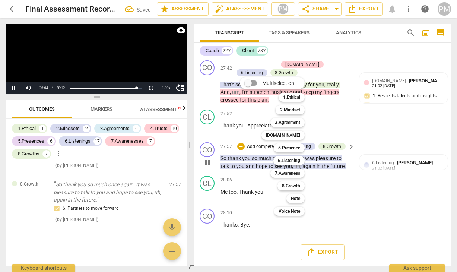
scroll to position [3358, 0]
click at [298, 135] on b "[DOMAIN_NAME]" at bounding box center [283, 135] width 34 height 9
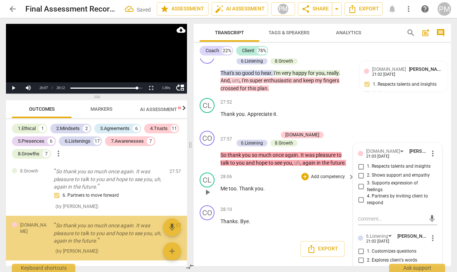
scroll to position [3311, 0]
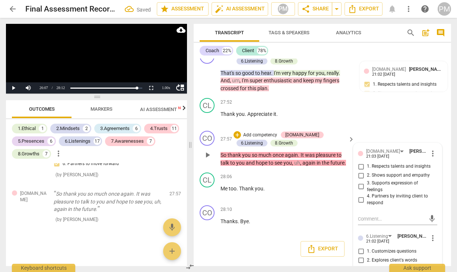
click at [386, 170] on span "1. Respects talents and insights" at bounding box center [399, 166] width 64 height 7
click at [367, 171] on input "1. Respects talents and insights" at bounding box center [361, 166] width 12 height 9
checkbox input "true"
click at [384, 179] on span "2. Shows support and empathy" at bounding box center [398, 175] width 63 height 7
click at [367, 180] on input "2. Shows support and empathy" at bounding box center [361, 175] width 12 height 9
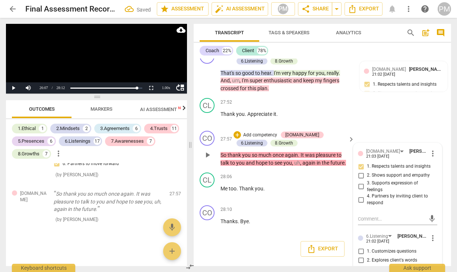
checkbox input "true"
click at [274, 199] on div "28:06 + Add competency keyboard_arrow_right Me too . Thank you ." at bounding box center [287, 185] width 135 height 27
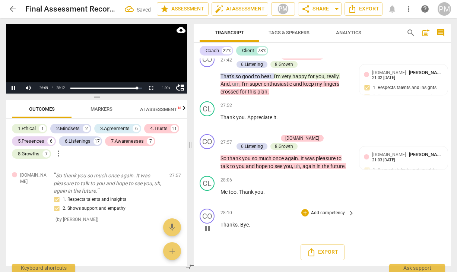
click at [322, 216] on p "Add competency" at bounding box center [327, 213] width 35 height 7
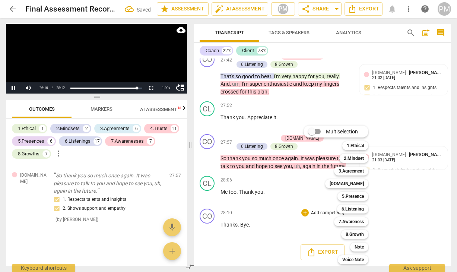
scroll to position [3247, 0]
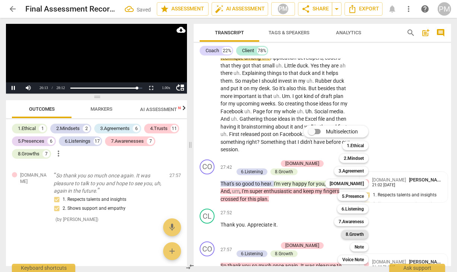
click at [358, 233] on b "8.Growth" at bounding box center [354, 234] width 18 height 9
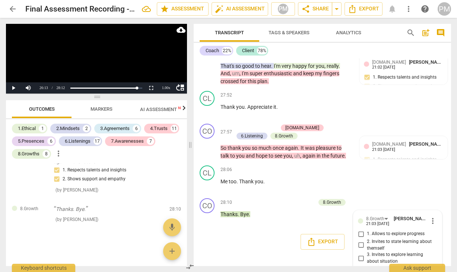
scroll to position [3358, 0]
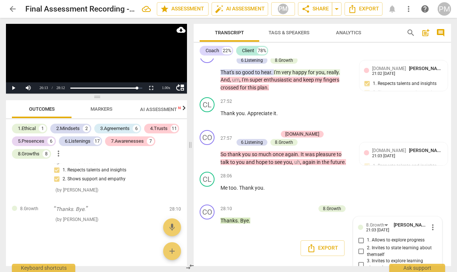
click at [248, 252] on div "Export" at bounding box center [322, 248] width 257 height 28
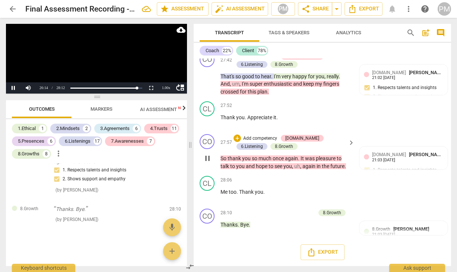
scroll to position [3366, 0]
click at [363, 8] on span "Export" at bounding box center [363, 8] width 31 height 9
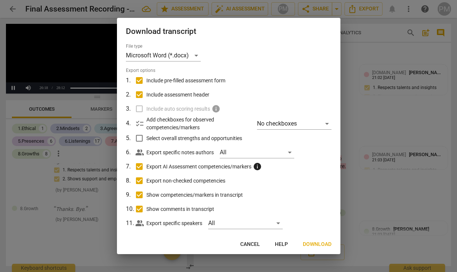
click at [309, 244] on span "Download" at bounding box center [317, 243] width 29 height 7
